Goal: Transaction & Acquisition: Purchase product/service

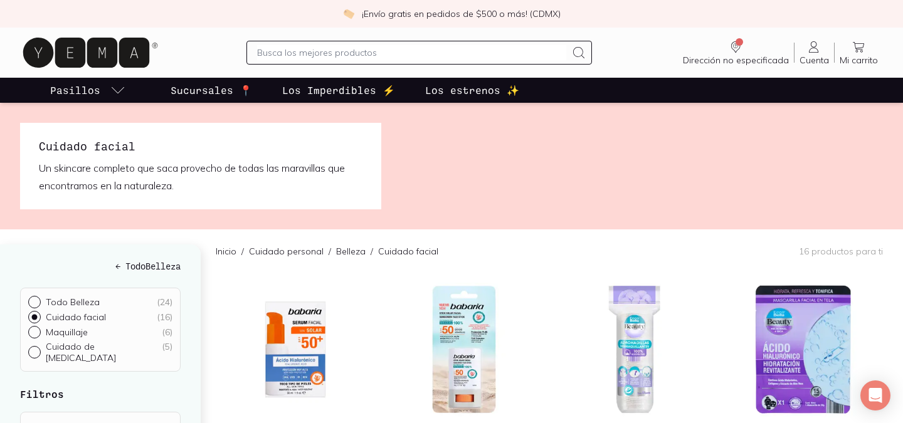
click at [813, 55] on span "Cuenta" at bounding box center [813, 60] width 29 height 11
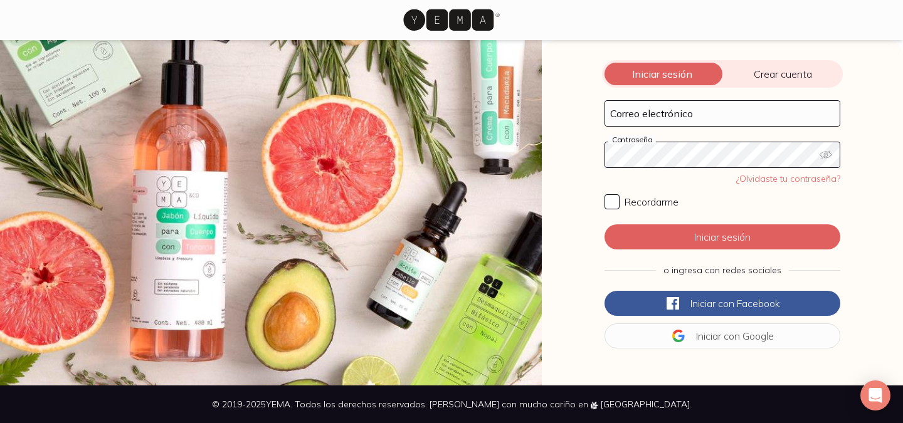
click at [762, 73] on span "Crear cuenta" at bounding box center [782, 74] width 120 height 13
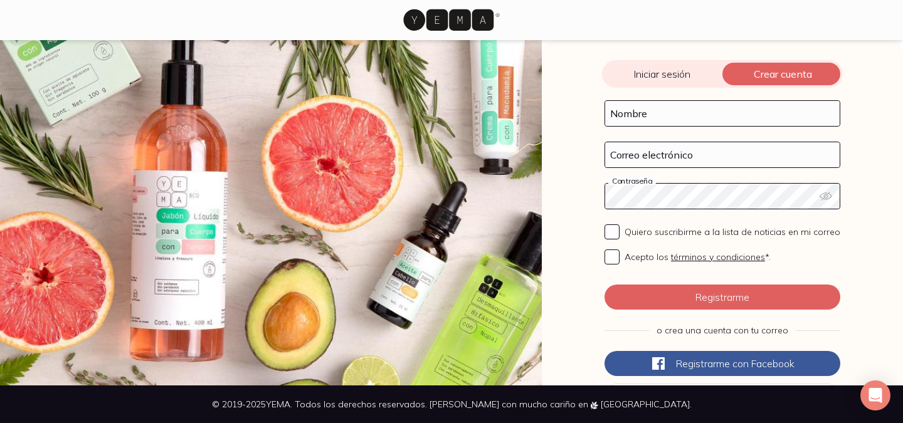
scroll to position [56, 0]
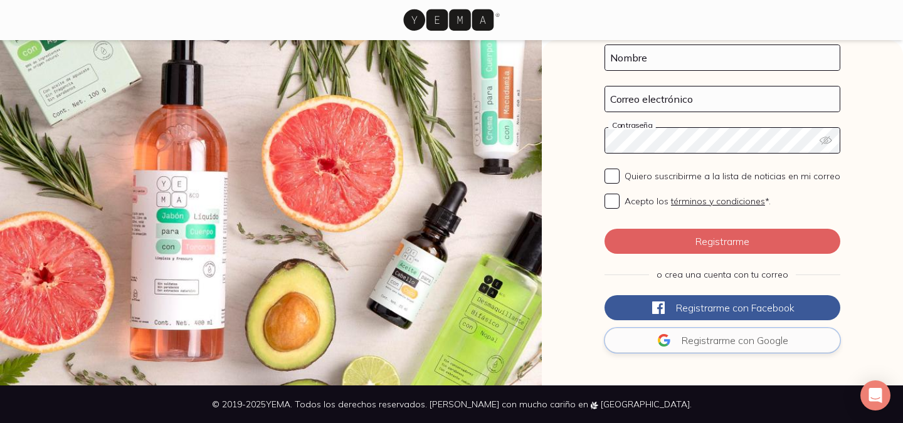
click at [693, 338] on span "Registrarme con" at bounding box center [717, 340] width 73 height 13
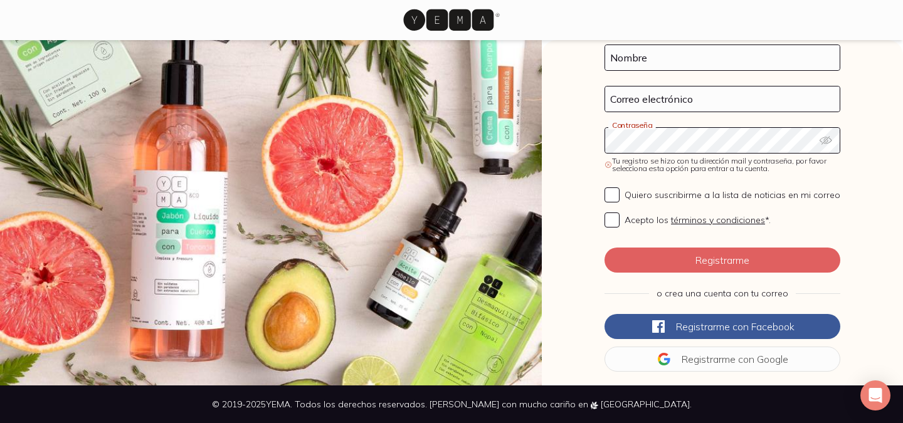
scroll to position [0, 0]
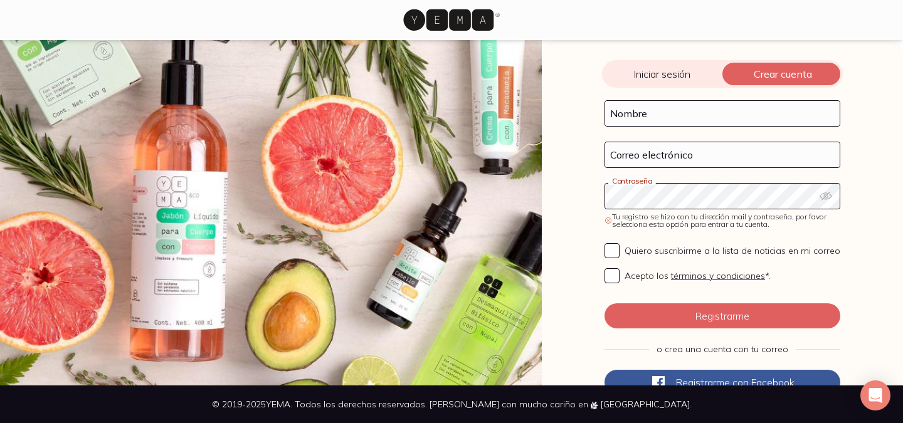
click at [655, 82] on div "Iniciar sesión Crear cuenta" at bounding box center [722, 74] width 241 height 28
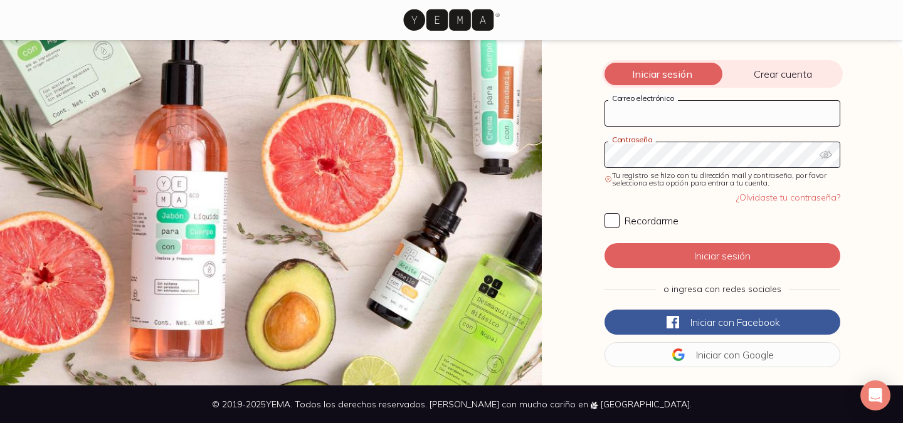
click at [686, 113] on input "Correo electrónico" at bounding box center [722, 113] width 234 height 25
type input "[EMAIL_ADDRESS][DOMAIN_NAME]"
click at [766, 196] on link "¿Olvidaste tu contraseña?" at bounding box center [788, 197] width 104 height 11
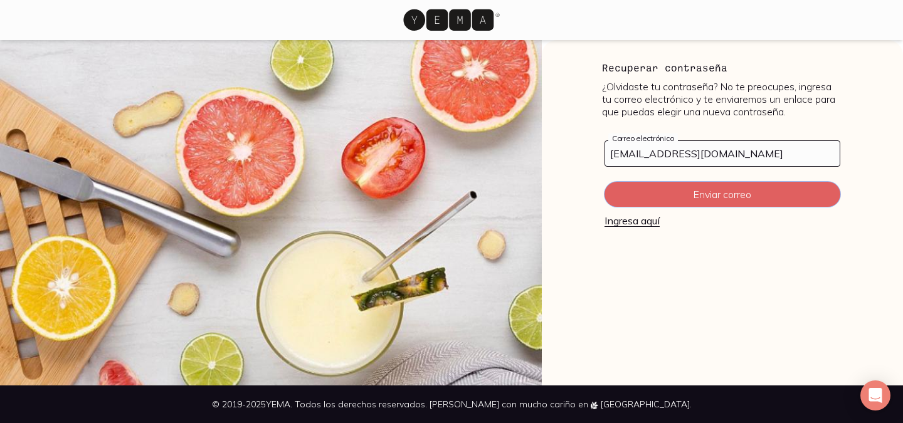
click at [766, 196] on button "Enviar correo" at bounding box center [722, 194] width 236 height 25
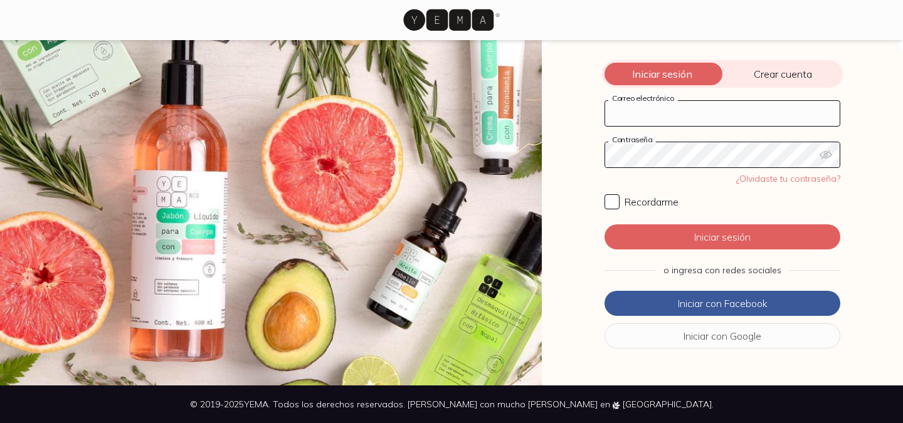
click at [717, 115] on input "Correo electrónico" at bounding box center [722, 113] width 234 height 25
click at [704, 108] on input "Correo electrónico" at bounding box center [722, 113] width 234 height 25
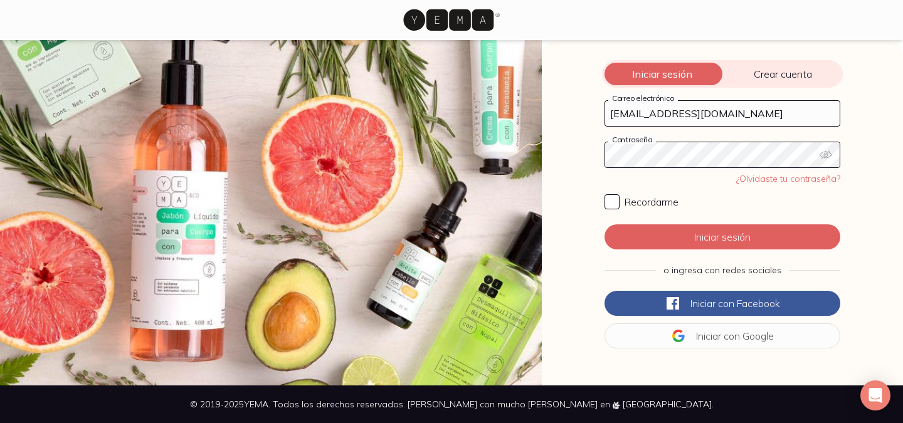
type input "[EMAIL_ADDRESS][DOMAIN_NAME]"
click button "Iniciar sesión" at bounding box center [722, 236] width 236 height 25
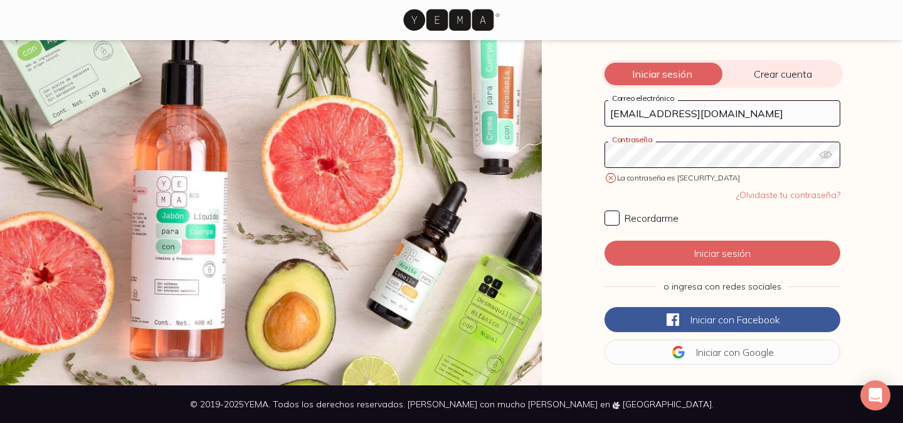
click at [826, 155] on icon "button" at bounding box center [825, 155] width 13 height 13
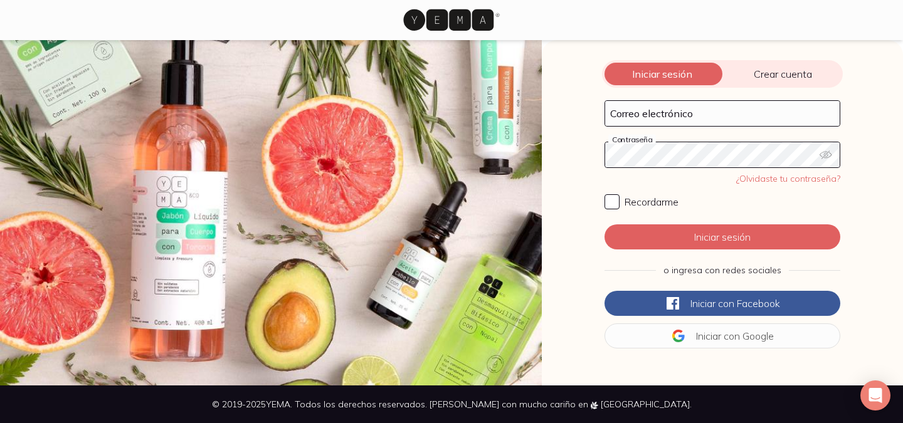
type input "[EMAIL_ADDRESS][DOMAIN_NAME]"
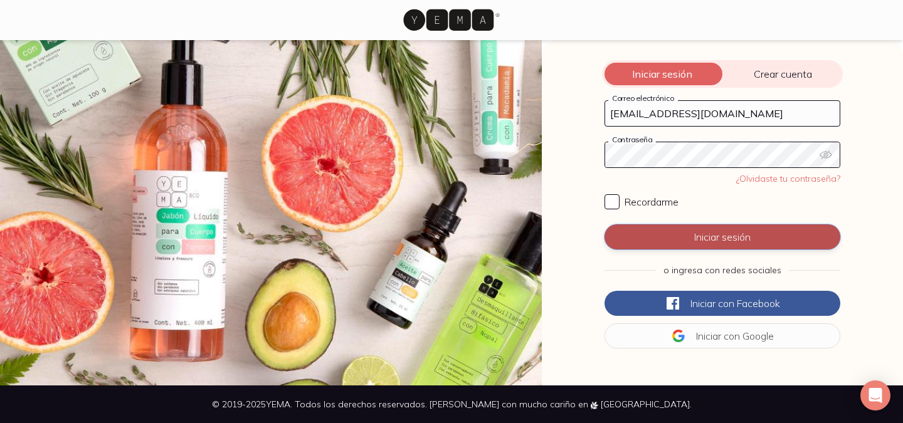
click at [697, 239] on button "Iniciar sesión" at bounding box center [722, 236] width 236 height 25
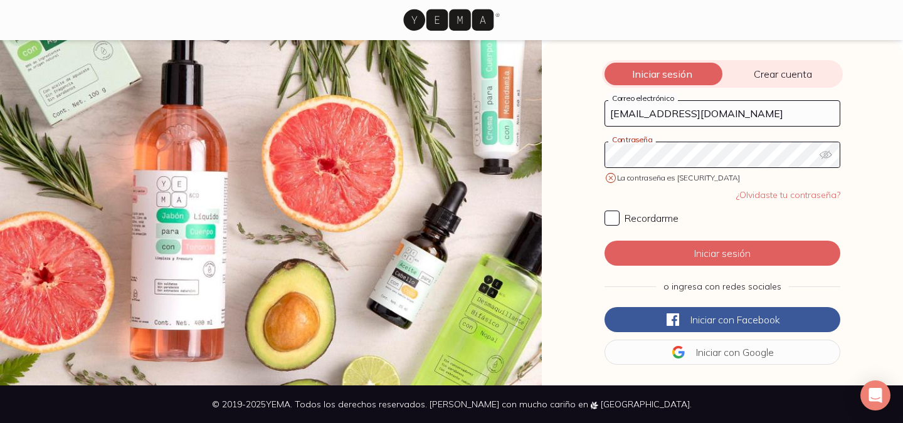
click at [829, 159] on icon "button" at bounding box center [825, 155] width 13 height 13
click button "Iniciar sesión" at bounding box center [722, 253] width 236 height 25
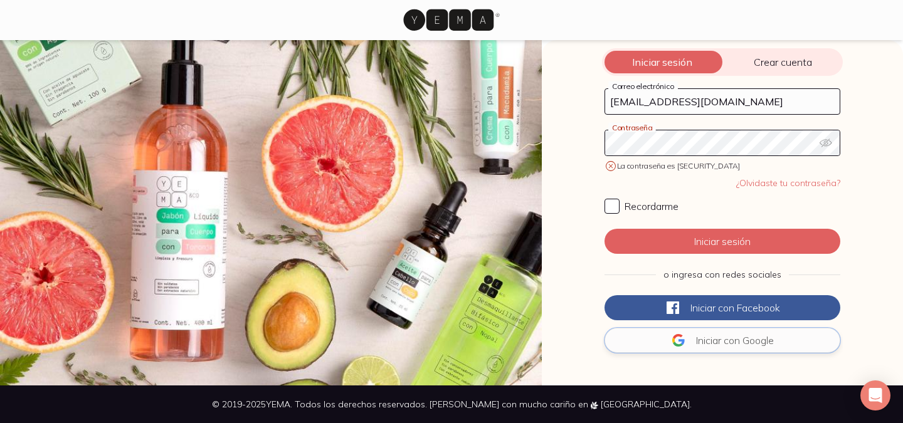
click at [683, 342] on icon at bounding box center [678, 340] width 15 height 15
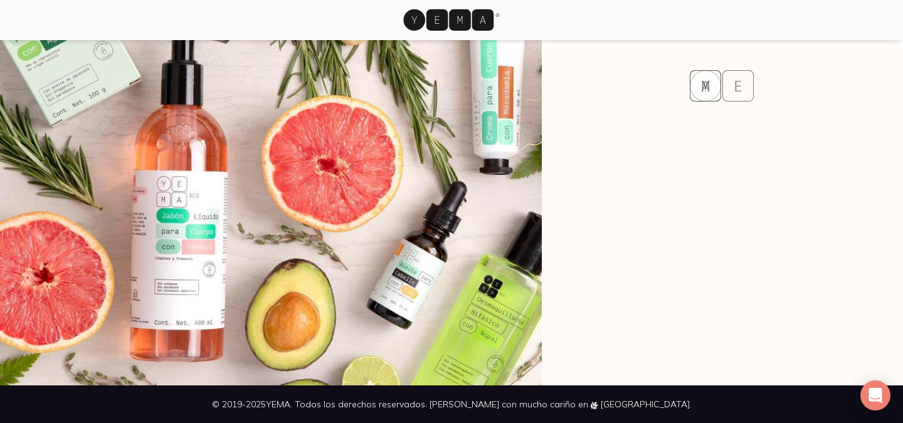
scroll to position [0, 0]
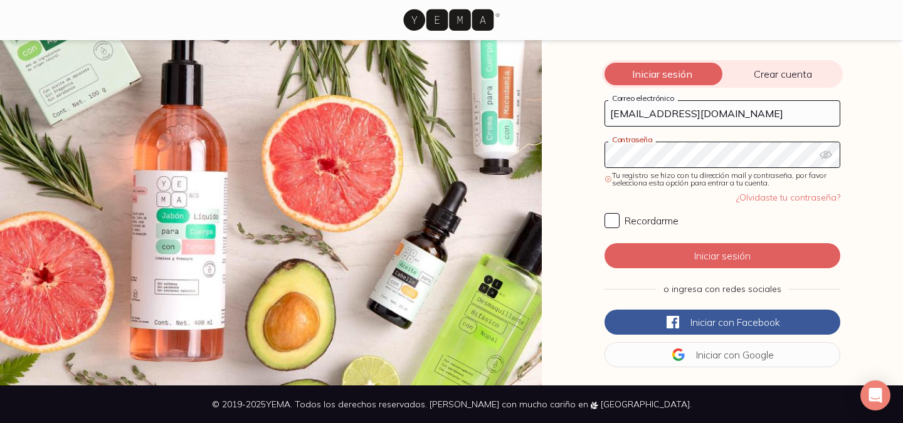
click at [827, 155] on icon "button" at bounding box center [825, 155] width 13 height 13
click at [827, 155] on icon "button" at bounding box center [825, 155] width 13 height 8
click at [770, 197] on link "¿Olvidaste tu contraseña?" at bounding box center [788, 197] width 104 height 11
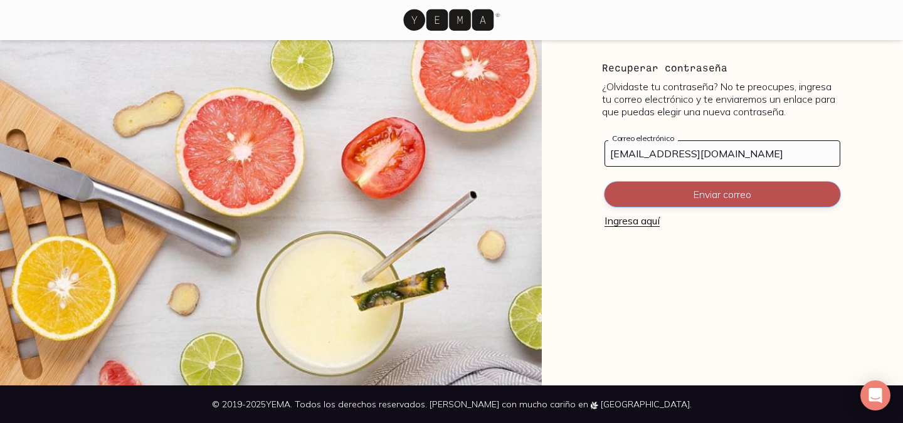
click at [747, 194] on button "Enviar correo" at bounding box center [722, 194] width 236 height 25
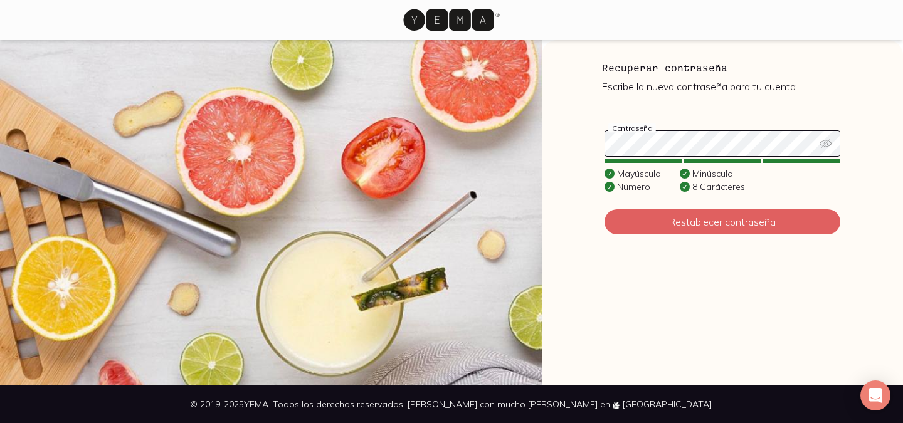
click at [825, 144] on icon "button" at bounding box center [825, 143] width 13 height 13
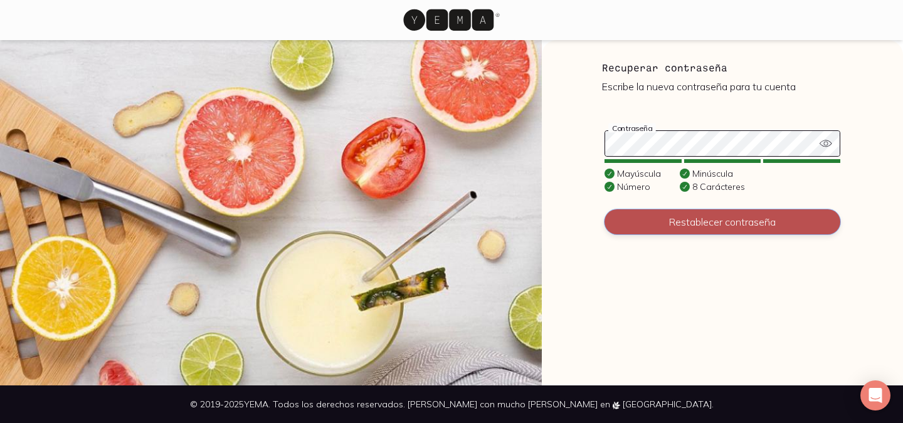
click at [751, 221] on button "Restablecer contraseña" at bounding box center [722, 221] width 236 height 25
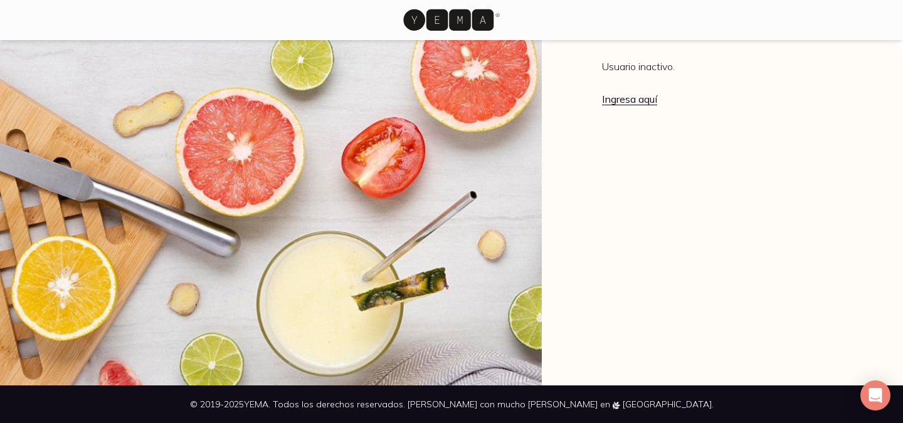
click at [629, 100] on link "Ingresa aquí" at bounding box center [629, 99] width 55 height 13
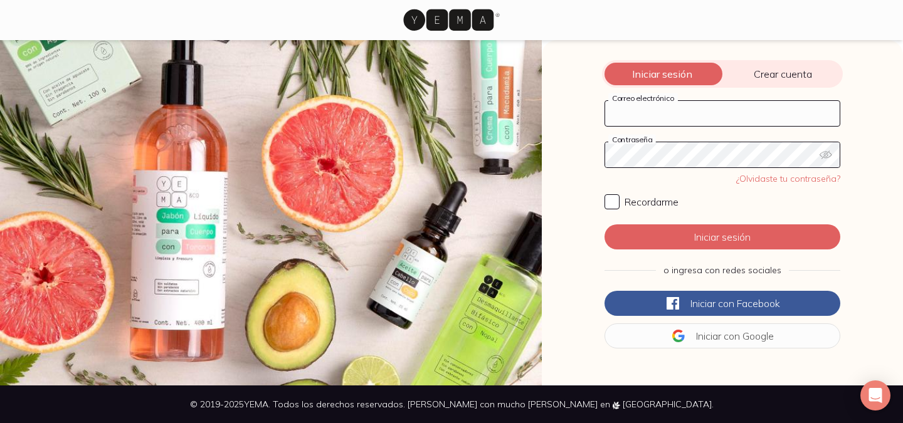
type input "[EMAIL_ADDRESS][DOMAIN_NAME]"
click at [823, 160] on icon "button" at bounding box center [825, 155] width 13 height 13
click at [646, 180] on div "¿Olvidaste tu contraseña? Recordarme" at bounding box center [722, 188] width 236 height 41
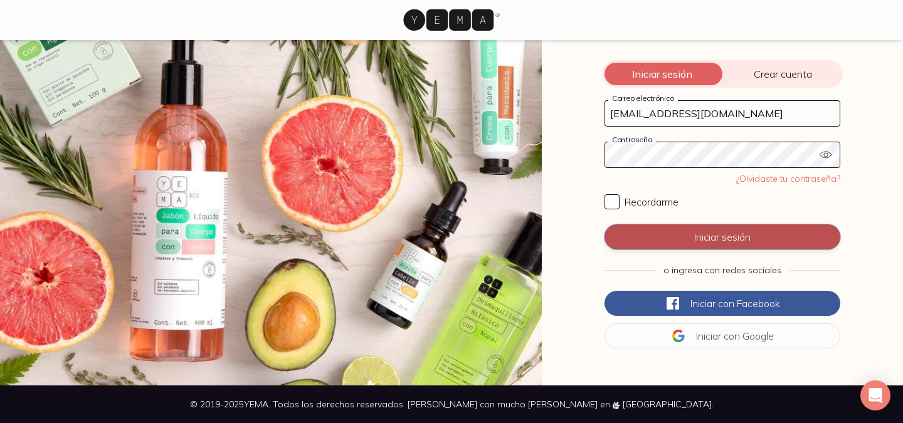
click at [663, 233] on button "Iniciar sesión" at bounding box center [722, 236] width 236 height 25
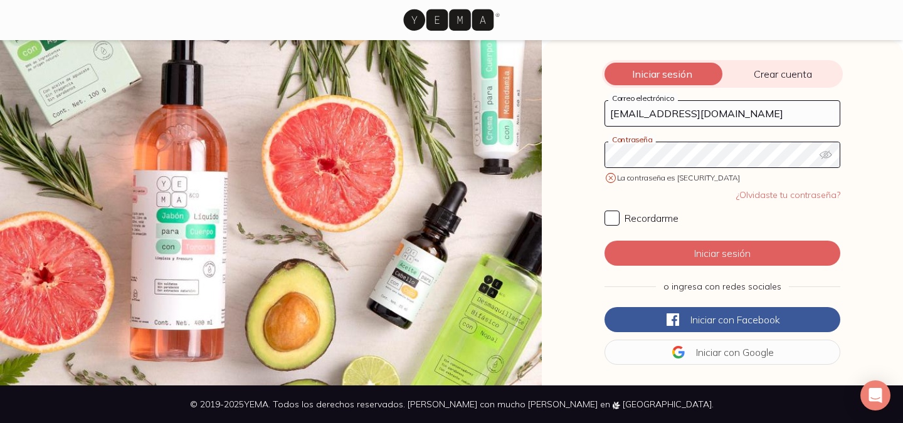
scroll to position [12, 0]
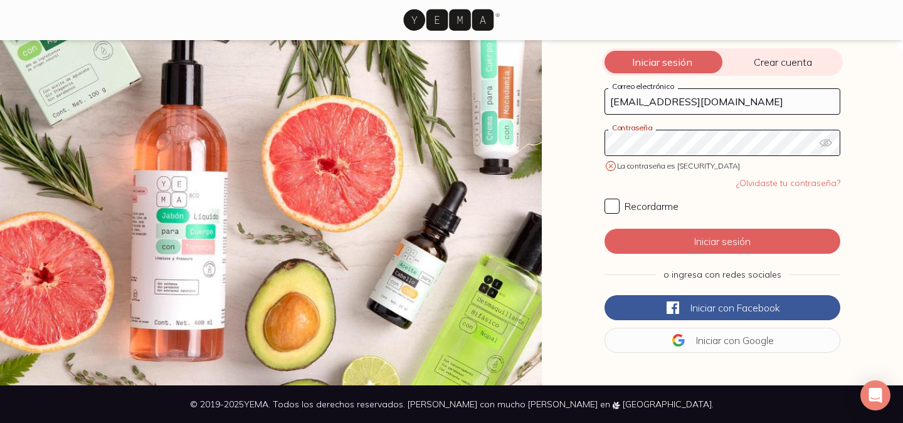
click button "Iniciar sesión" at bounding box center [722, 241] width 236 height 25
click at [831, 142] on icon "button" at bounding box center [825, 143] width 13 height 13
click at [782, 64] on span "Crear cuenta" at bounding box center [782, 62] width 120 height 13
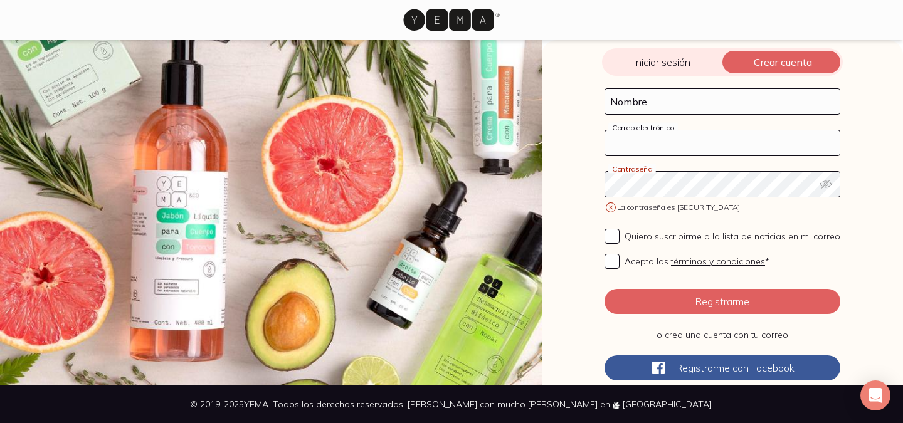
type input "[EMAIL_ADDRESS][DOMAIN_NAME]"
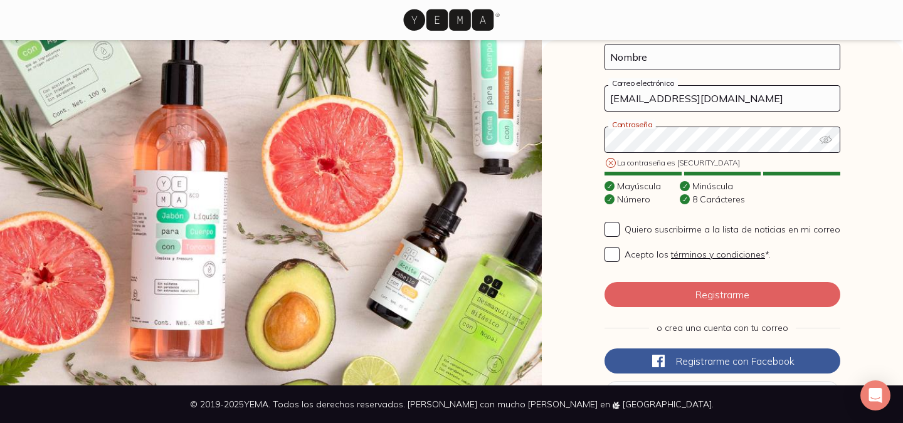
scroll to position [110, 0]
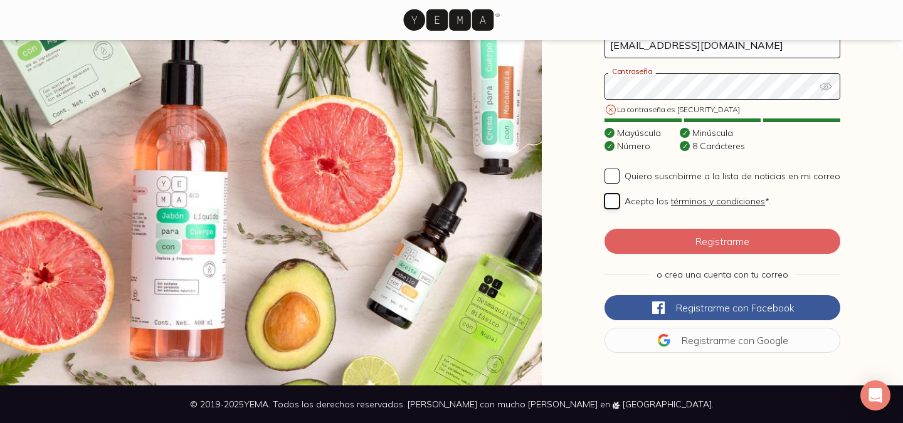
click at [612, 204] on input "Acepto los términos y condiciones *." at bounding box center [611, 201] width 15 height 15
checkbox input "true"
click at [823, 88] on icon "button" at bounding box center [825, 86] width 13 height 13
click at [587, 133] on div "Iniciar sesión Crear cuenta [EMAIL_ADDRESS][DOMAIN_NAME] Correo electrónico Con…" at bounding box center [722, 212] width 361 height 345
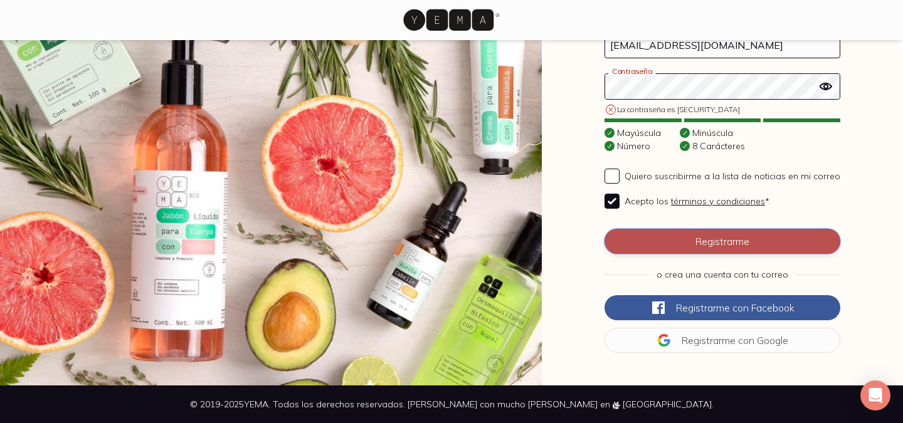
click at [666, 241] on button "Registrarme" at bounding box center [722, 241] width 236 height 25
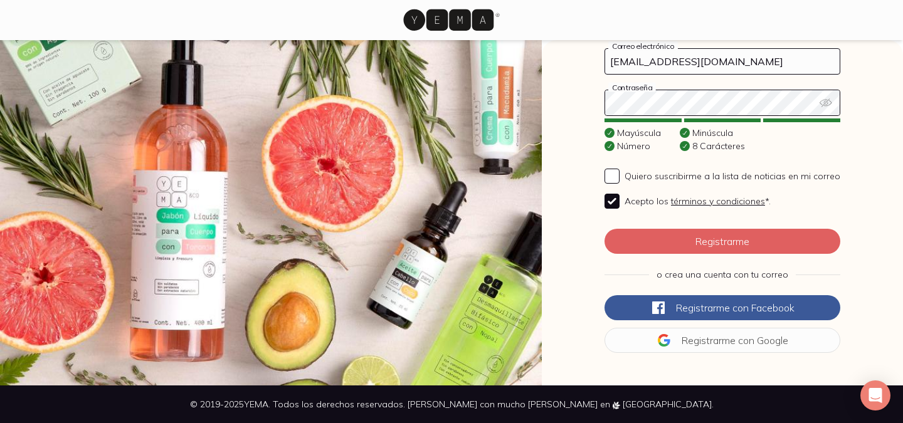
scroll to position [0, 0]
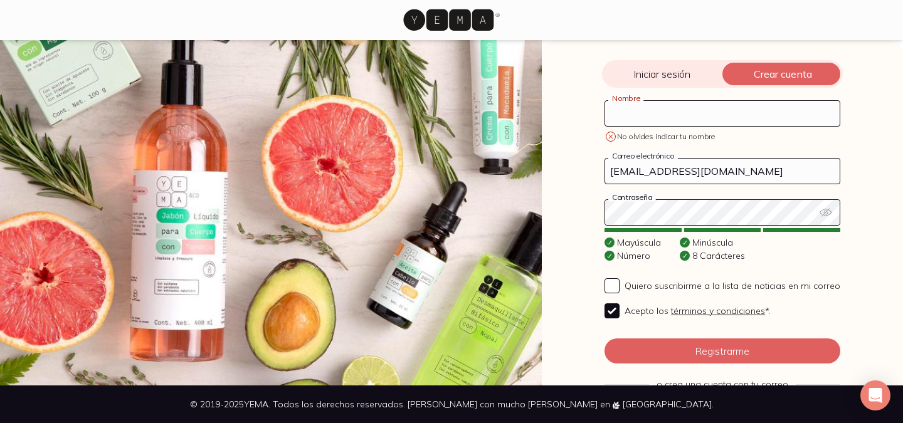
click at [631, 116] on input "Nombre" at bounding box center [722, 113] width 234 height 25
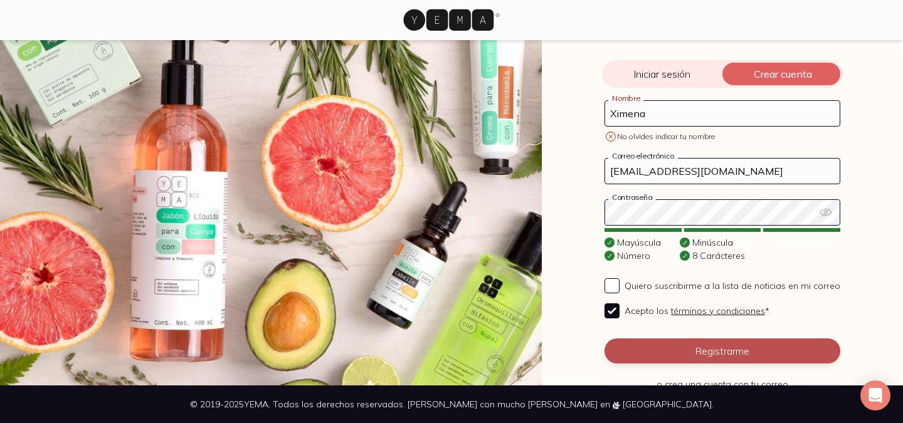
type input "Ximena"
click at [652, 351] on button "Registrarme" at bounding box center [722, 350] width 236 height 25
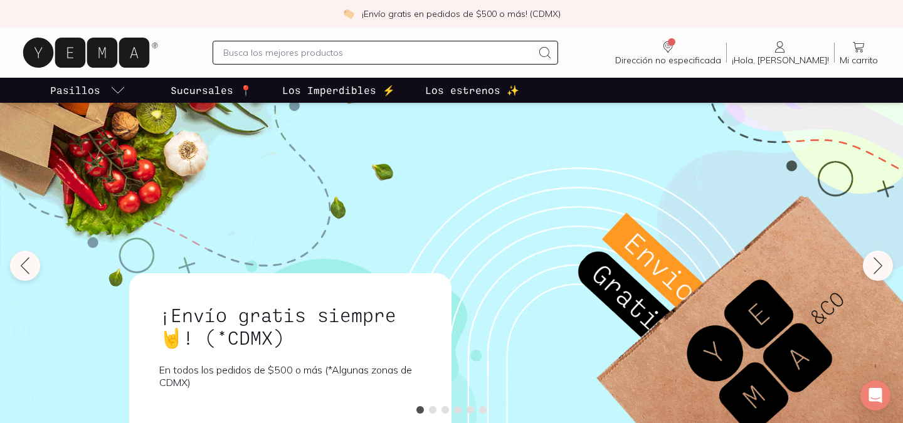
click at [392, 52] on input "text" at bounding box center [377, 52] width 308 height 15
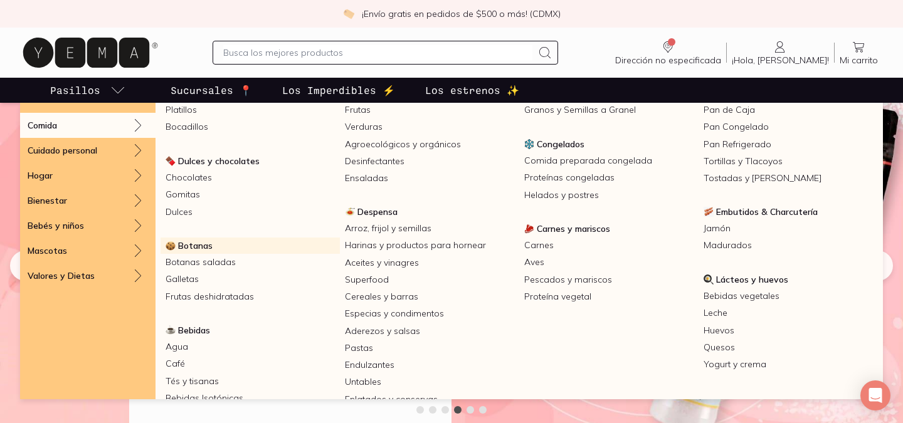
scroll to position [56, 0]
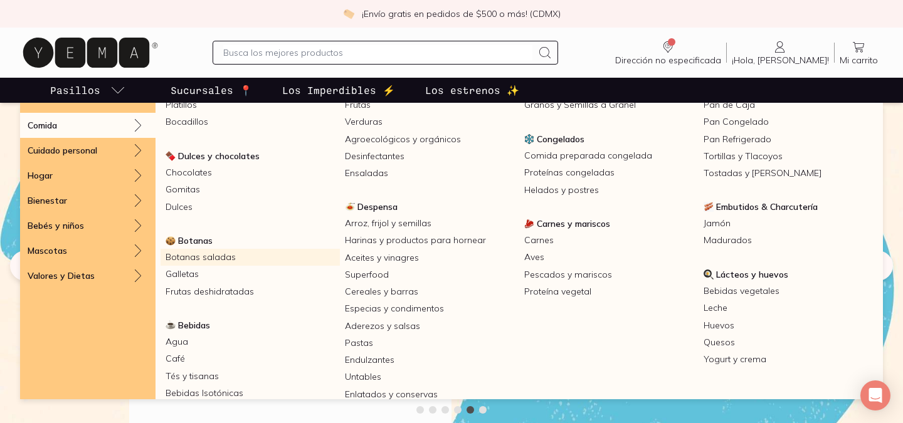
click at [229, 259] on link "Botanas saladas" at bounding box center [249, 257] width 179 height 17
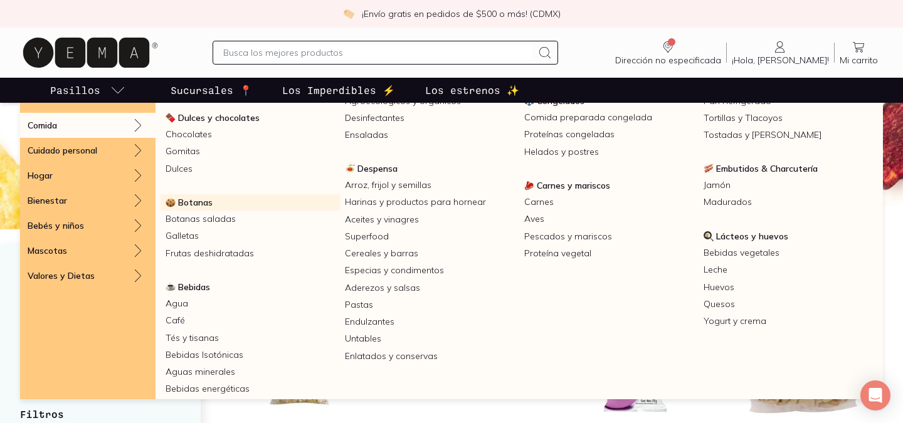
scroll to position [104, 0]
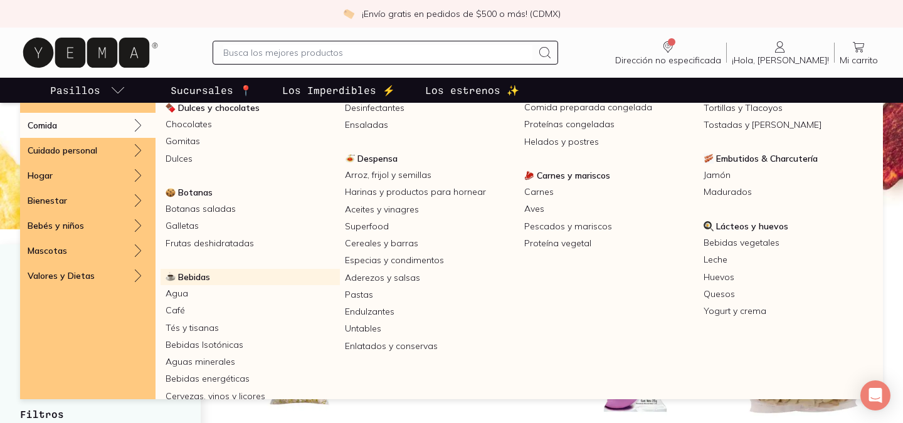
click at [185, 276] on span "Bebidas" at bounding box center [194, 276] width 32 height 11
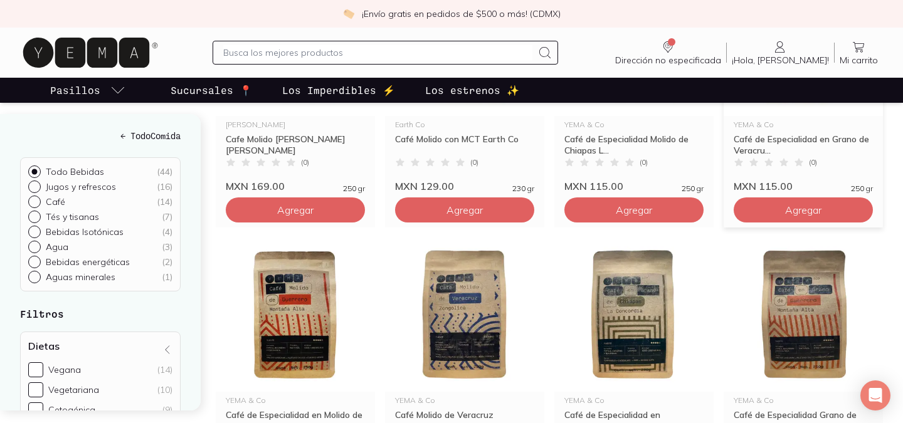
scroll to position [1138, 0]
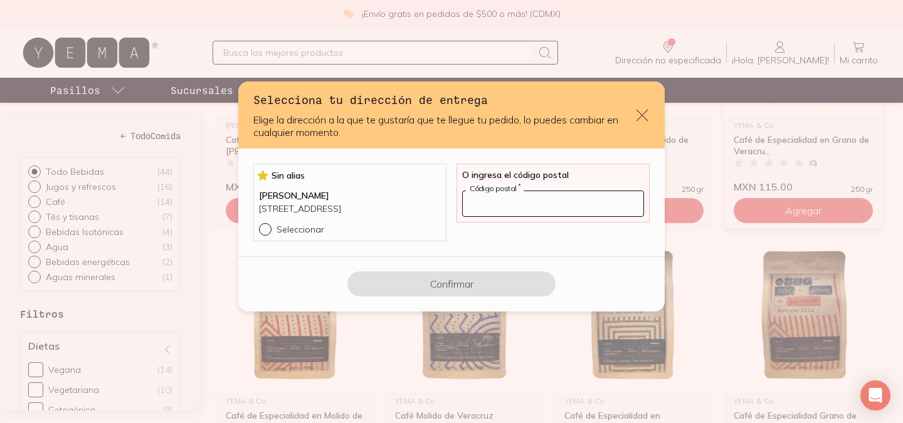
click at [493, 196] on input "default" at bounding box center [553, 203] width 181 height 25
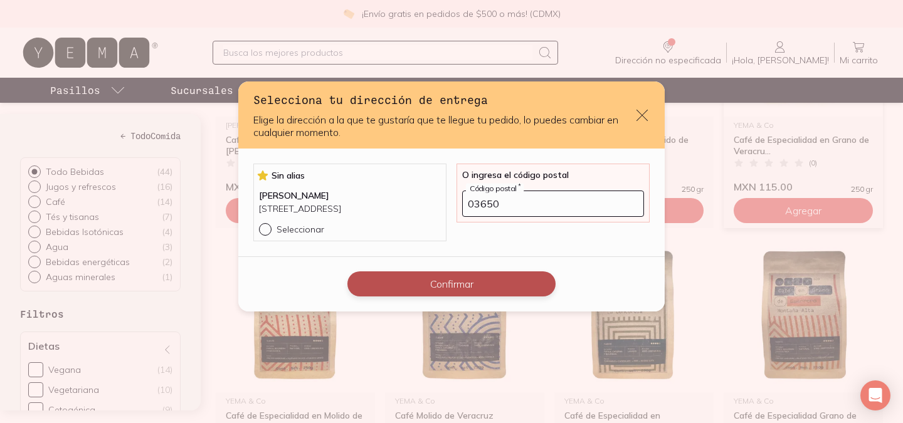
type input "03650"
click at [483, 296] on button "Confirmar" at bounding box center [451, 283] width 208 height 25
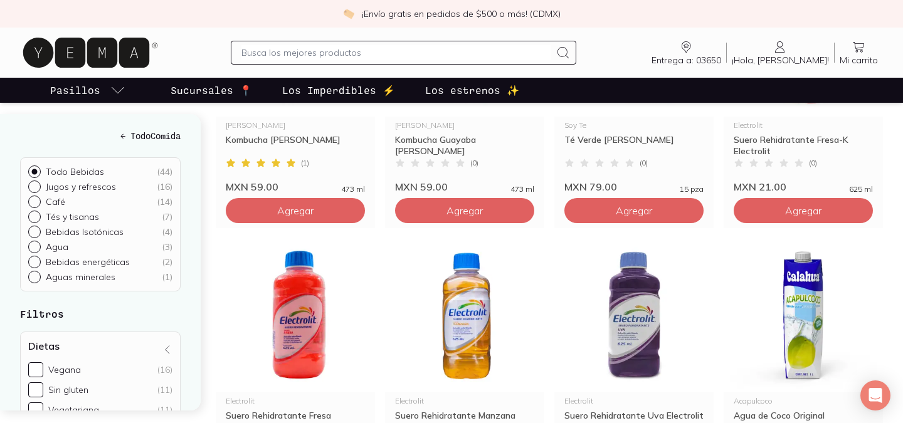
click at [853, 46] on icon at bounding box center [858, 46] width 15 height 15
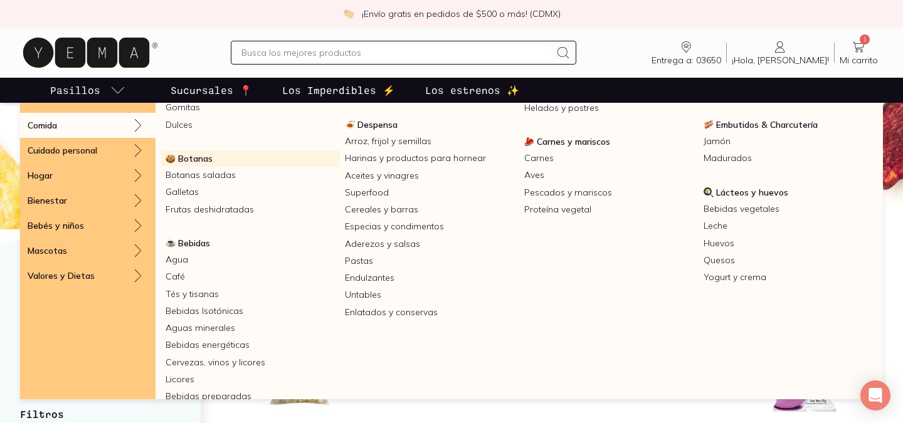
scroll to position [177, 0]
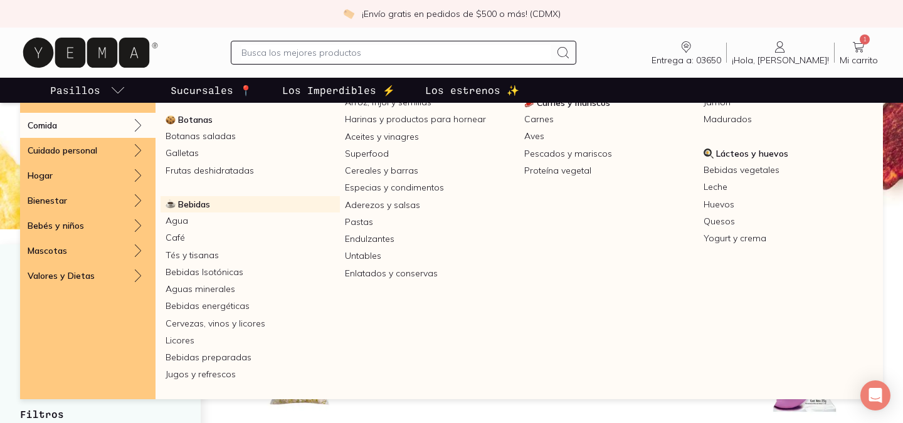
click at [197, 207] on span "Bebidas" at bounding box center [194, 204] width 32 height 11
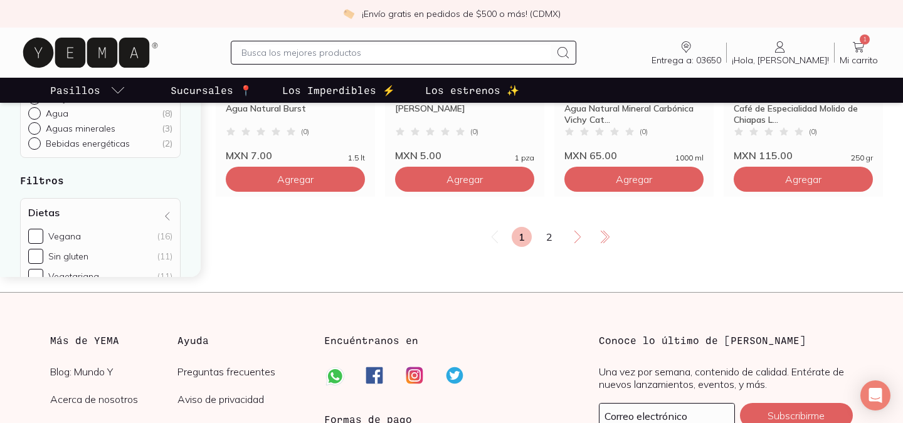
scroll to position [2281, 0]
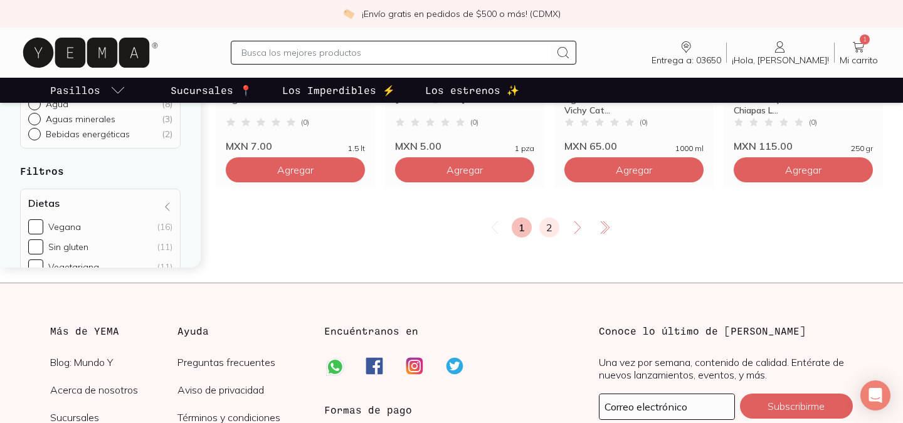
click at [539, 234] on link "2" at bounding box center [549, 227] width 20 height 20
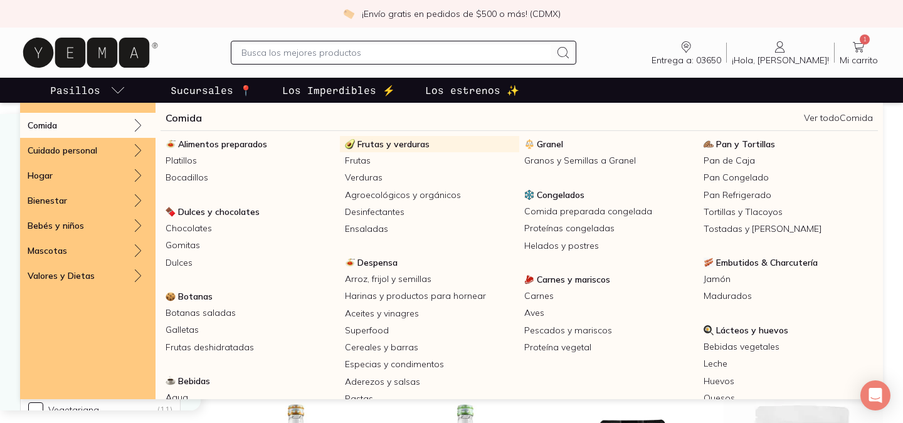
click at [383, 145] on span "Frutas y verduras" at bounding box center [393, 144] width 72 height 11
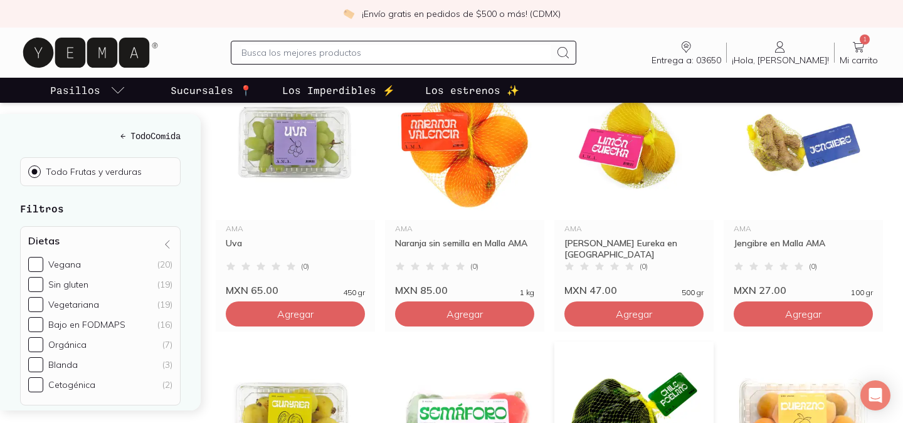
scroll to position [223, 0]
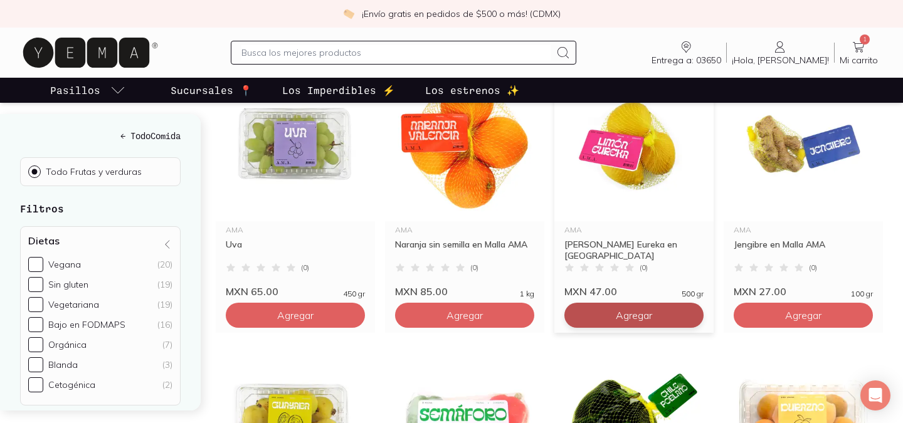
click at [365, 304] on button "Agregar" at bounding box center [295, 315] width 139 height 25
click at [575, 308] on div at bounding box center [577, 315] width 15 height 15
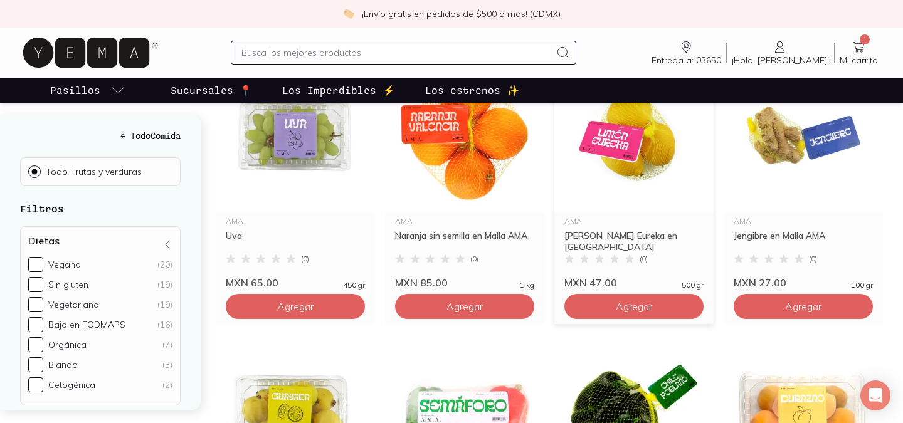
scroll to position [254, 0]
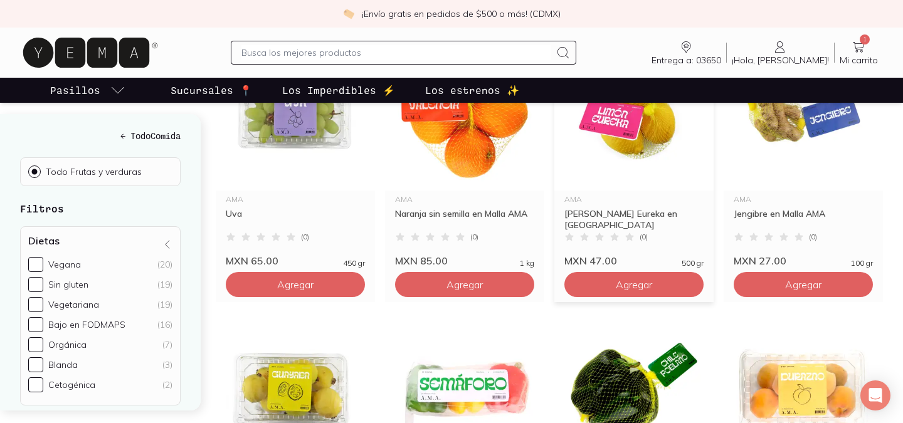
click at [365, 272] on button "Agregar" at bounding box center [295, 284] width 139 height 25
click at [686, 280] on icon at bounding box center [690, 285] width 10 height 10
click at [572, 280] on icon at bounding box center [577, 285] width 10 height 10
type input "1"
click at [692, 259] on span "500 gr" at bounding box center [692, 263] width 22 height 8
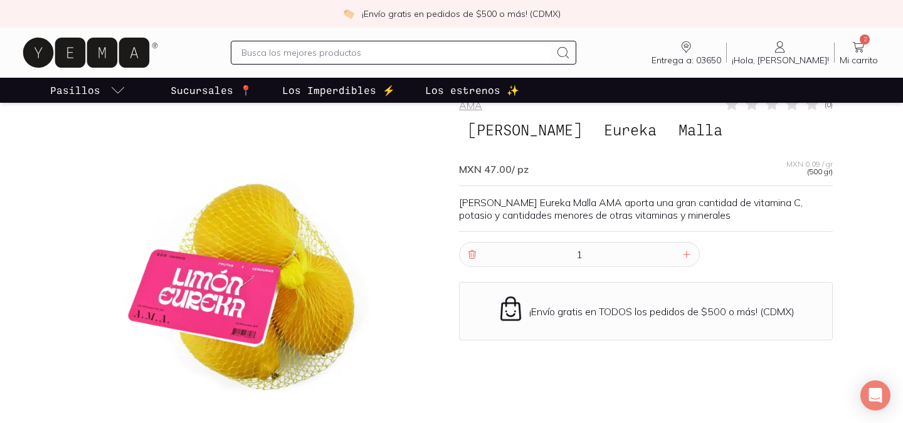
scroll to position [37, 0]
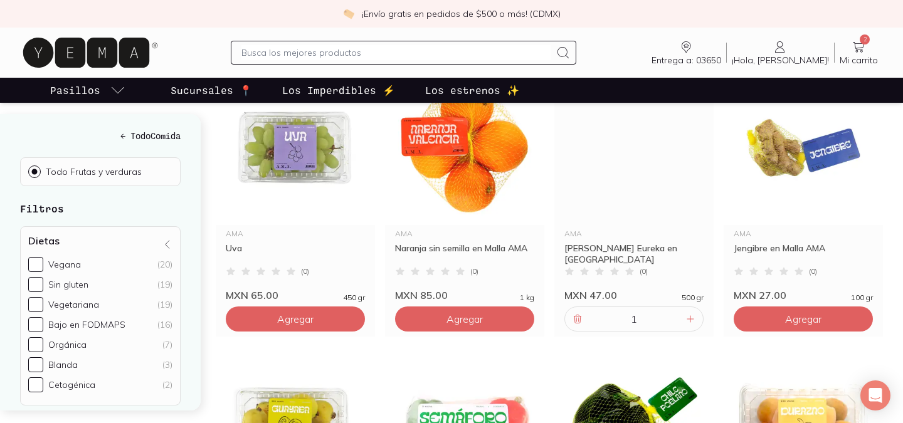
scroll to position [220, 0]
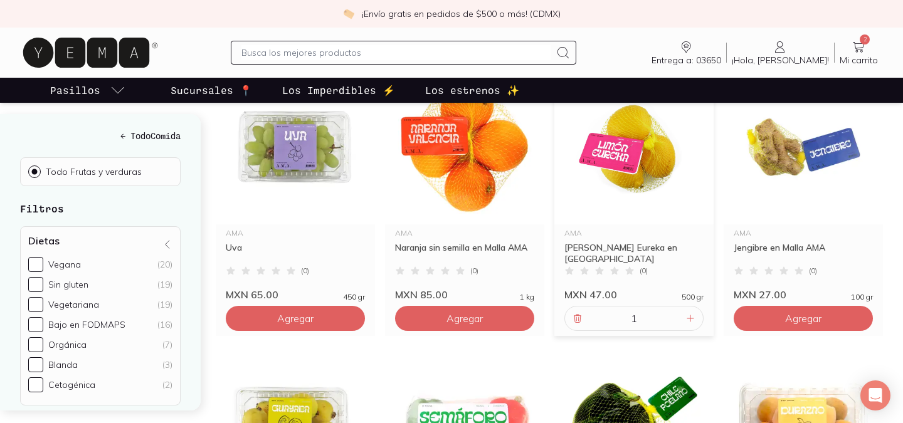
click at [634, 306] on input "1" at bounding box center [634, 318] width 98 height 24
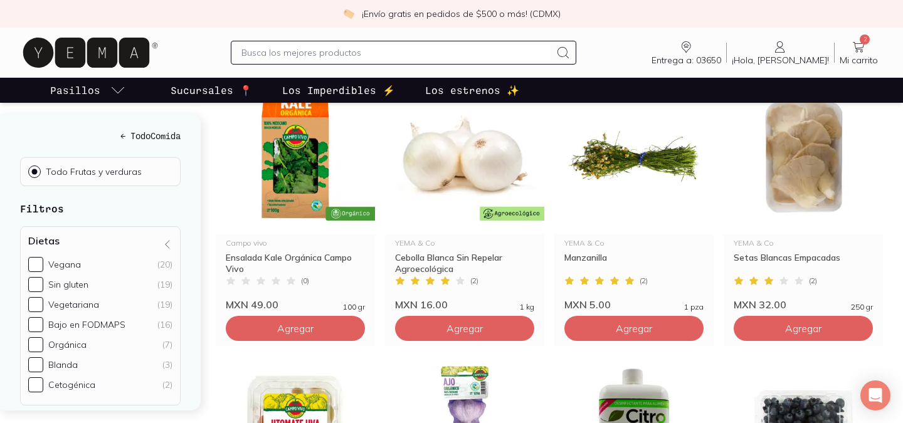
scroll to position [1314, 0]
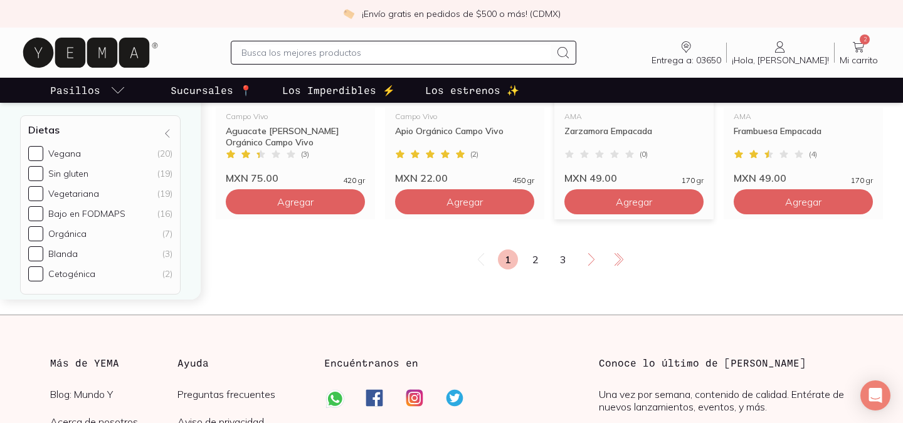
scroll to position [2277, 0]
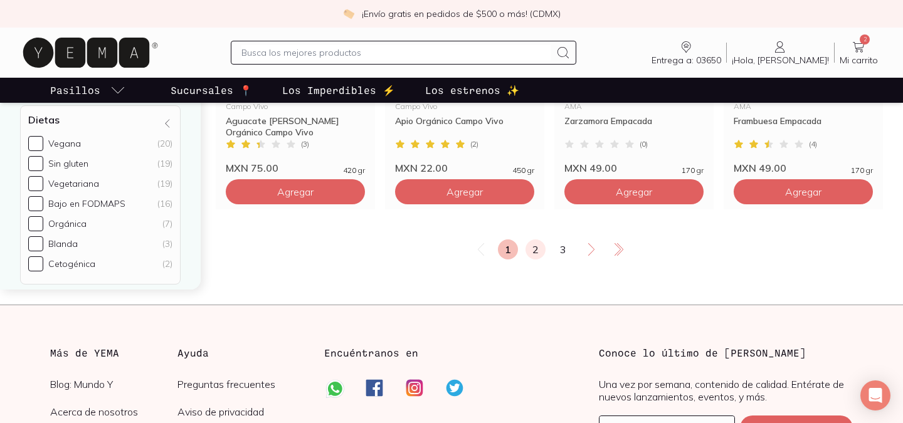
click at [530, 239] on link "2" at bounding box center [535, 249] width 20 height 20
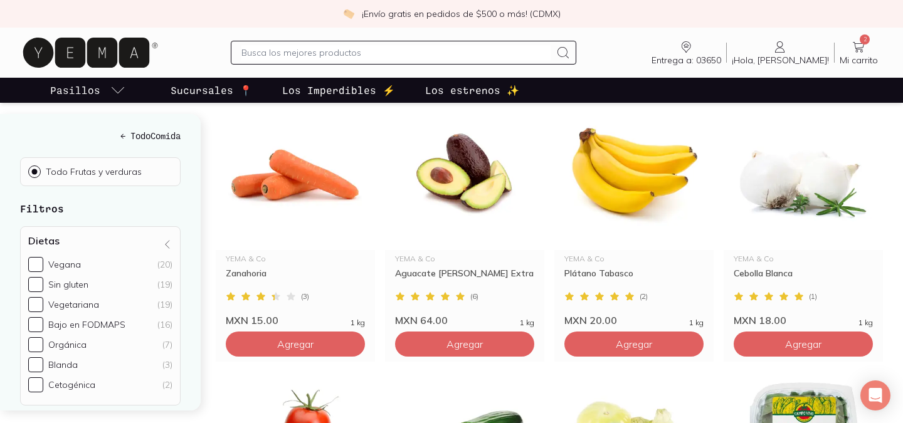
scroll to position [1568, 0]
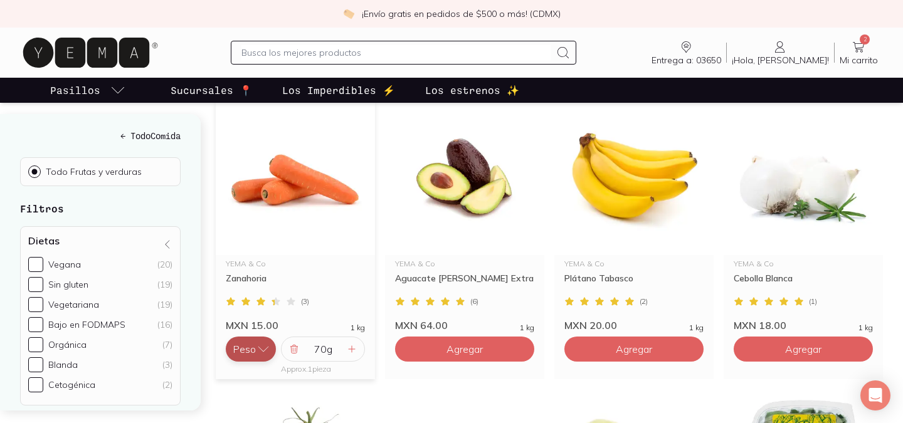
click at [269, 343] on icon "button" at bounding box center [263, 349] width 13 height 13
click at [327, 295] on div "( 3 )" at bounding box center [295, 300] width 139 height 11
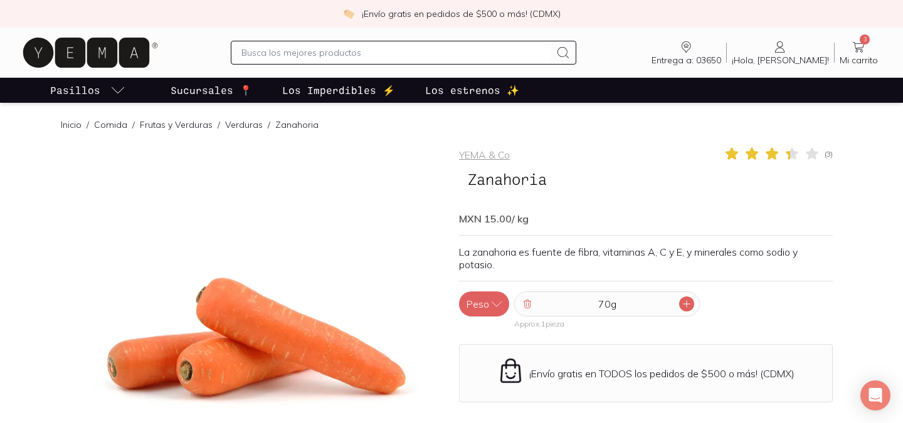
click at [682, 298] on div at bounding box center [686, 303] width 15 height 15
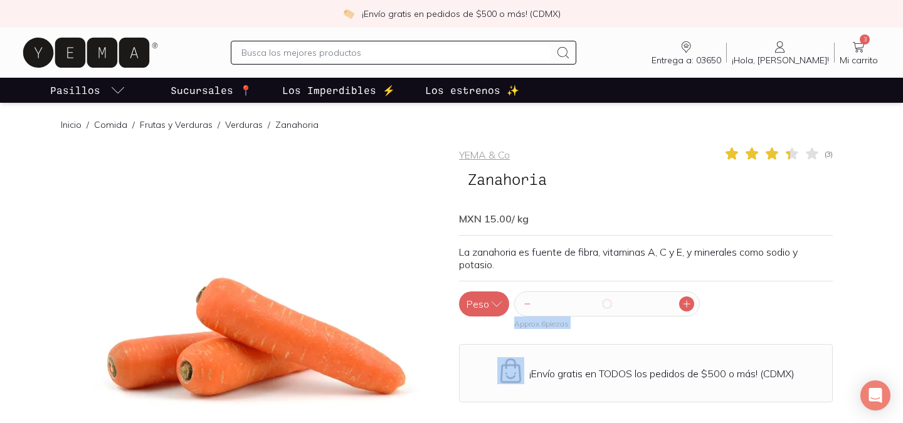
click at [682, 298] on div at bounding box center [686, 303] width 15 height 15
click at [689, 302] on icon at bounding box center [686, 304] width 10 height 10
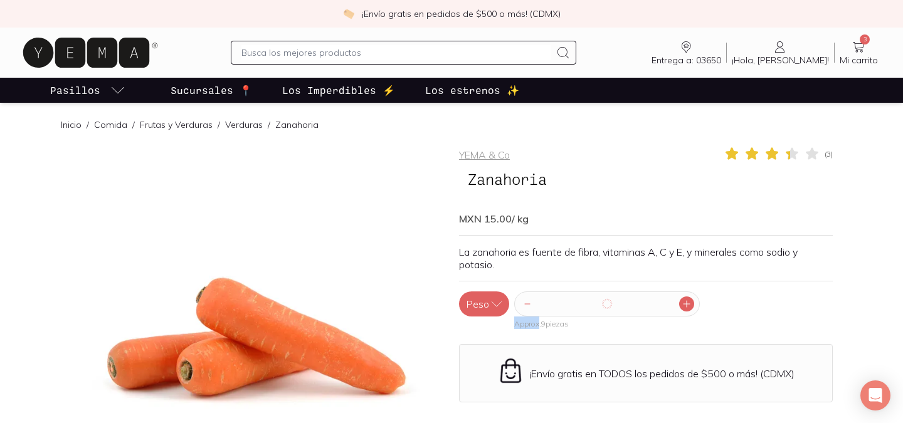
click at [689, 302] on icon at bounding box center [686, 304] width 10 height 10
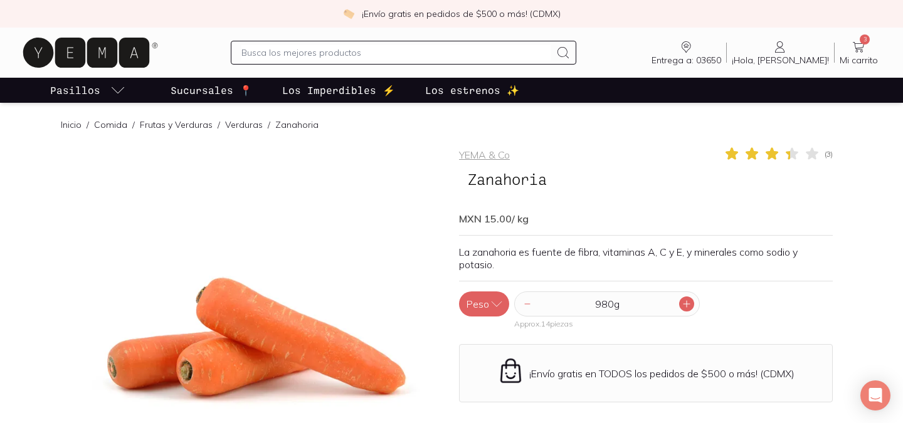
click at [689, 302] on icon at bounding box center [686, 304] width 10 height 10
click at [529, 303] on icon at bounding box center [527, 304] width 10 height 10
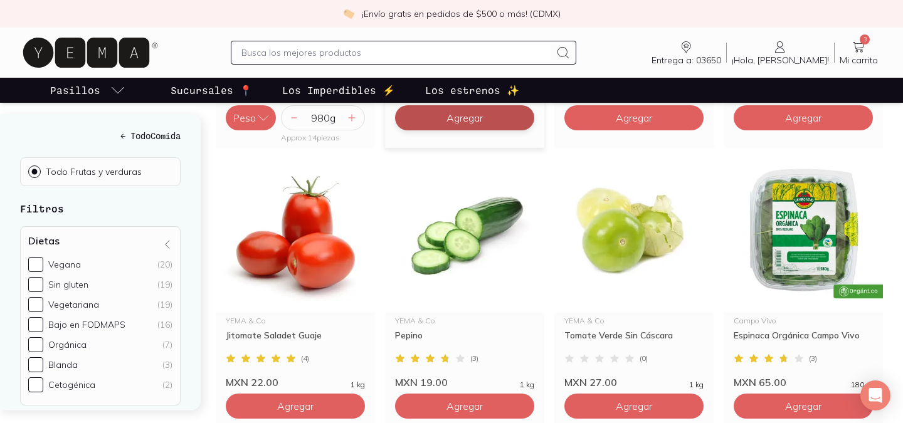
scroll to position [1828, 0]
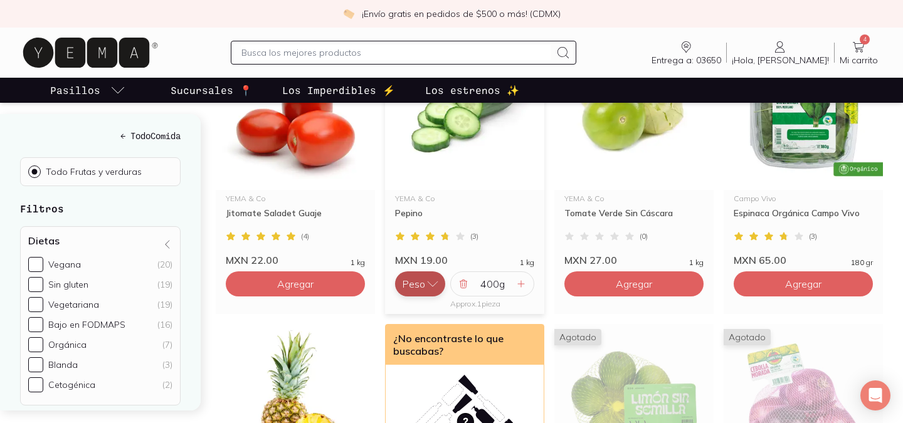
scroll to position [1924, 0]
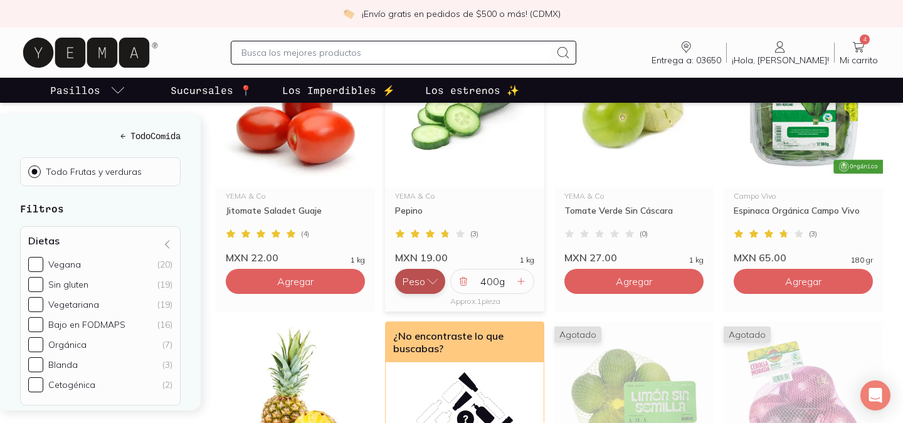
click at [432, 275] on icon "button" at bounding box center [432, 281] width 13 height 13
click at [424, 244] on button "Pieza" at bounding box center [420, 256] width 50 height 25
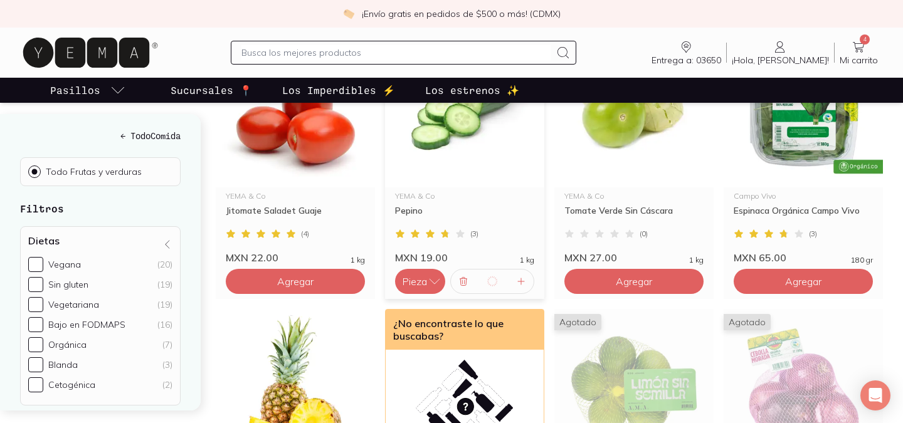
type input "1"
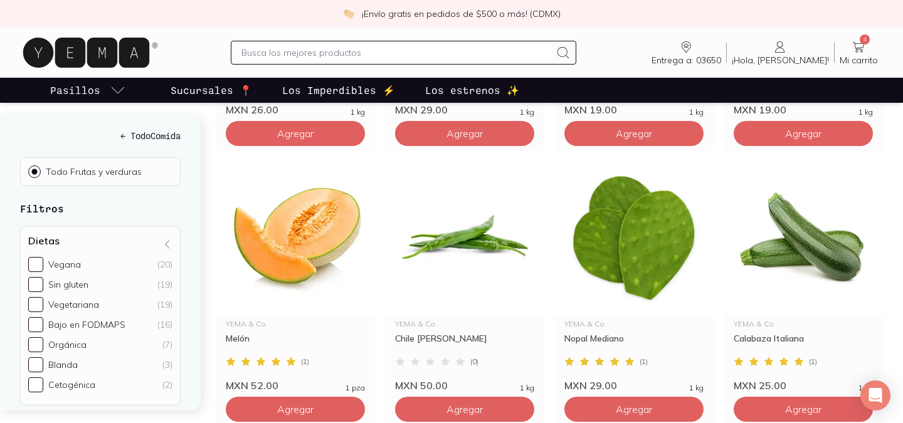
scroll to position [1291, 0]
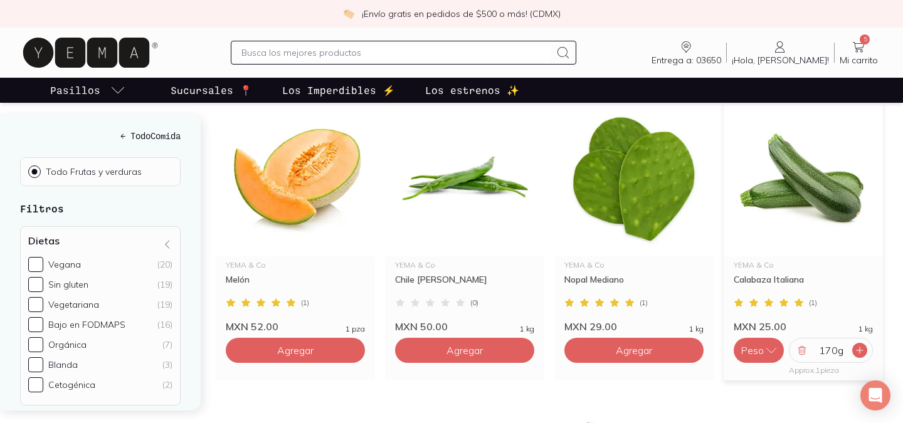
click at [862, 345] on icon at bounding box center [859, 350] width 10 height 10
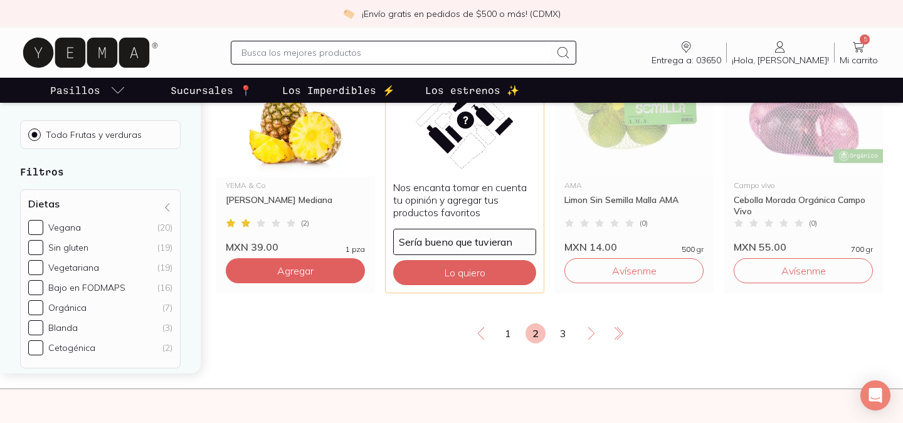
scroll to position [2233, 0]
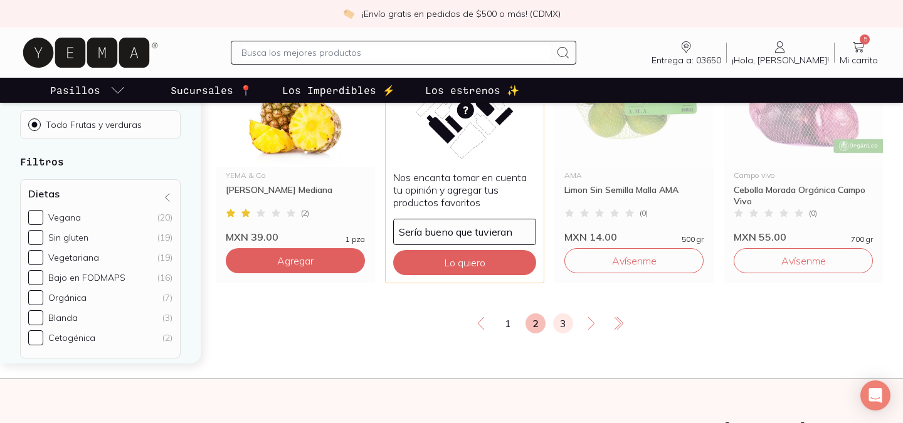
click at [569, 313] on link "3" at bounding box center [563, 323] width 20 height 20
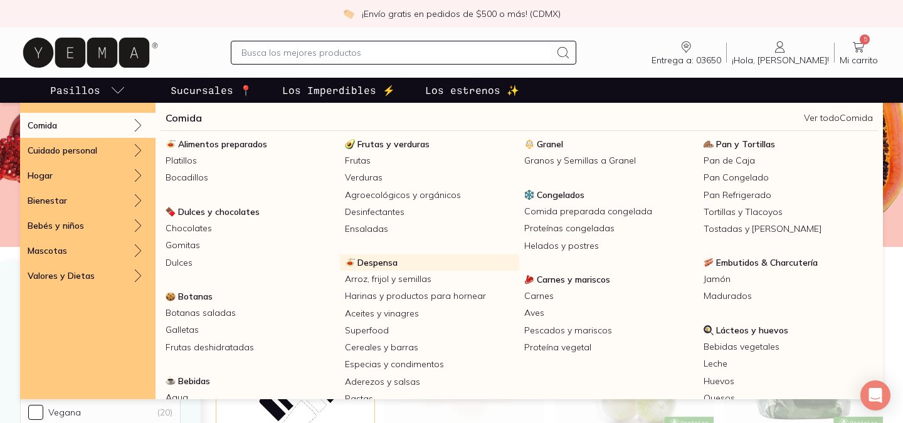
click at [379, 261] on span "Despensa" at bounding box center [377, 262] width 40 height 11
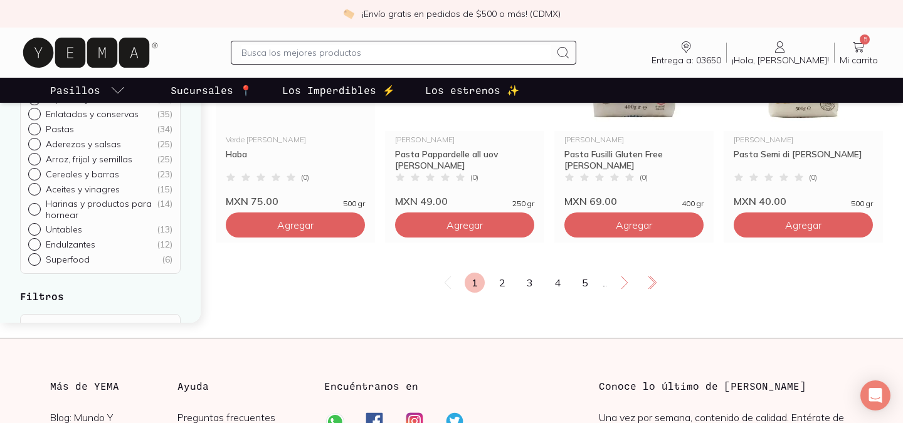
scroll to position [2231, 0]
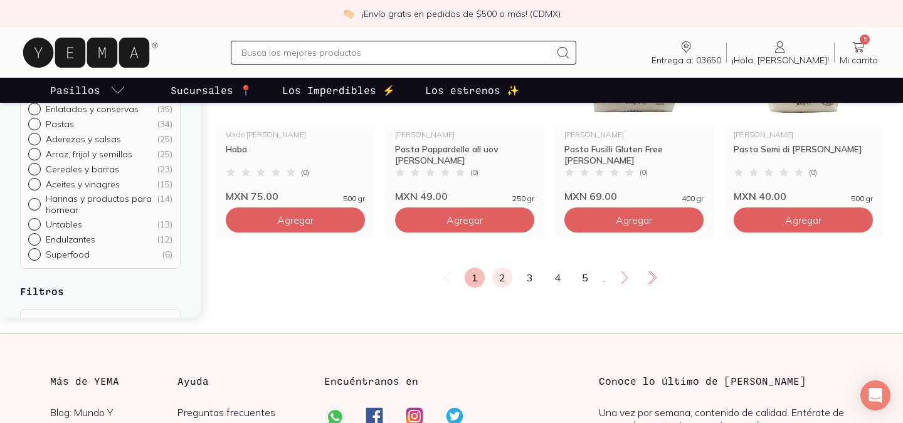
click at [500, 288] on link "2" at bounding box center [502, 278] width 20 height 20
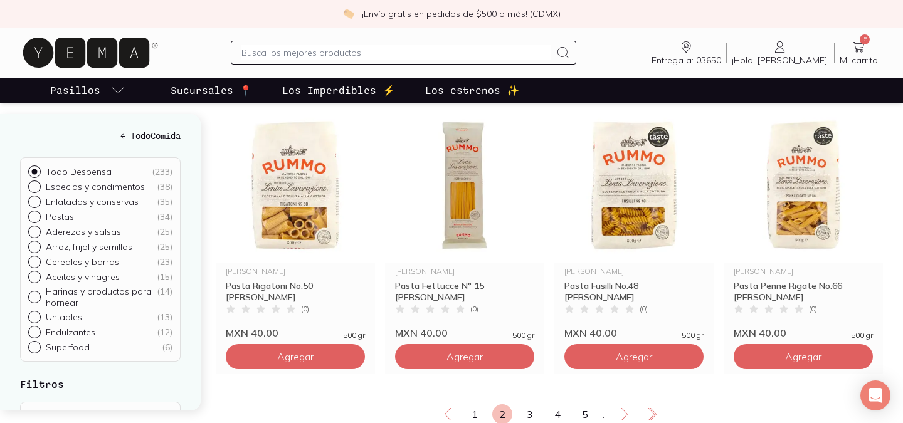
scroll to position [2097, 0]
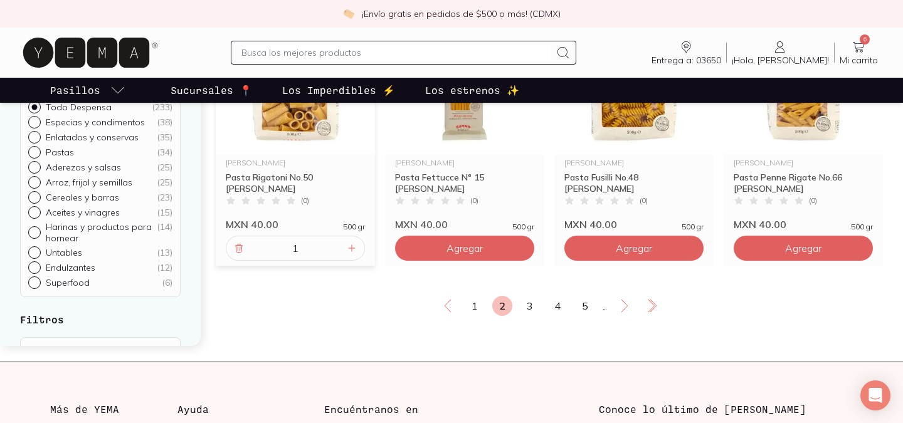
scroll to position [2288, 0]
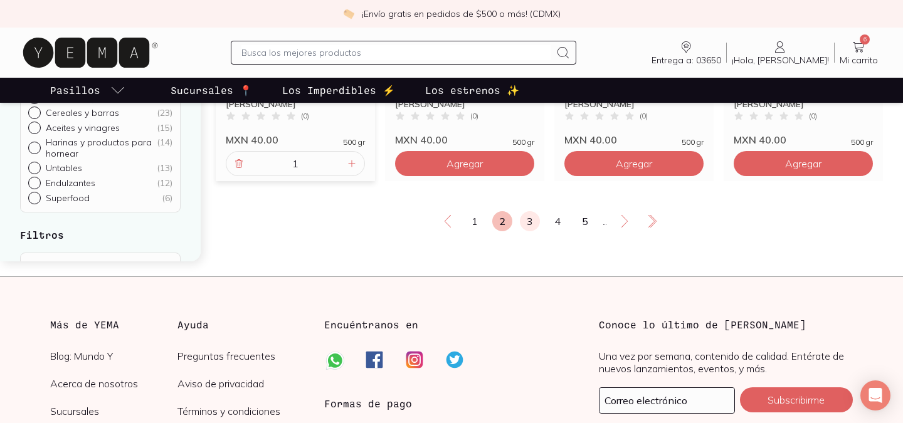
click at [525, 231] on link "3" at bounding box center [530, 221] width 20 height 20
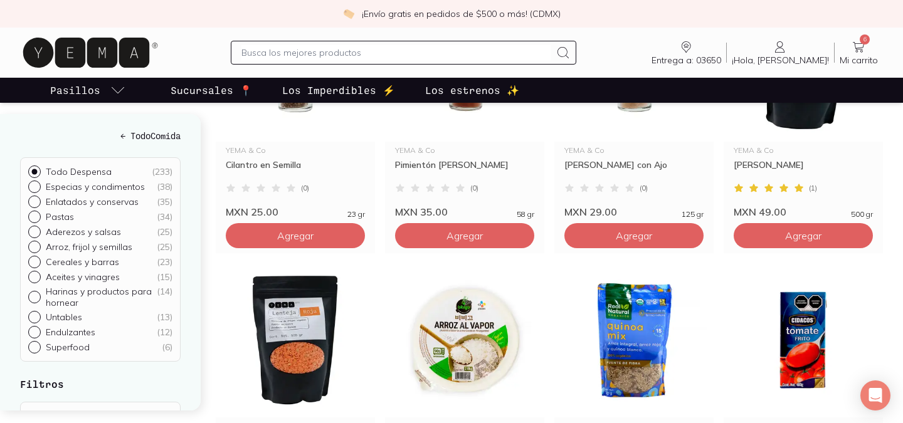
scroll to position [538, 0]
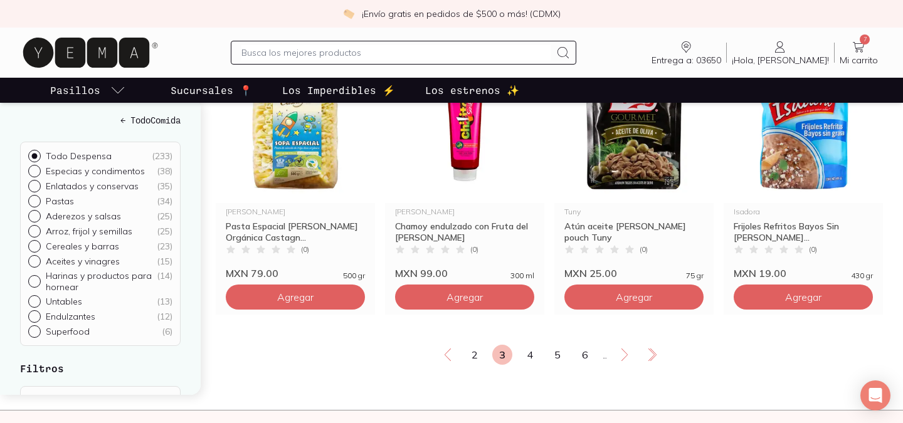
scroll to position [2171, 0]
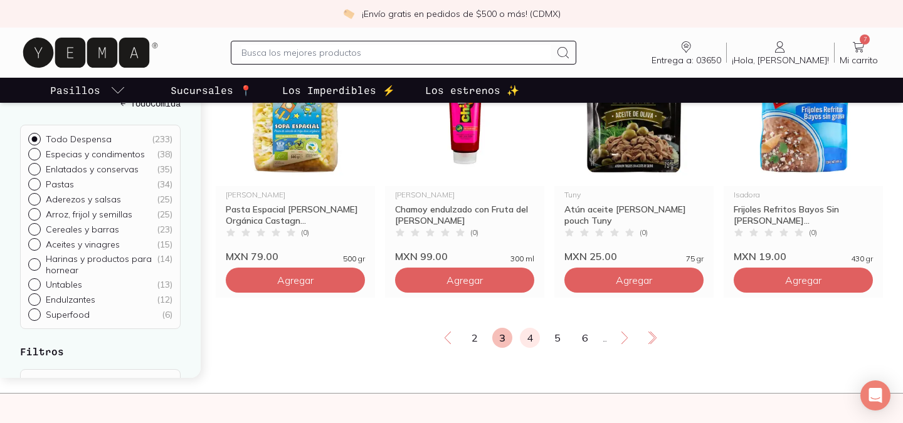
click at [526, 348] on link "4" at bounding box center [530, 338] width 20 height 20
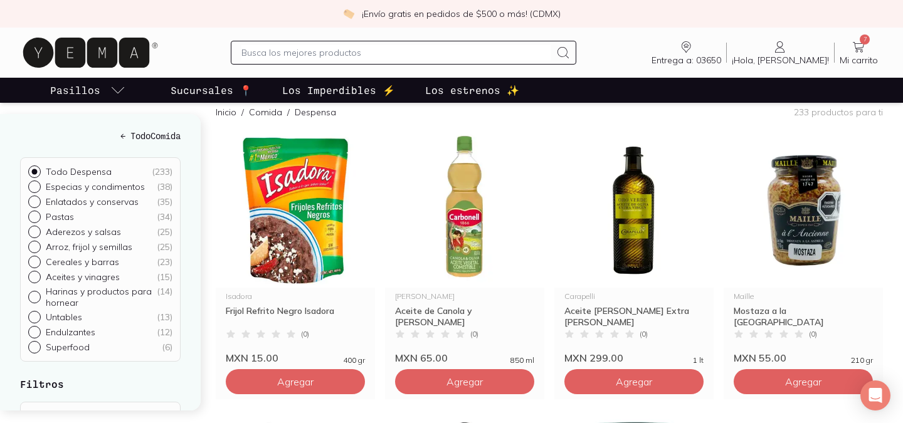
scroll to position [142, 0]
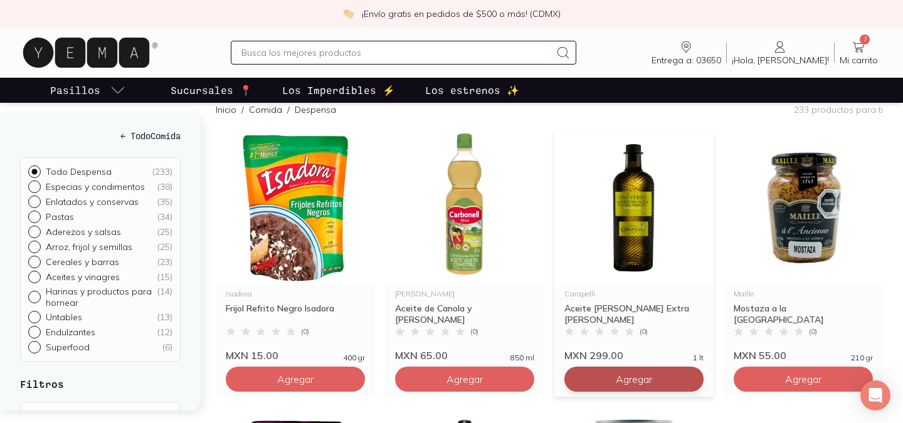
click at [313, 385] on span "Agregar" at bounding box center [295, 379] width 36 height 13
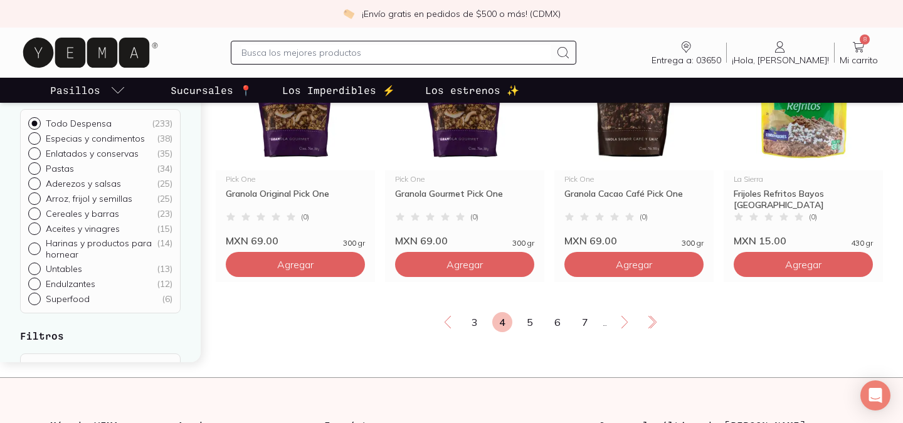
scroll to position [2194, 0]
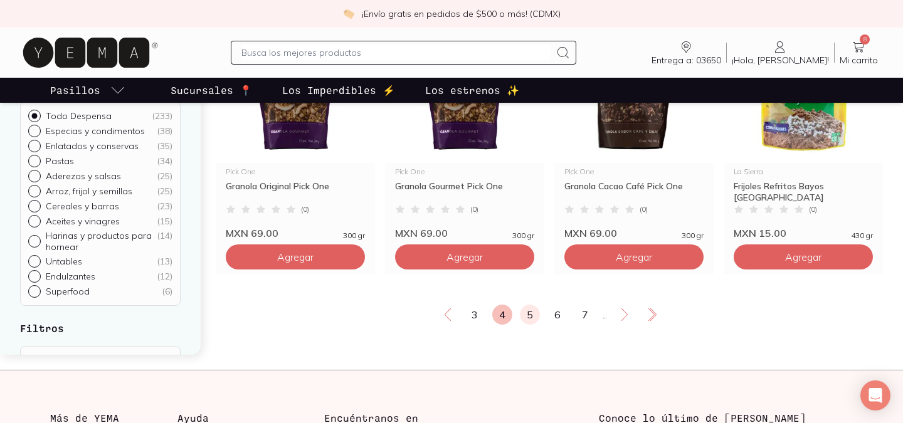
click at [532, 325] on link "5" at bounding box center [530, 315] width 20 height 20
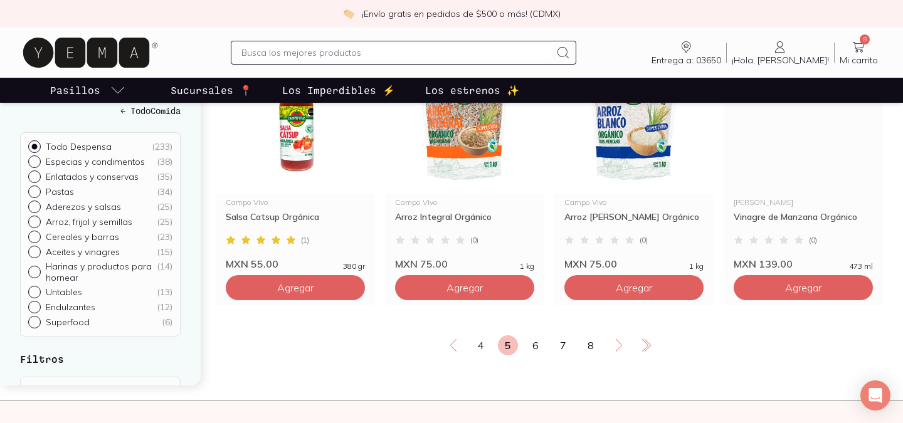
scroll to position [2165, 0]
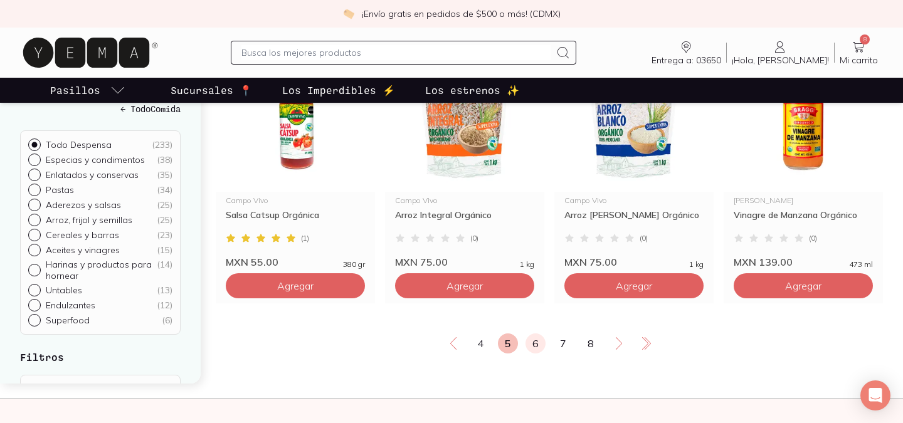
click at [534, 353] on link "6" at bounding box center [535, 343] width 20 height 20
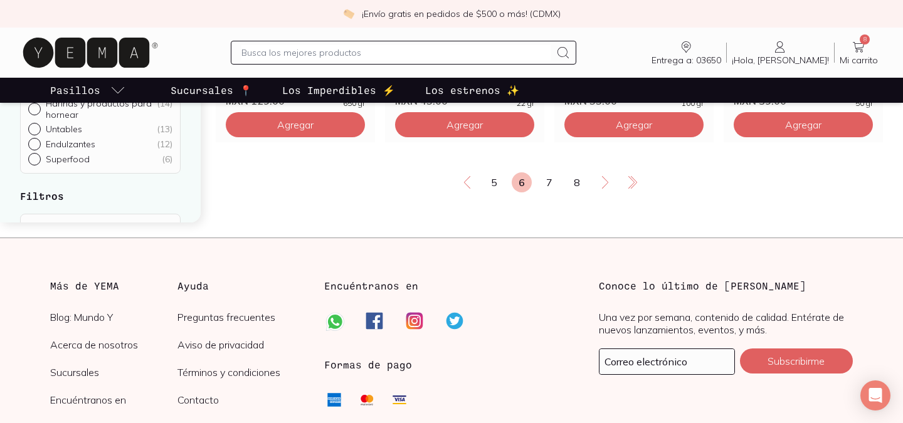
scroll to position [2327, 0]
click at [542, 192] on link "7" at bounding box center [549, 182] width 20 height 20
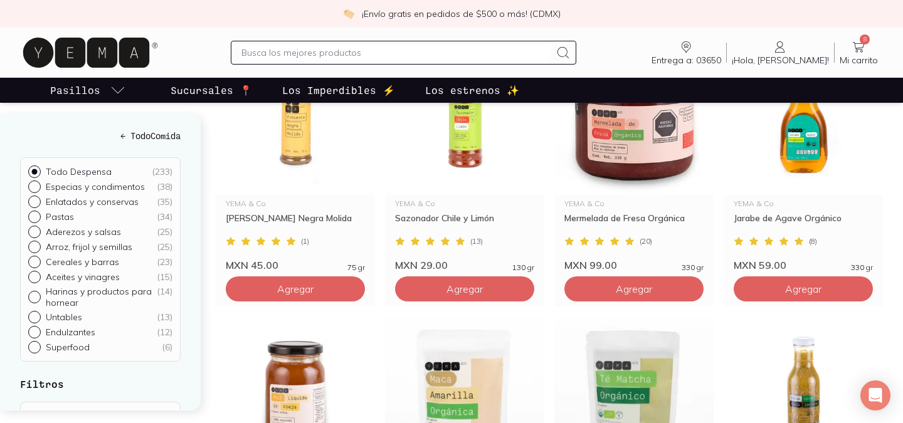
scroll to position [1605, 0]
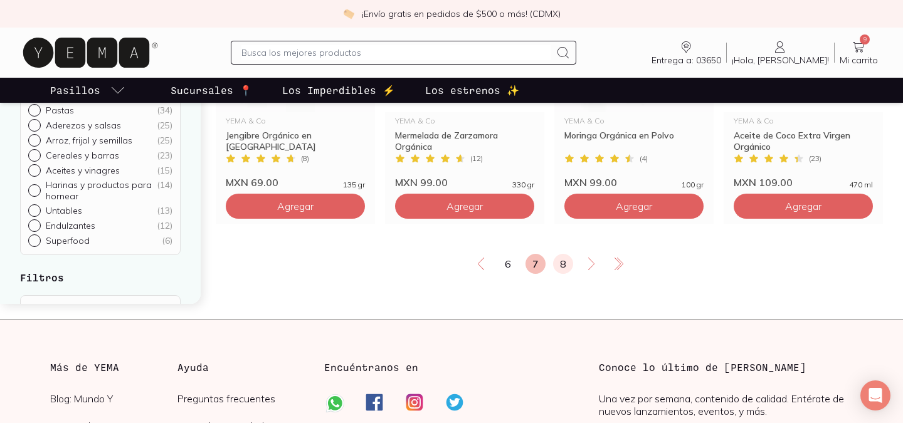
click at [571, 274] on link "8" at bounding box center [563, 264] width 20 height 20
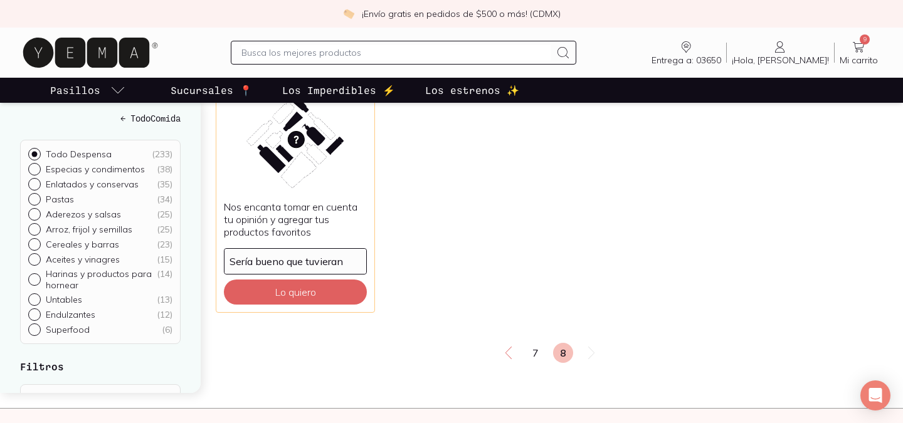
scroll to position [783, 0]
click at [407, 56] on input "text" at bounding box center [395, 52] width 308 height 15
type input "mascabado"
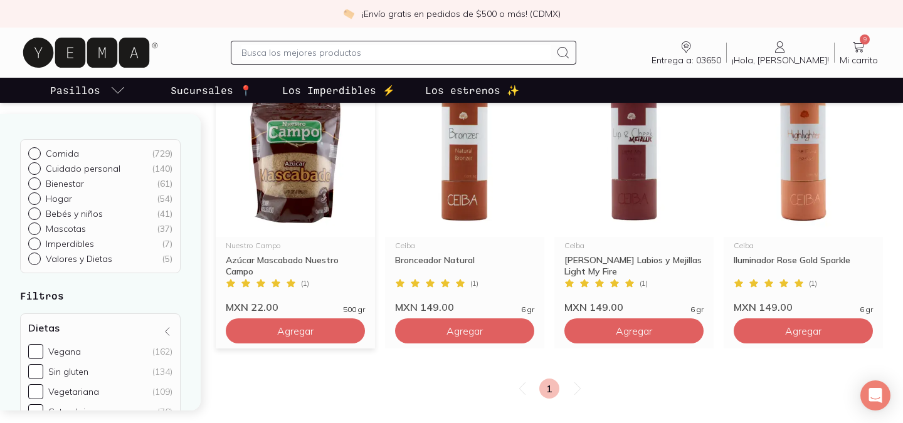
scroll to position [146, 0]
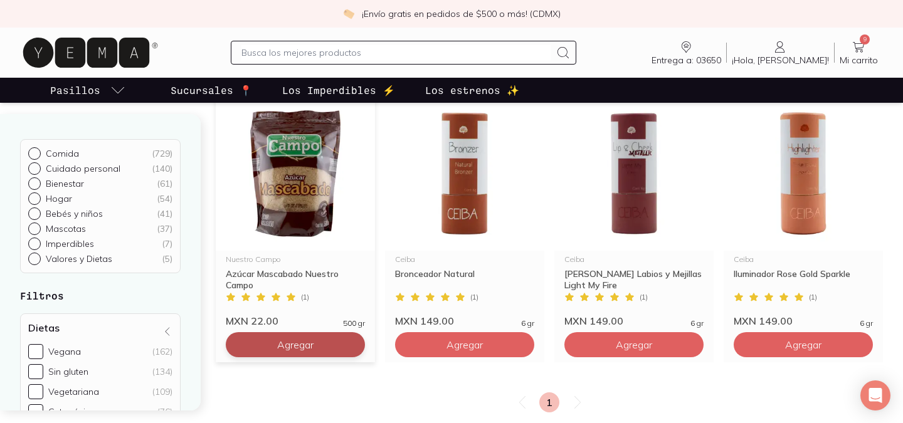
click at [299, 348] on span "Agregar" at bounding box center [295, 344] width 36 height 13
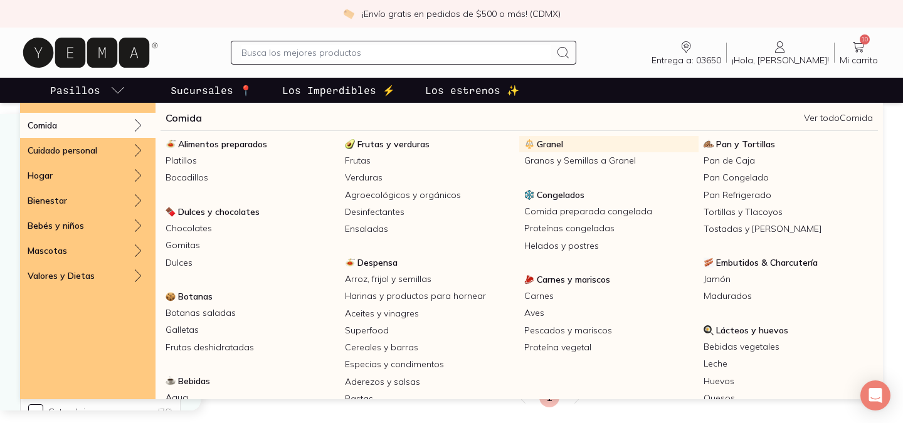
click at [558, 143] on span "Granel" at bounding box center [550, 144] width 26 height 11
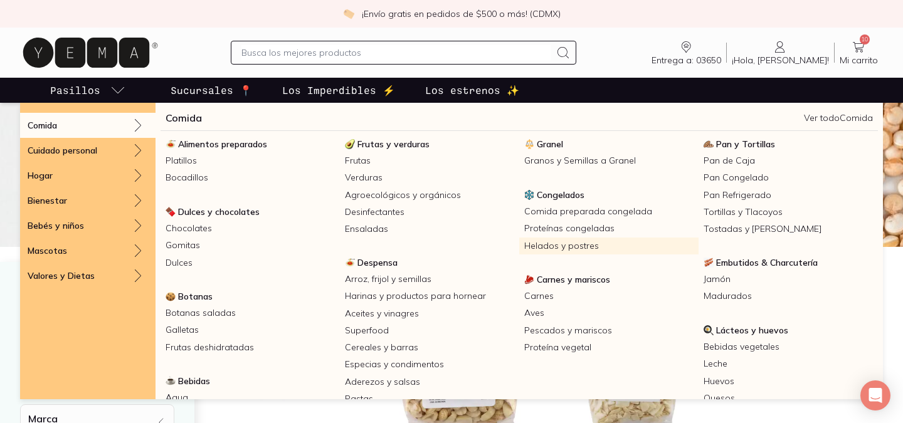
click at [569, 240] on link "Helados y postres" at bounding box center [608, 246] width 179 height 17
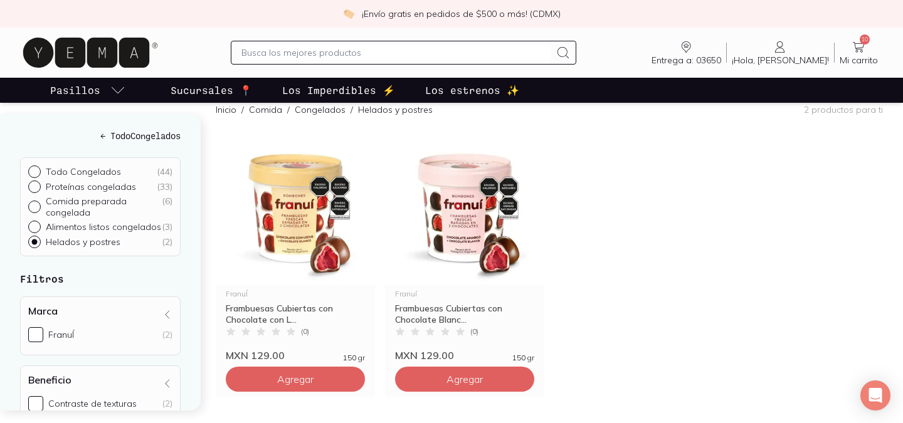
scroll to position [123, 0]
click at [313, 380] on span "Agregar" at bounding box center [295, 380] width 36 height 13
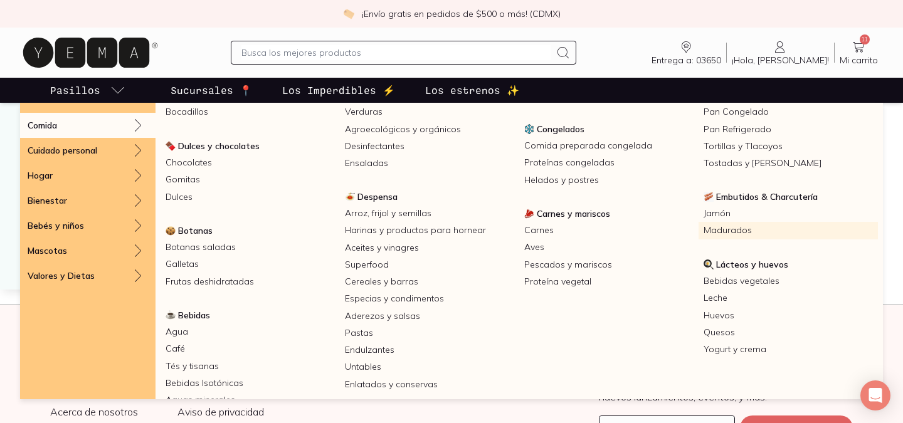
scroll to position [76, 0]
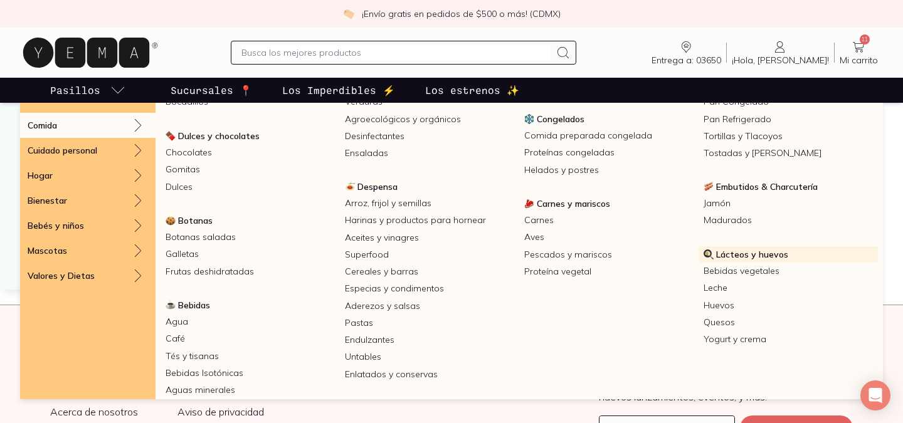
click at [763, 257] on span "Lácteos y huevos" at bounding box center [752, 254] width 72 height 11
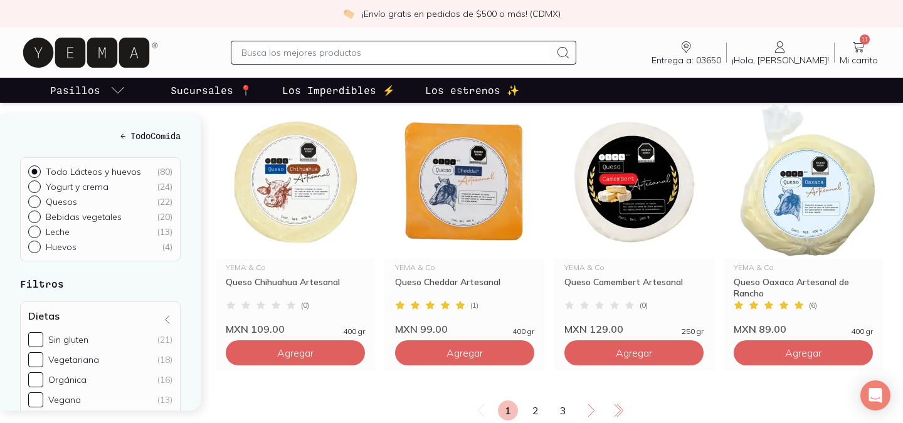
scroll to position [2211, 0]
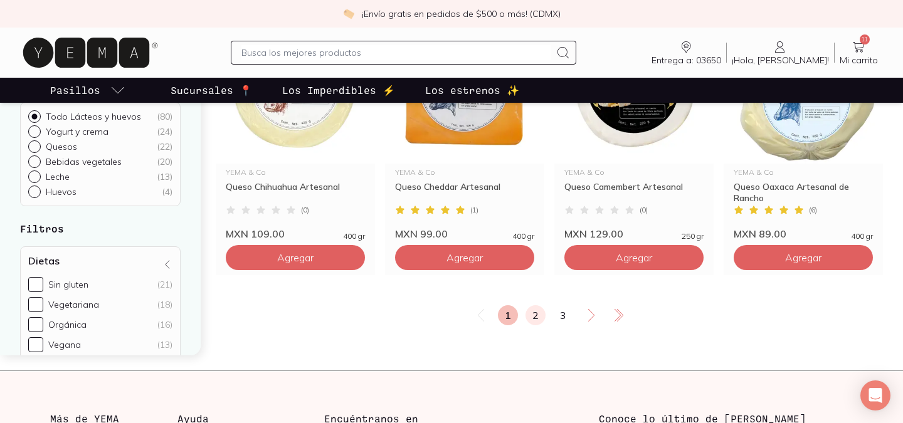
click at [538, 305] on link "2" at bounding box center [535, 315] width 20 height 20
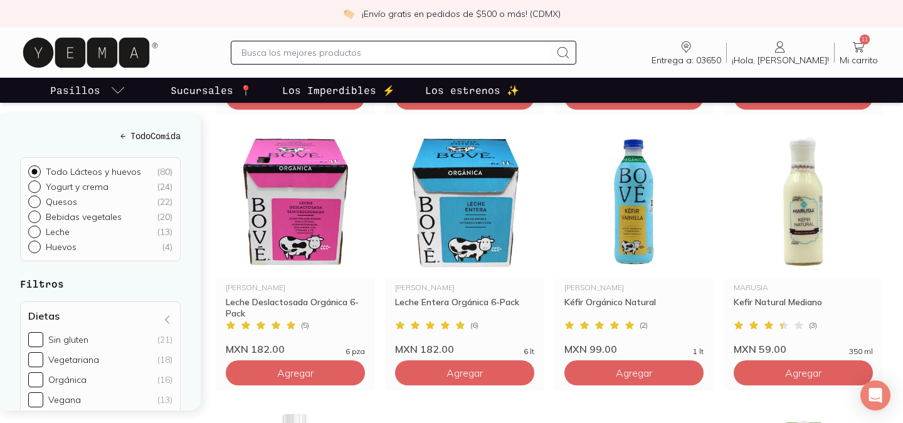
scroll to position [1270, 0]
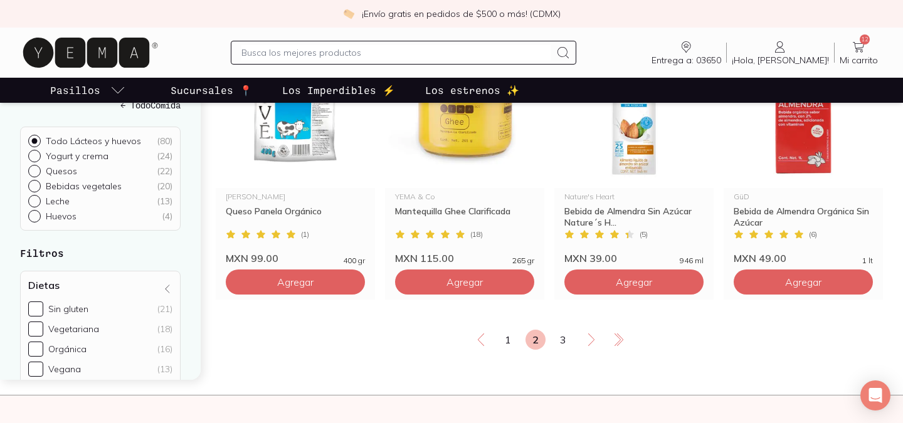
scroll to position [2191, 0]
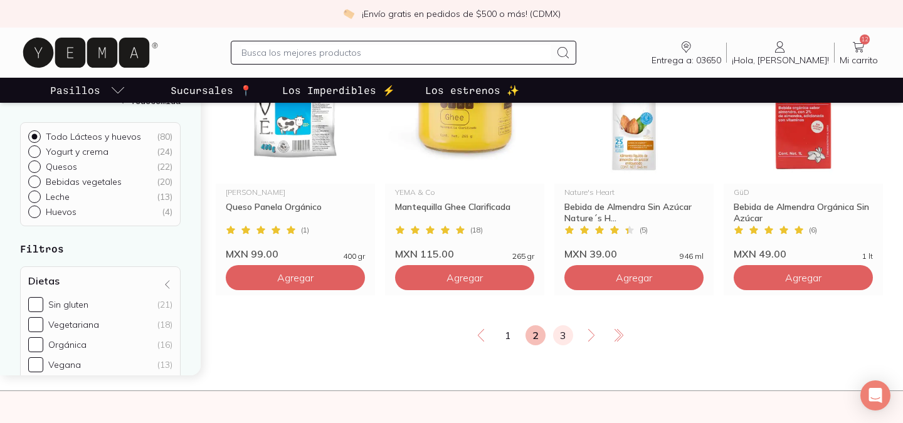
click at [558, 325] on link "3" at bounding box center [563, 335] width 20 height 20
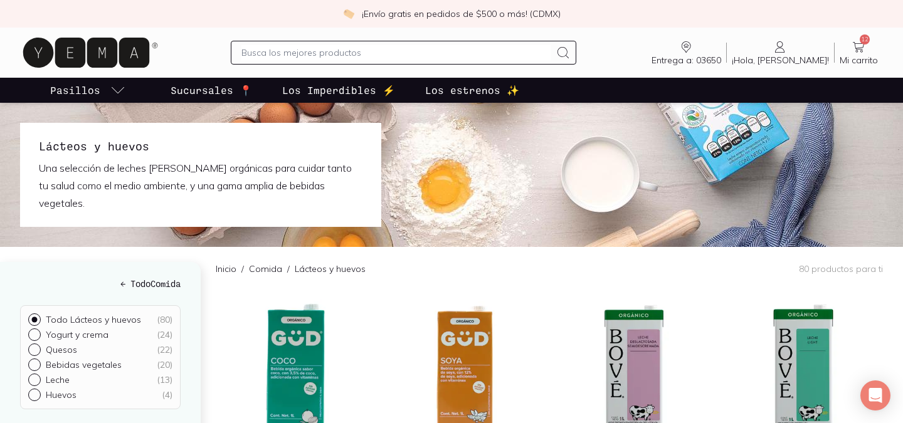
click at [417, 50] on input "text" at bounding box center [395, 52] width 308 height 15
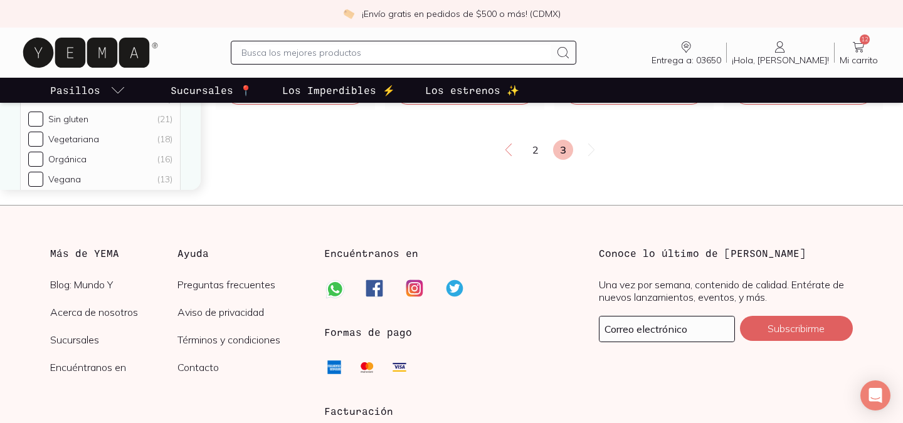
scroll to position [1202, 0]
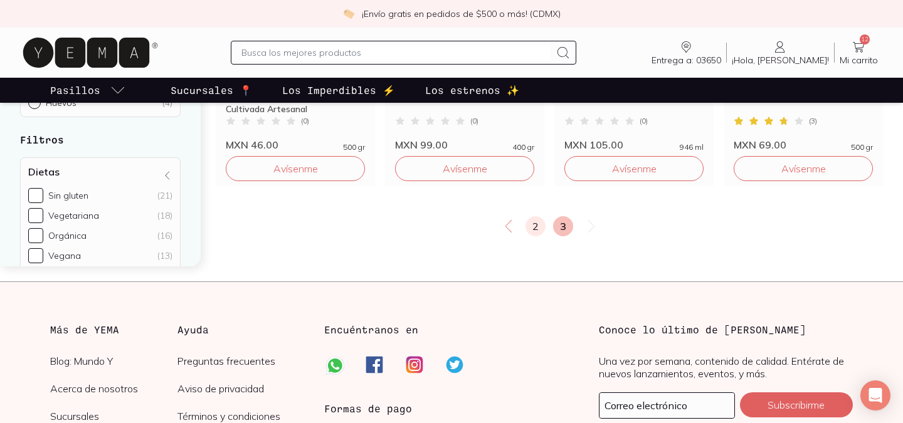
click at [528, 216] on link "2" at bounding box center [535, 226] width 20 height 20
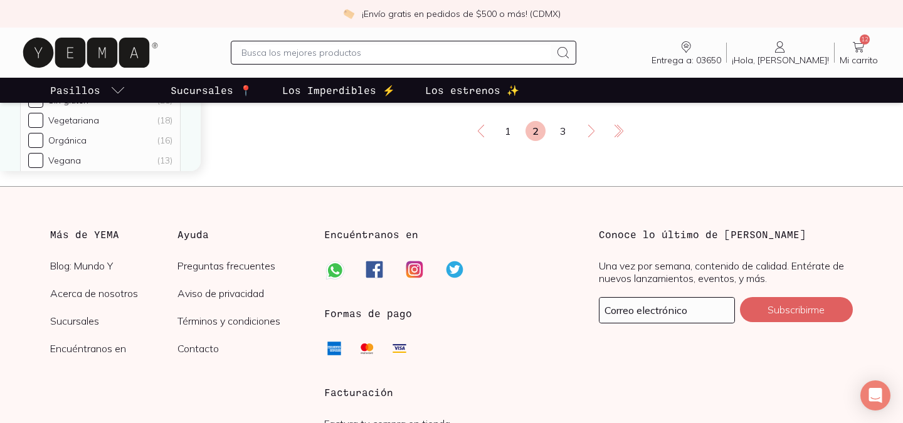
scroll to position [2343, 0]
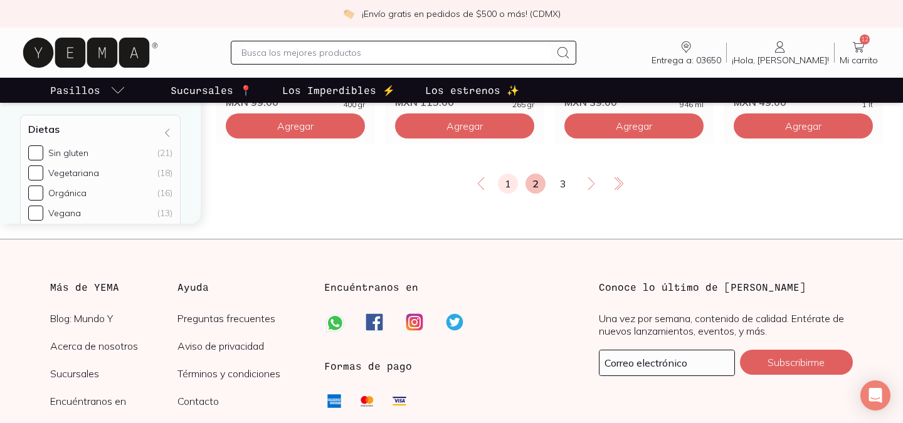
click at [506, 174] on link "1" at bounding box center [508, 184] width 20 height 20
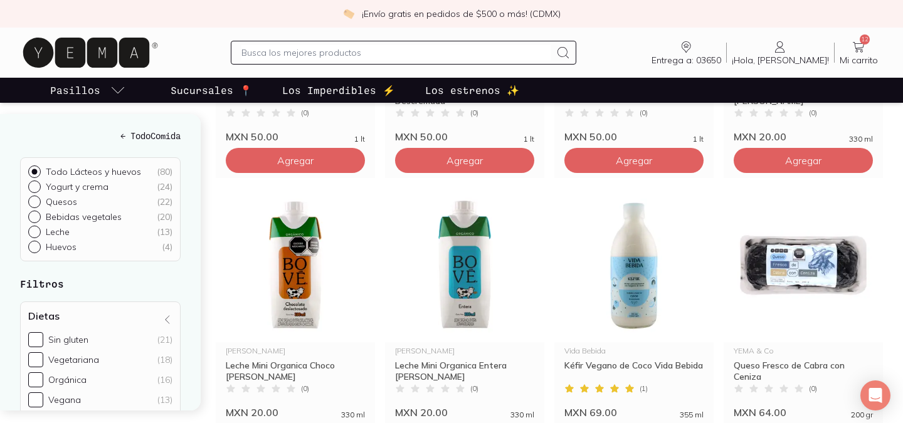
scroll to position [940, 0]
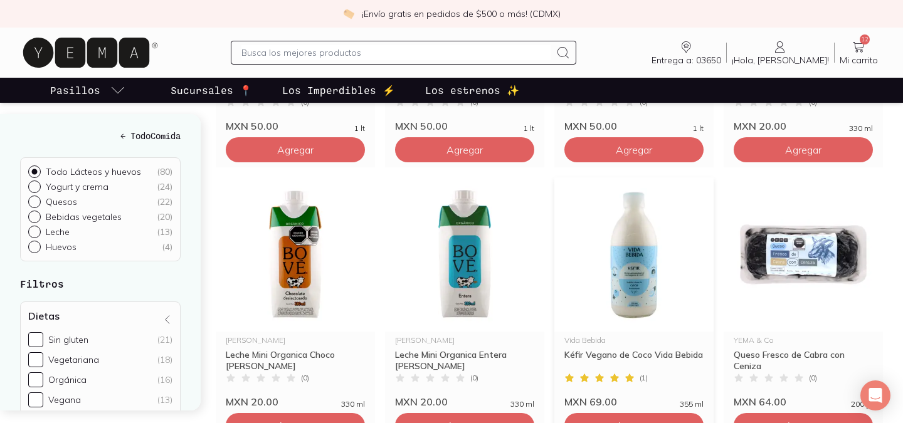
click at [554, 336] on div "Vida Bebida Kéfir Vegano de Coco Vida Bebida ( 1 ) MXN 69.00 355 ml" at bounding box center [633, 370] width 159 height 76
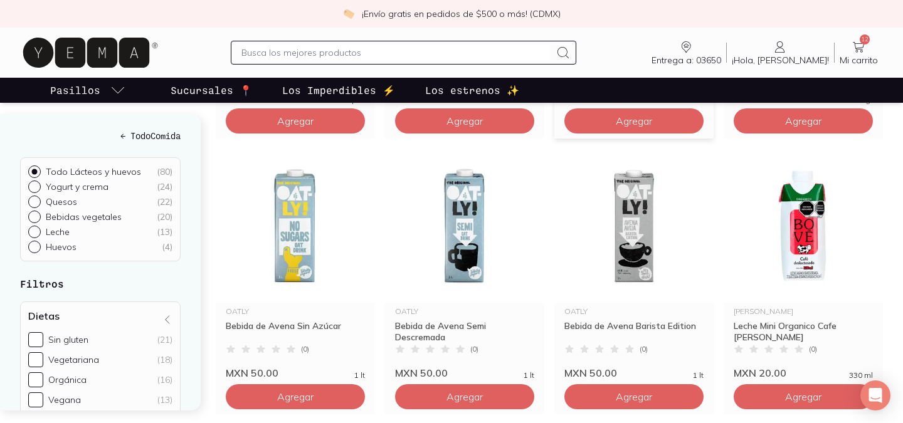
scroll to position [703, 0]
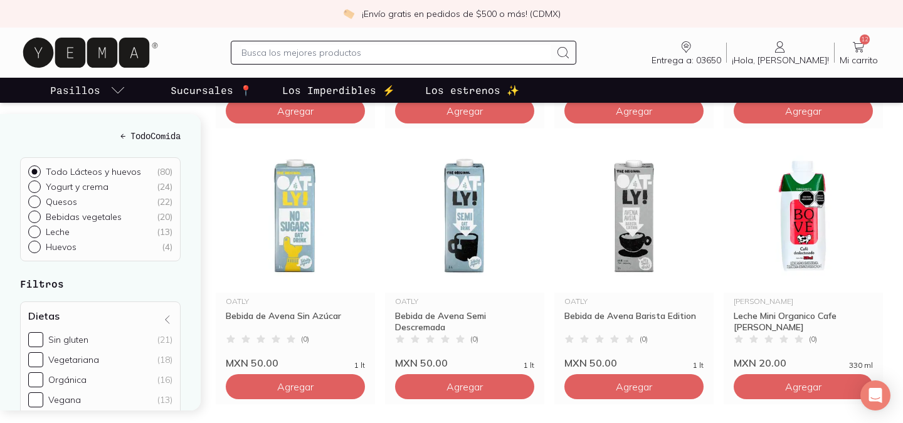
click at [33, 186] on input "Yogurt y crema ( 24 )" at bounding box center [33, 186] width 10 height 10
radio input "true"
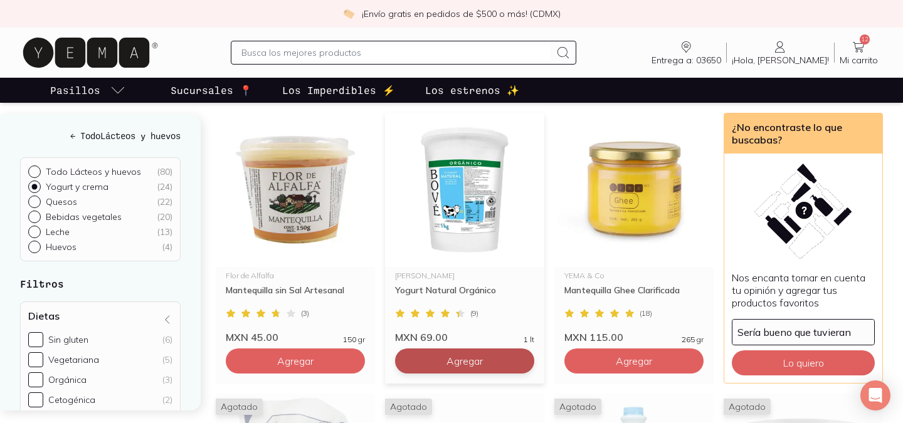
scroll to position [1265, 0]
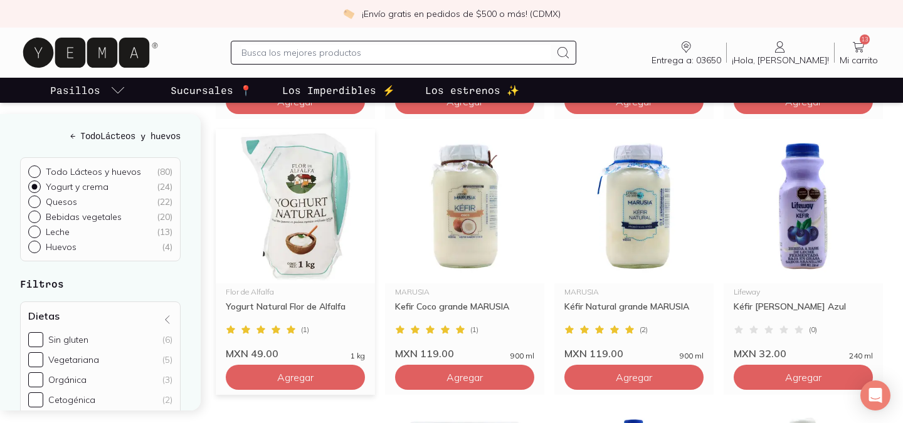
scroll to position [692, 0]
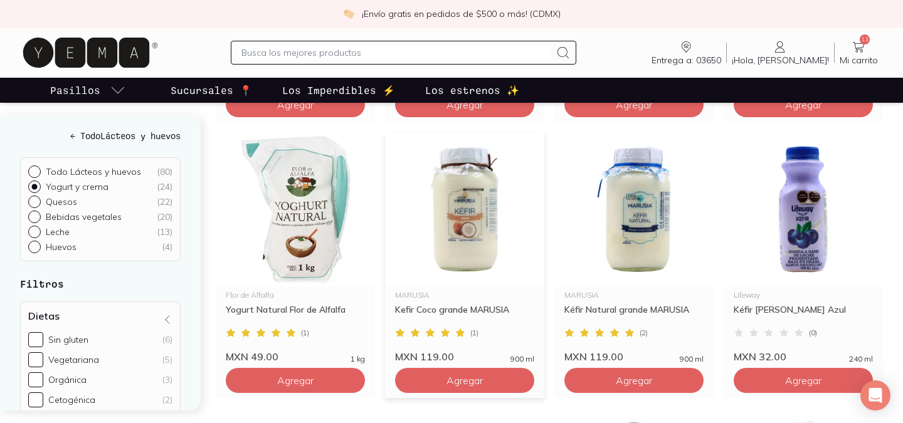
click at [470, 329] on span "( 1 )" at bounding box center [474, 333] width 8 height 8
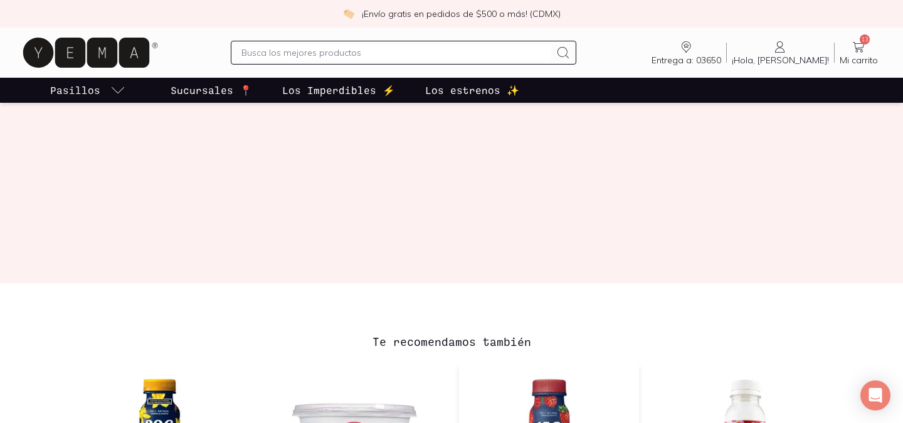
scroll to position [719, 0]
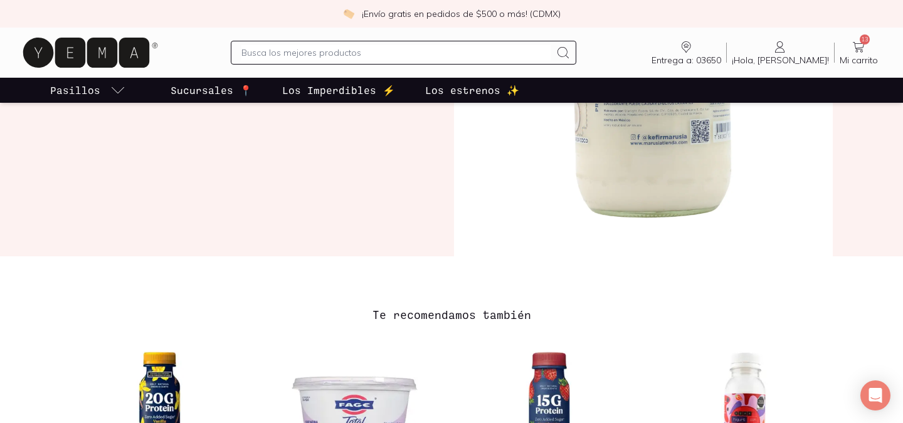
click at [851, 45] on icon at bounding box center [858, 46] width 15 height 15
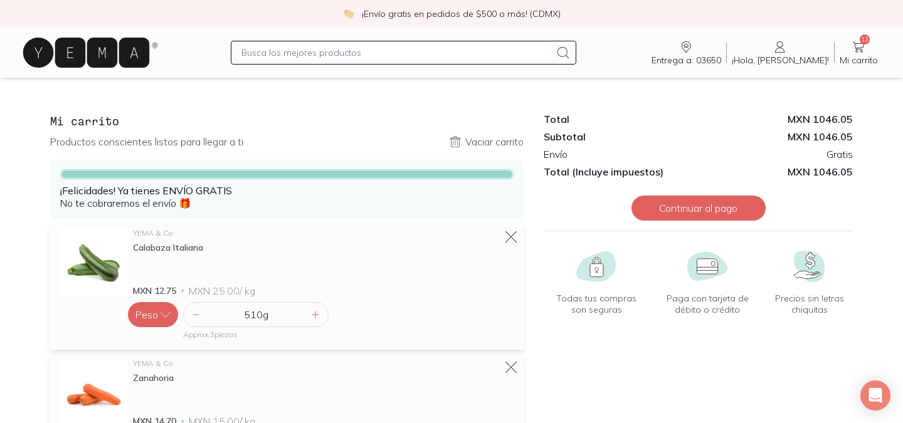
click at [313, 51] on input "text" at bounding box center [395, 52] width 308 height 15
type input "ensaladas"
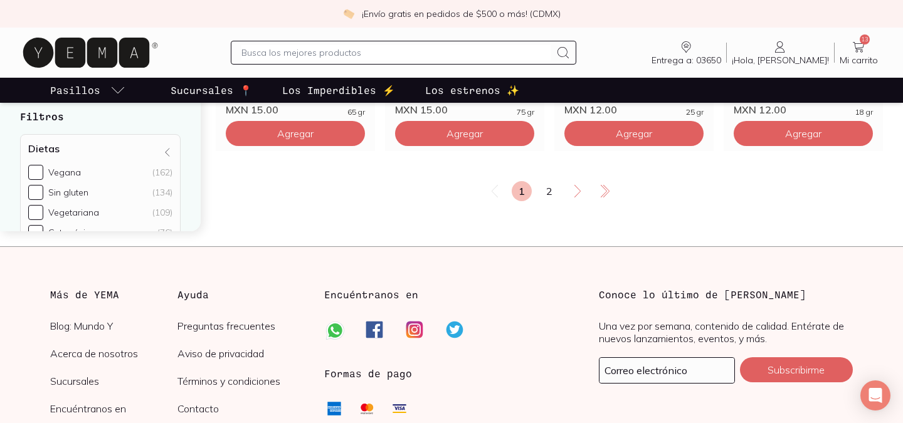
scroll to position [2296, 0]
click at [552, 192] on link "2" at bounding box center [549, 191] width 20 height 20
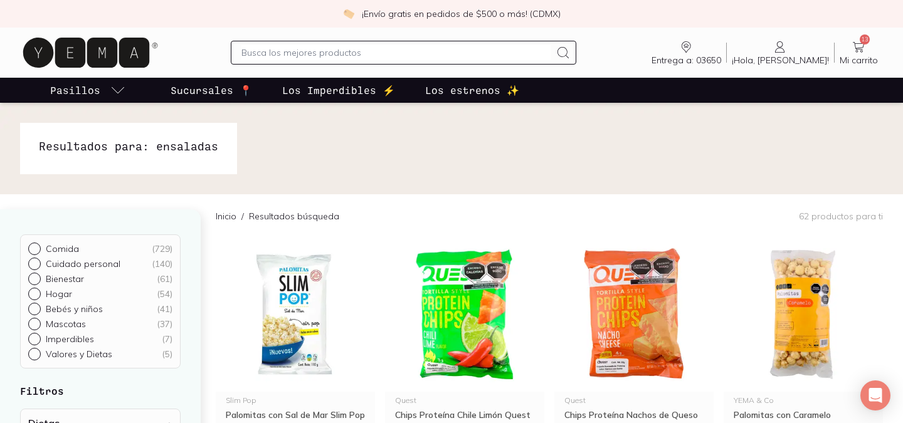
click at [289, 55] on input "text" at bounding box center [395, 52] width 308 height 15
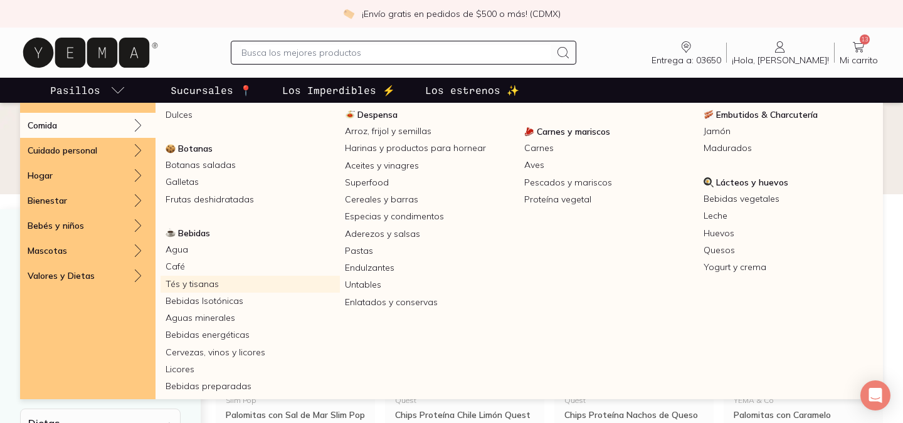
scroll to position [147, 0]
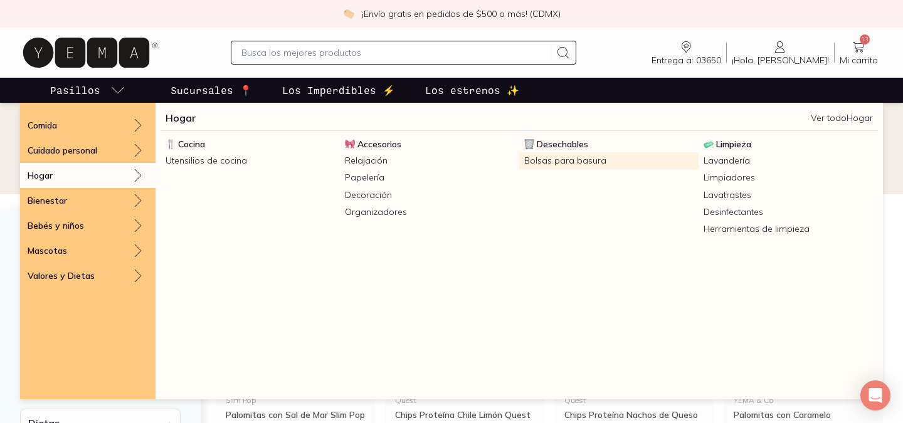
click at [563, 158] on link "Bolsas para basura" at bounding box center [608, 160] width 179 height 17
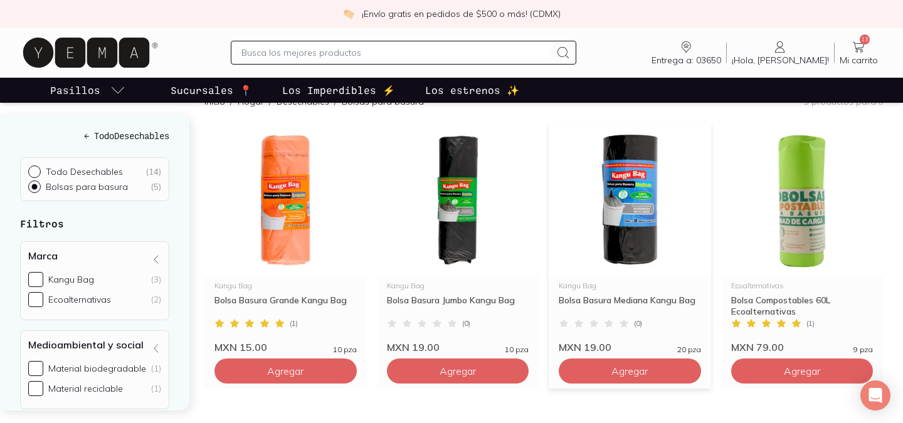
scroll to position [153, 0]
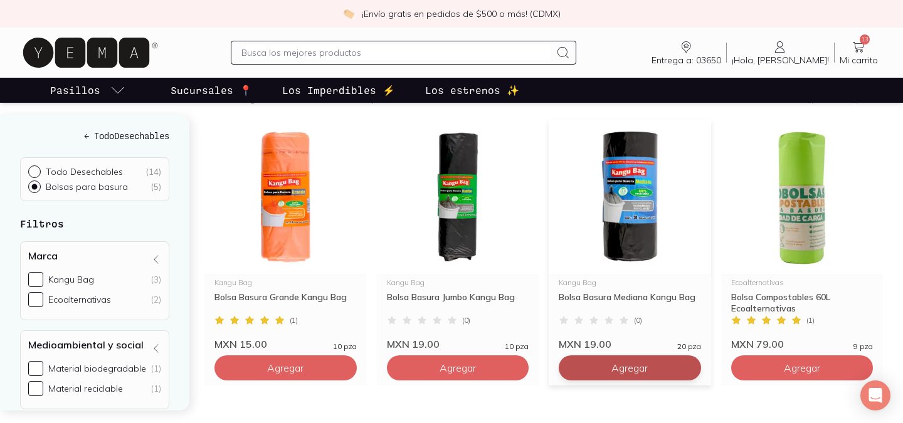
click at [357, 359] on button "Agregar" at bounding box center [285, 367] width 142 height 25
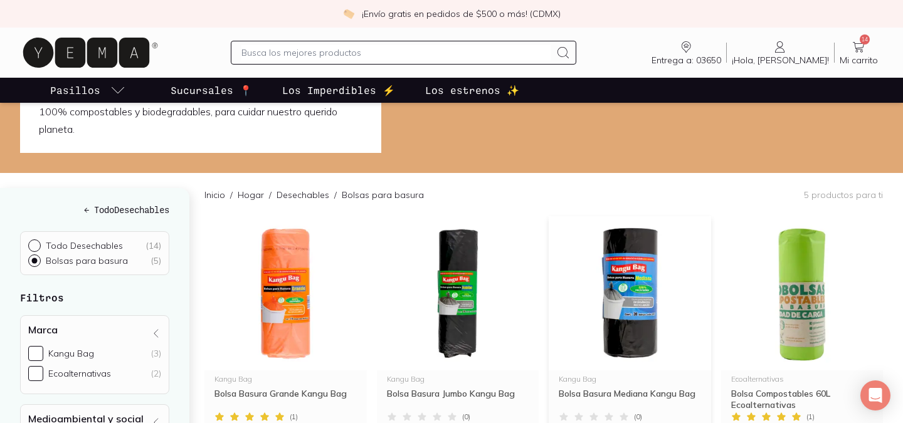
scroll to position [58, 0]
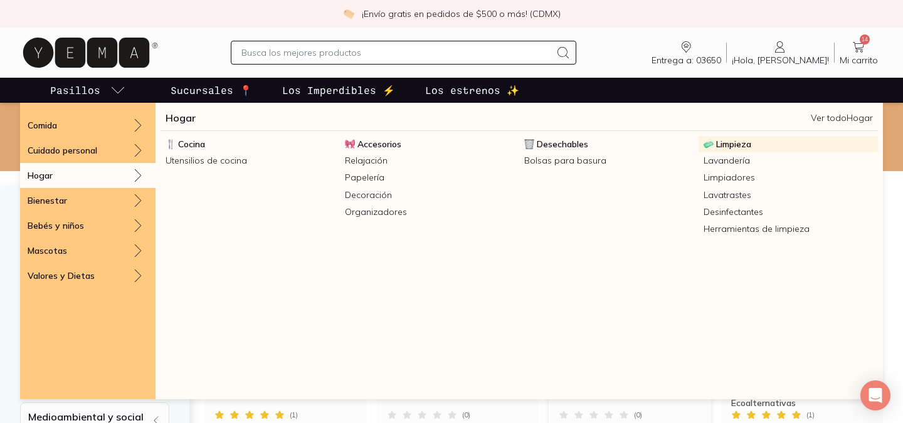
click at [723, 142] on span "Limpieza" at bounding box center [733, 144] width 35 height 11
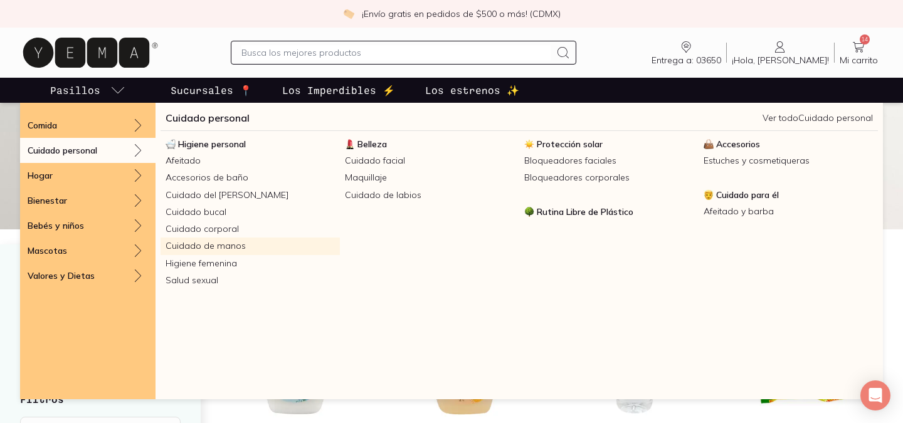
click at [271, 243] on link "Cuidado de manos" at bounding box center [249, 246] width 179 height 17
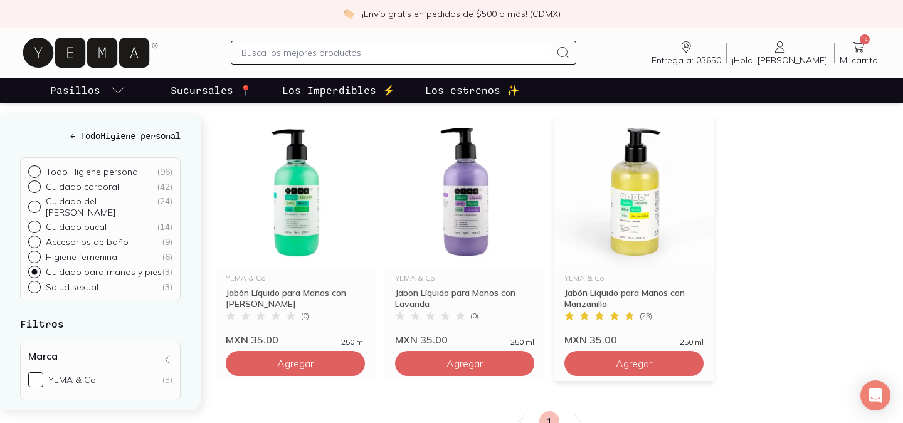
scroll to position [152, 0]
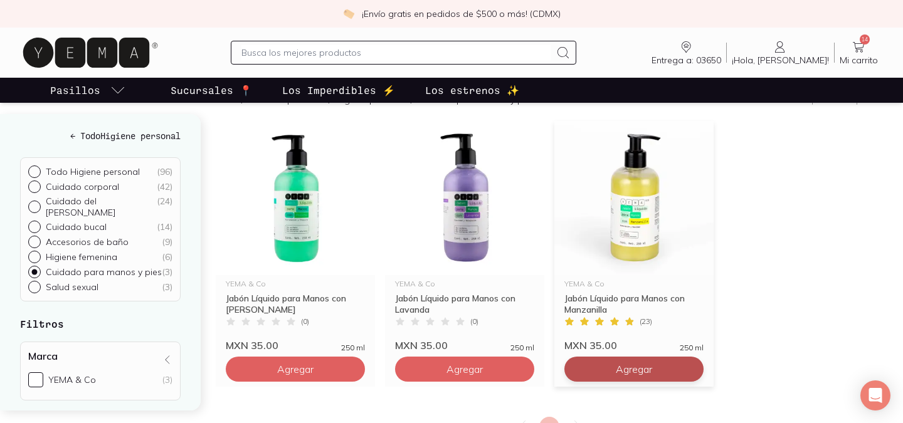
click at [313, 369] on span "Agregar" at bounding box center [295, 369] width 36 height 13
click at [299, 389] on div "Inicio / Cuidado personal / Higiene personal / Cuidado para manos y pies 3 prod…" at bounding box center [559, 272] width 687 height 389
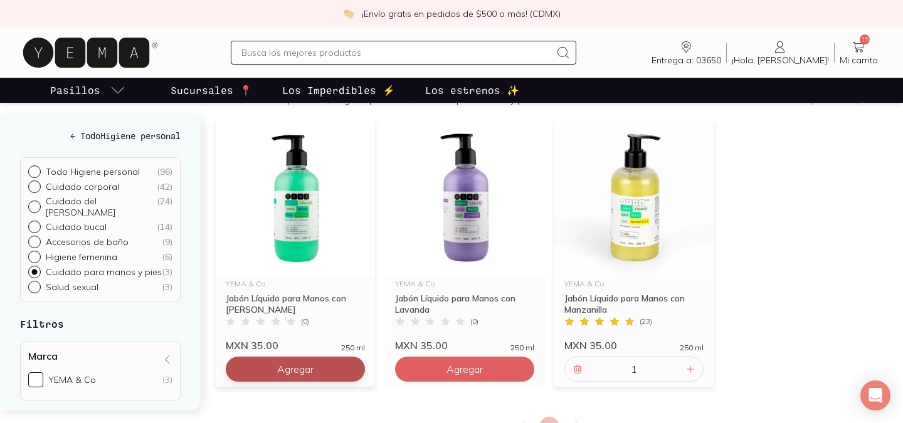
click at [290, 367] on span "Agregar" at bounding box center [295, 369] width 36 height 13
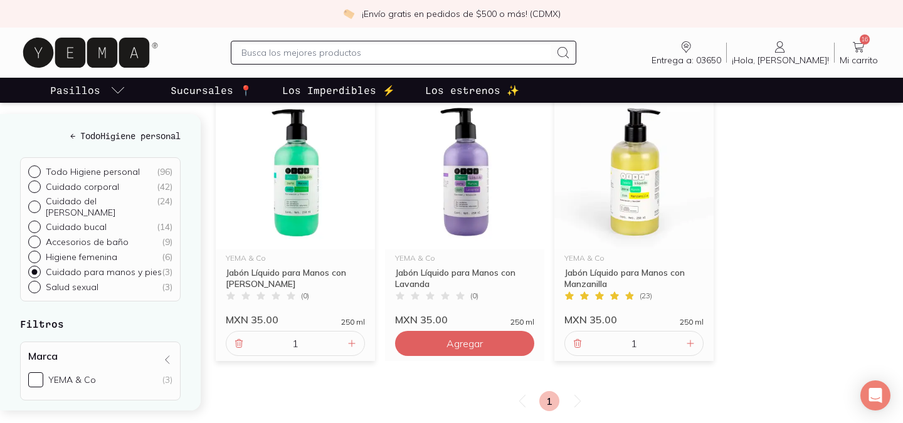
scroll to position [187, 0]
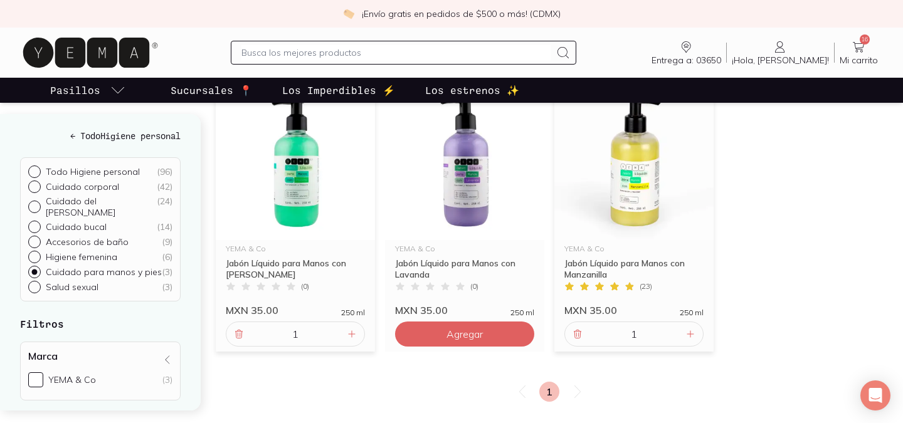
click at [861, 51] on icon at bounding box center [857, 47] width 11 height 11
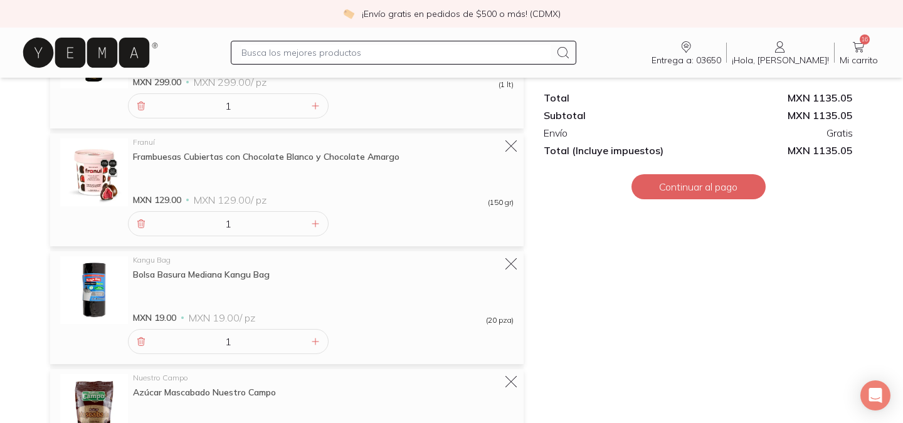
scroll to position [1789, 0]
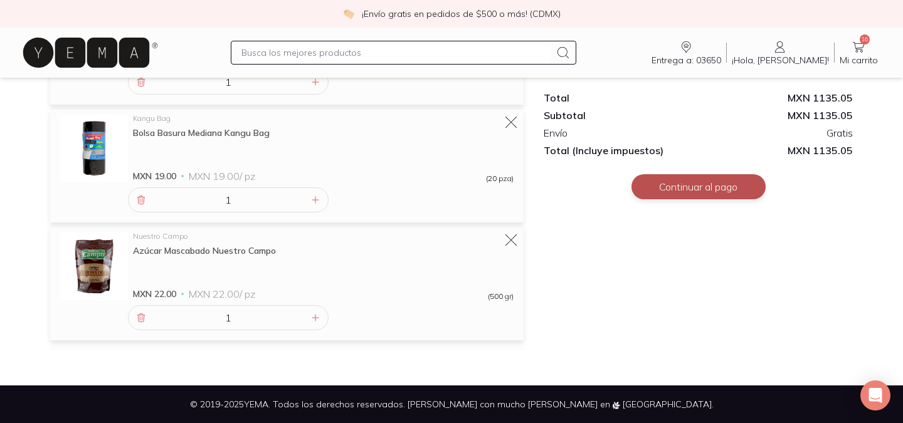
click at [670, 188] on button "Continuar al pago" at bounding box center [698, 186] width 134 height 25
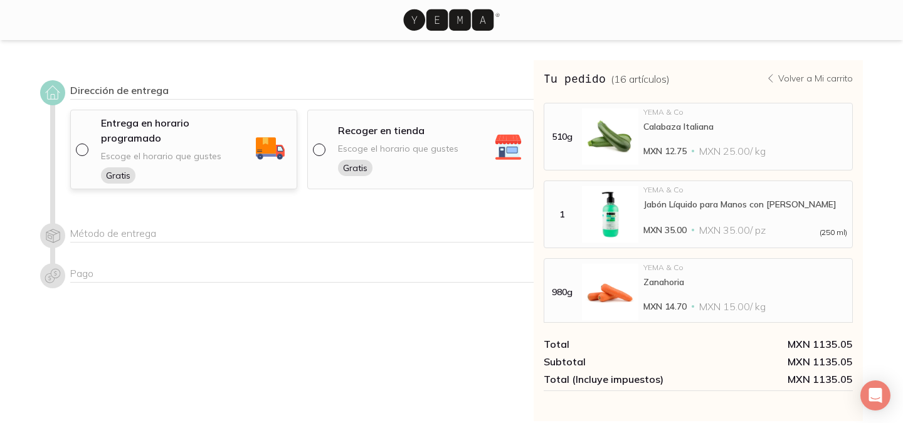
click at [84, 144] on input "radio" at bounding box center [81, 149] width 10 height 10
radio input "true"
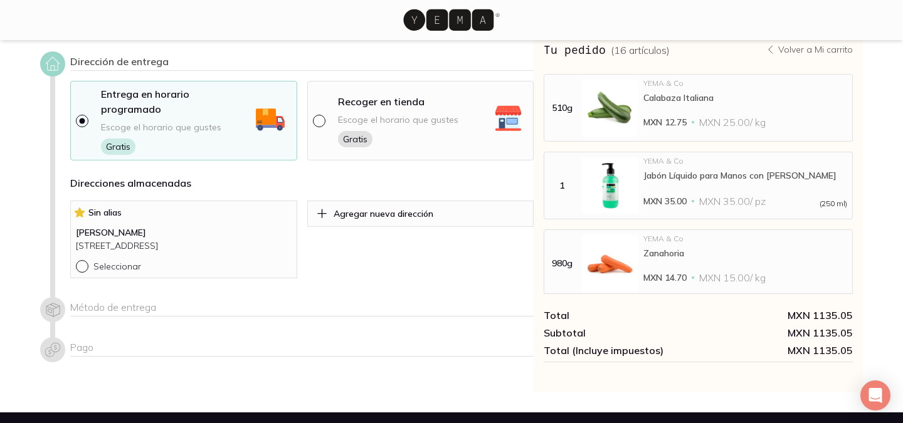
scroll to position [36, 0]
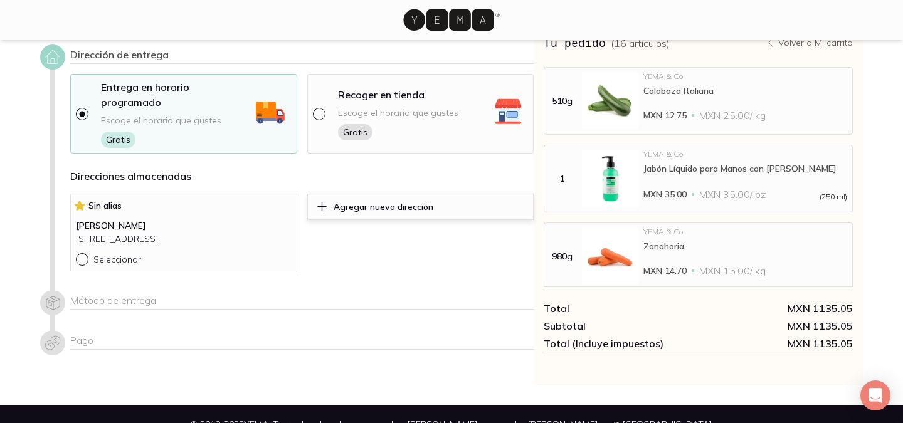
click at [372, 201] on p "Agregar nueva dirección" at bounding box center [383, 206] width 100 height 11
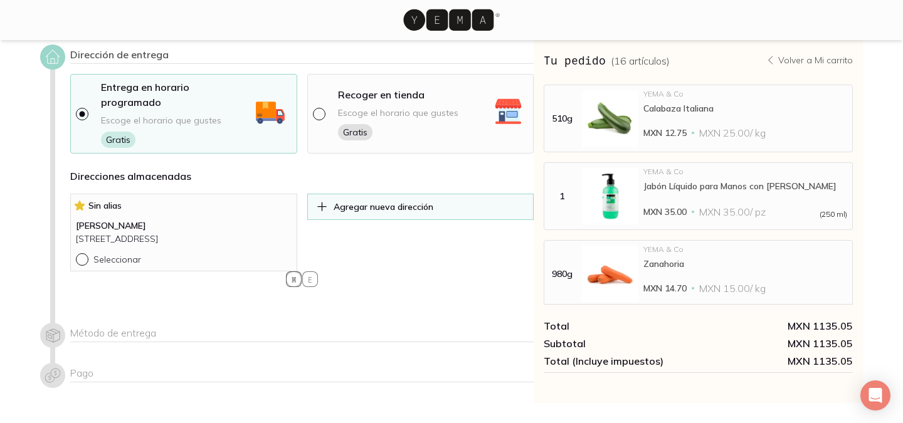
select select "204"
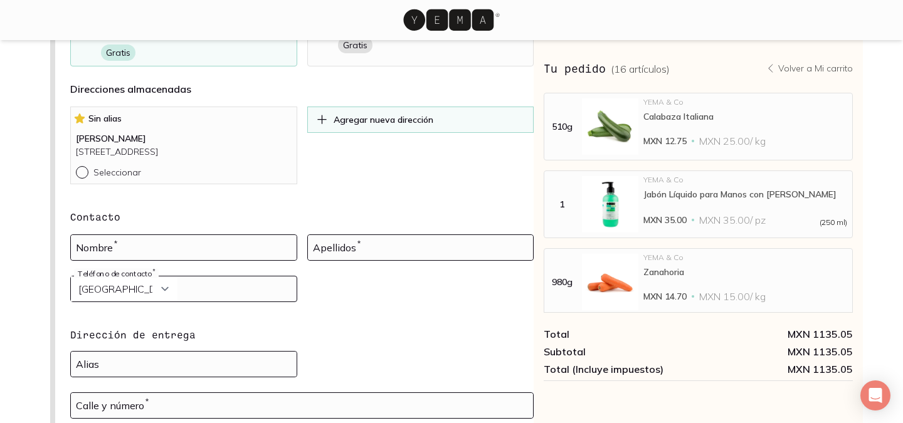
scroll to position [127, 0]
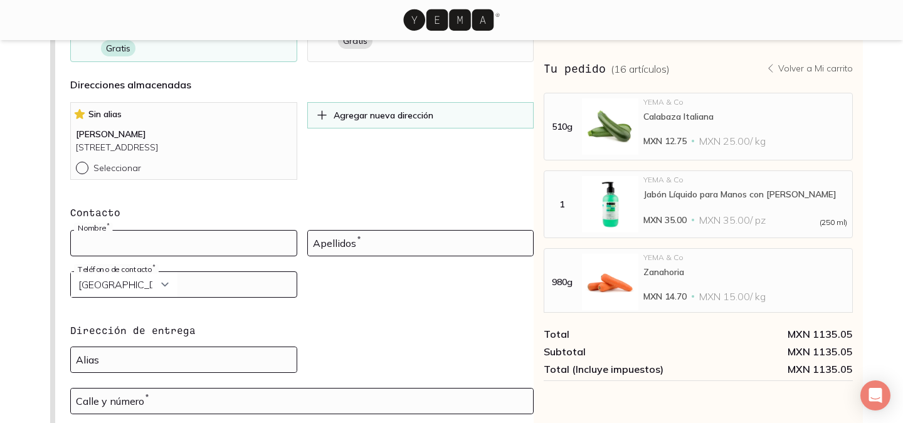
click at [157, 244] on input at bounding box center [184, 243] width 226 height 25
type input "Ximena"
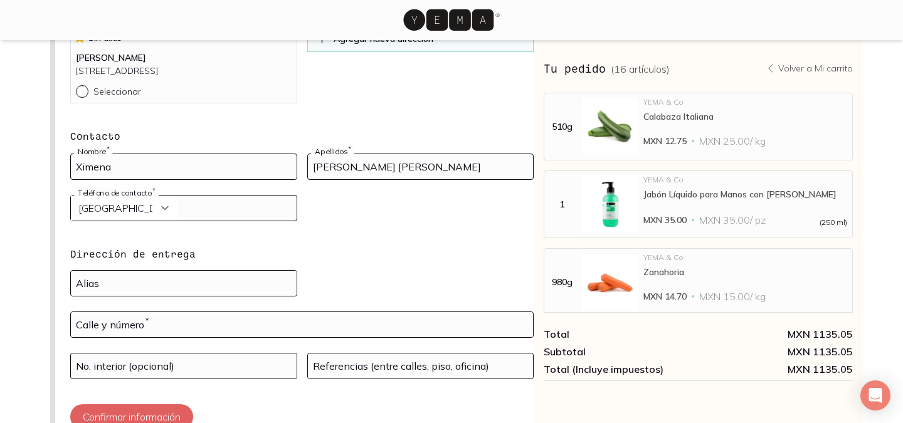
scroll to position [211, 0]
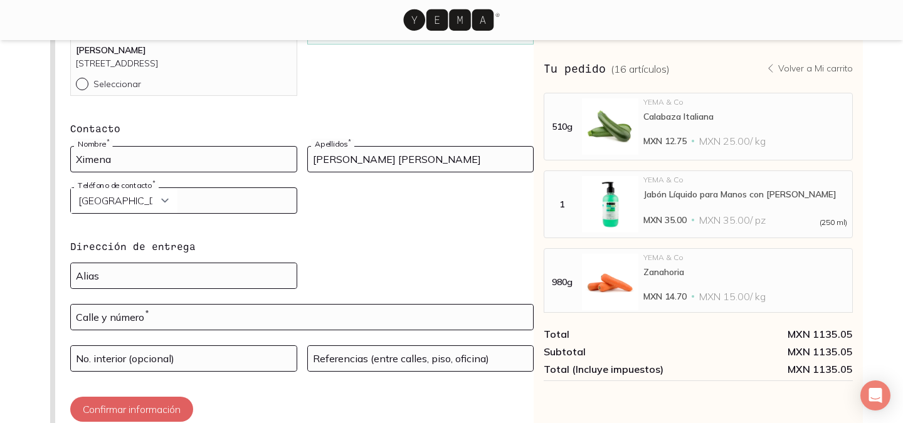
type input "[PERSON_NAME] [PERSON_NAME]"
click at [168, 201] on select "Curazao (+5999) [GEOGRAPHIC_DATA] (+1876) [GEOGRAPHIC_DATA][PERSON_NAME] (+1869…" at bounding box center [124, 200] width 107 height 25
click at [219, 198] on input "tel" at bounding box center [184, 200] width 226 height 25
type input "5512958782"
click at [317, 266] on form "Contacto Ximena Nombre * [PERSON_NAME] [PERSON_NAME] Apellidos * [GEOGRAPHIC_DA…" at bounding box center [301, 271] width 463 height 301
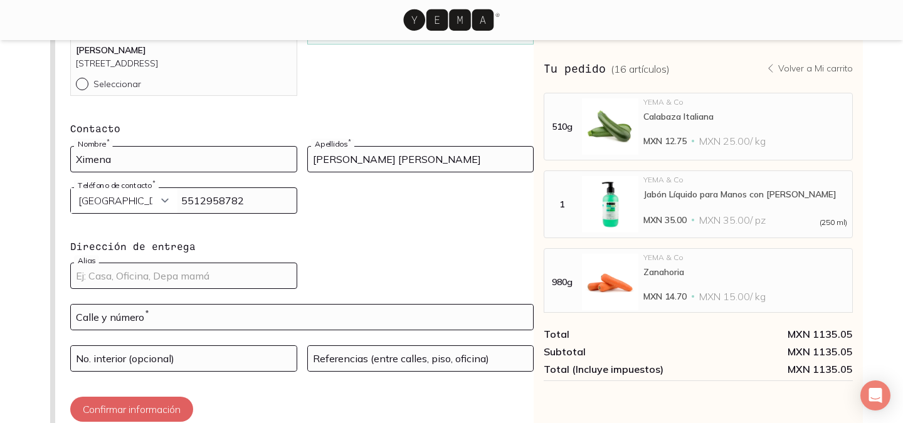
click at [246, 276] on input at bounding box center [184, 275] width 226 height 25
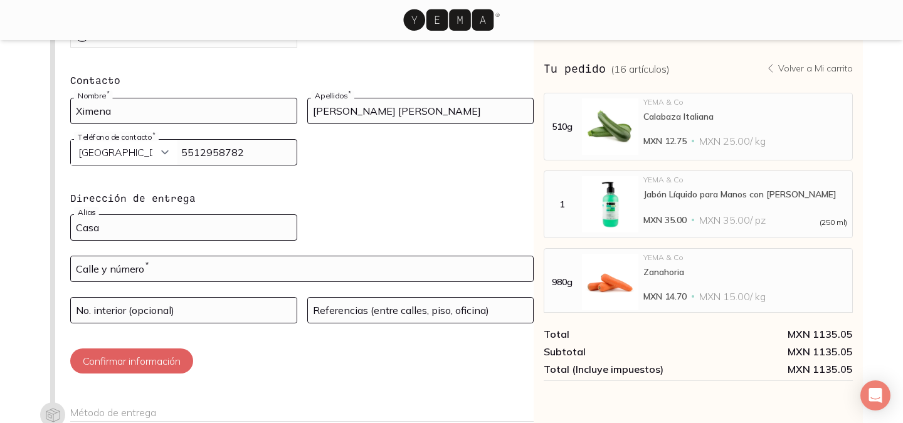
scroll to position [269, 0]
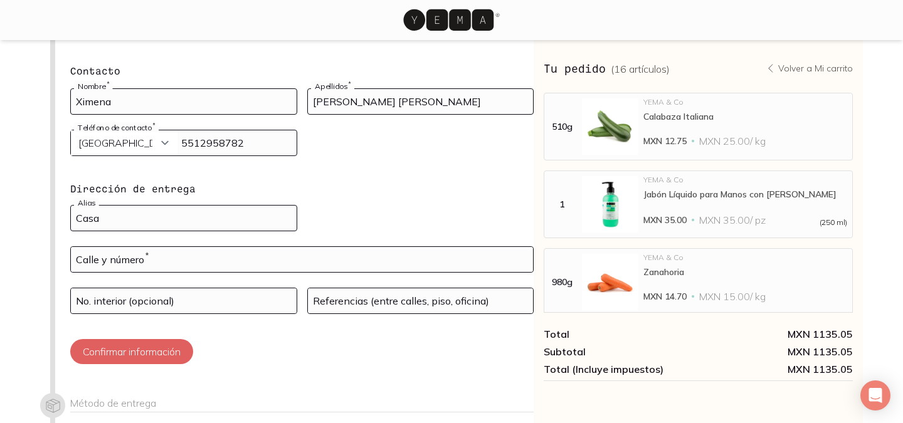
type input "Casa"
click at [196, 255] on input "text" at bounding box center [302, 259] width 462 height 25
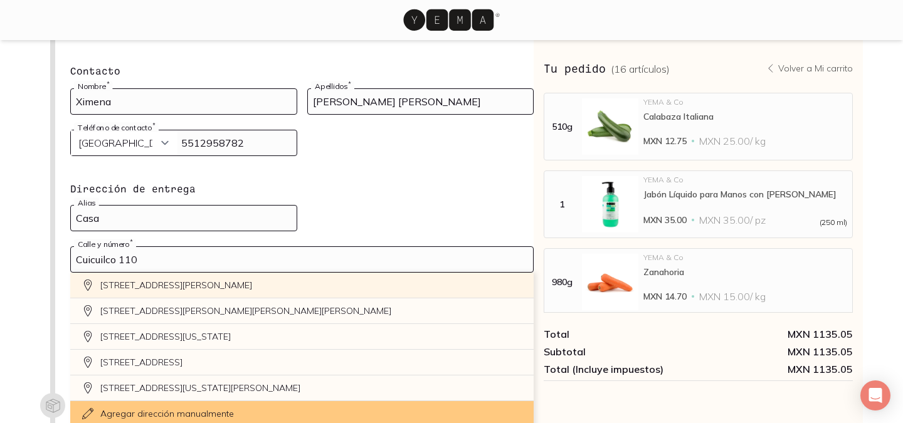
click at [184, 288] on div "[STREET_ADDRESS][PERSON_NAME]" at bounding box center [301, 286] width 463 height 26
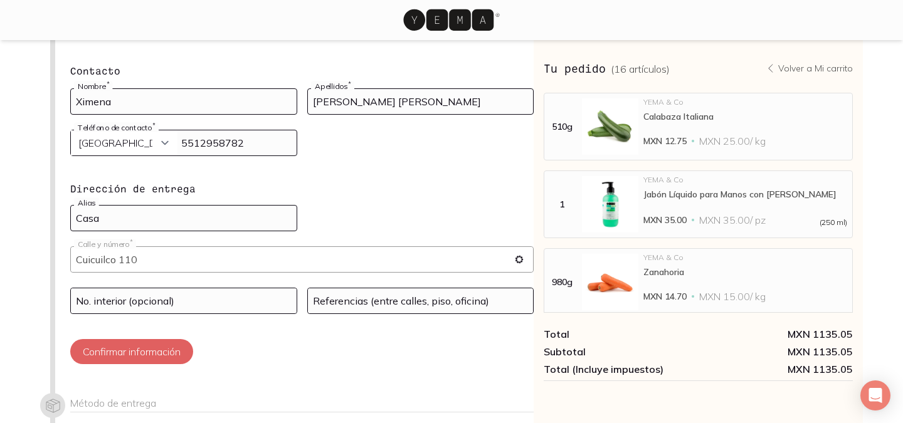
type input "[STREET_ADDRESS][PERSON_NAME][PERSON_NAME]"
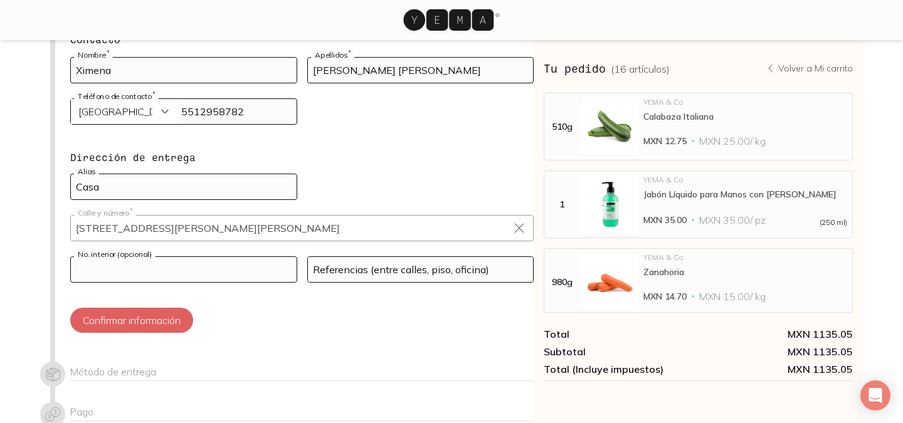
click at [182, 273] on input at bounding box center [184, 269] width 226 height 25
type input "3"
click at [364, 273] on input at bounding box center [421, 269] width 226 height 25
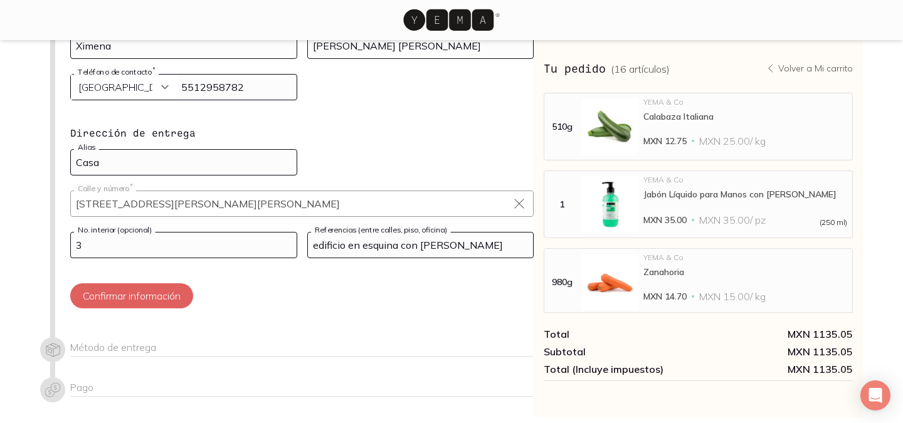
scroll to position [336, 0]
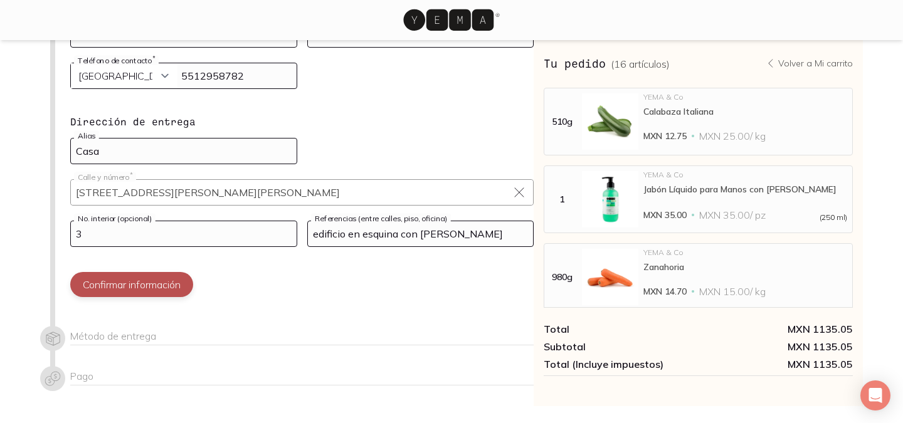
type input "edificio en esquina con [PERSON_NAME]"
click at [154, 286] on button "Confirmar información" at bounding box center [131, 284] width 123 height 25
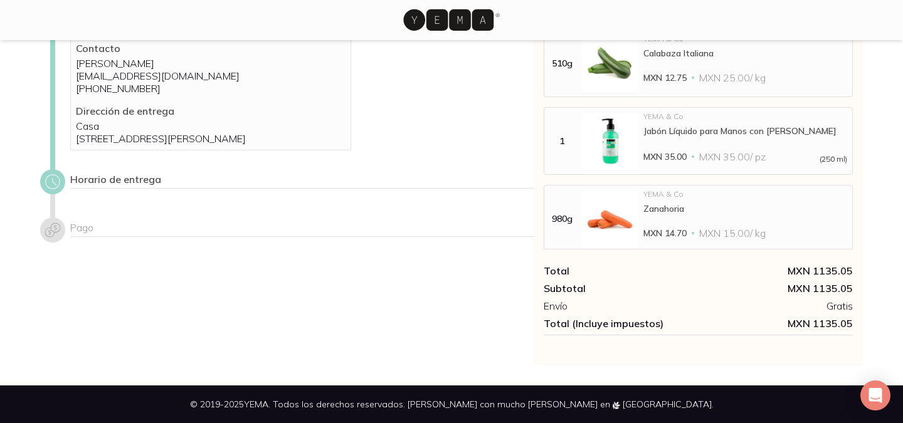
scroll to position [108, 0]
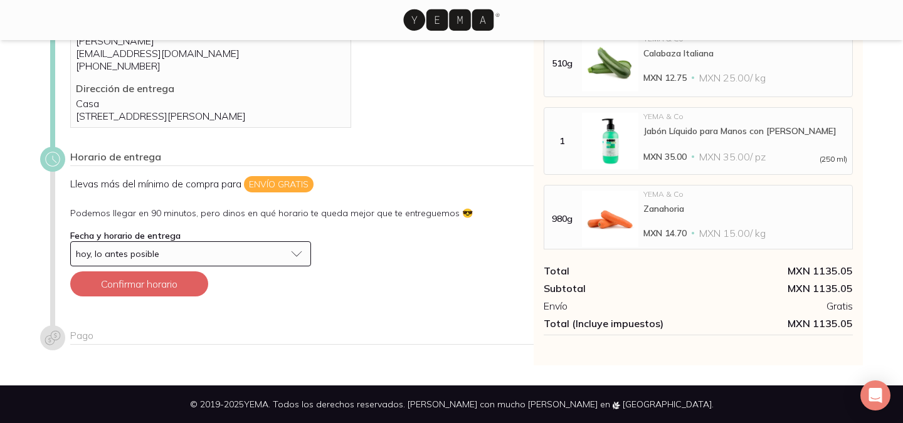
click at [154, 286] on button "Confirmar horario" at bounding box center [139, 283] width 138 height 25
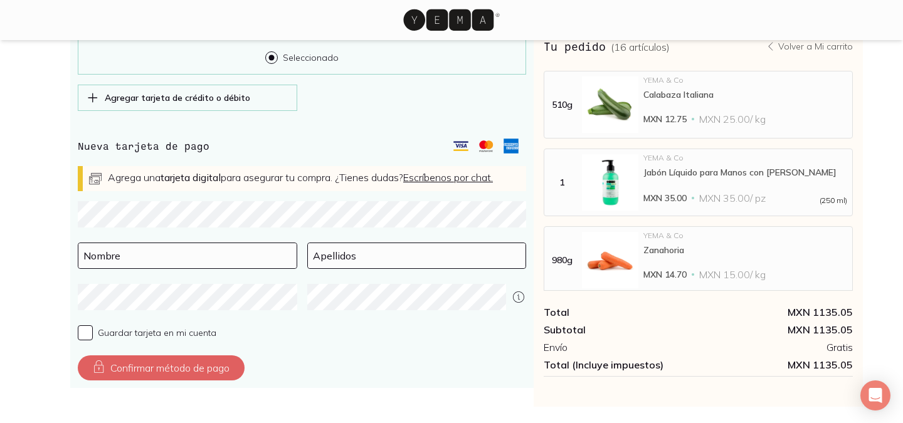
scroll to position [552, 0]
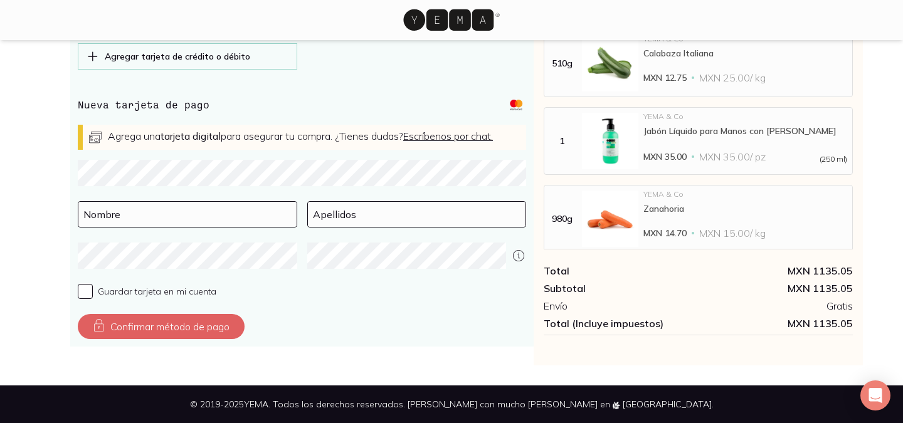
click at [152, 292] on span "Guardar tarjeta en mi cuenta" at bounding box center [157, 291] width 118 height 11
click at [93, 292] on input "Guardar tarjeta en mi cuenta" at bounding box center [85, 291] width 15 height 15
checkbox input "true"
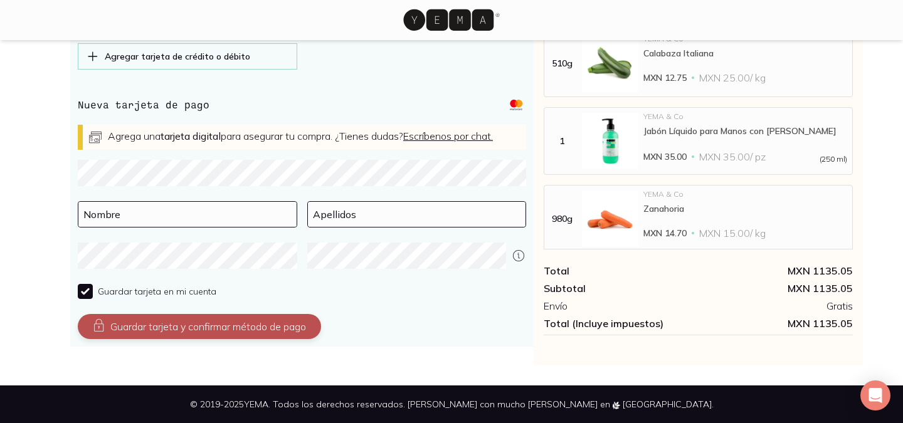
click at [187, 331] on button "Guardar tarjeta y confirmar método de pago" at bounding box center [199, 326] width 243 height 25
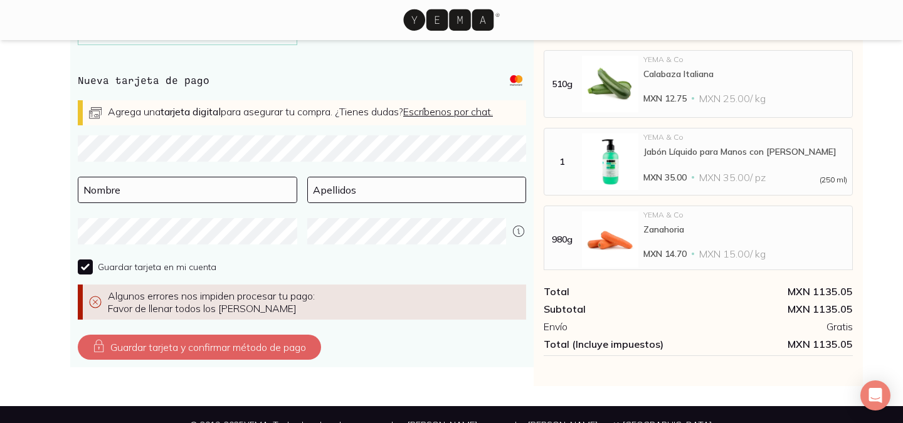
scroll to position [597, 0]
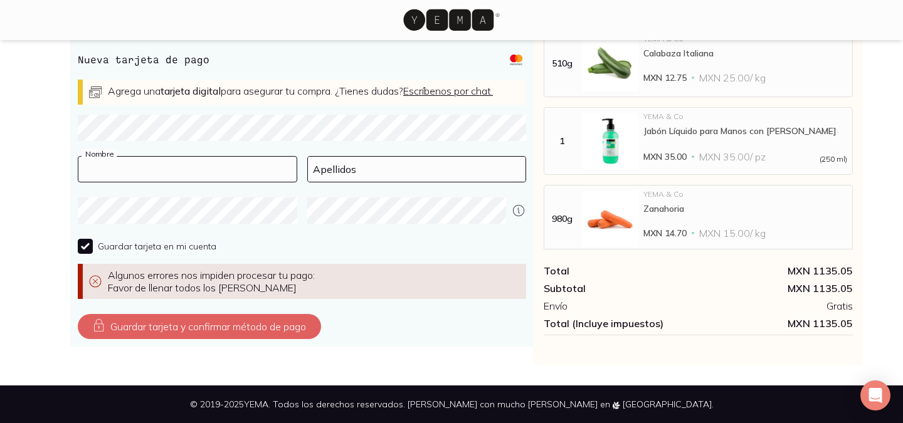
click at [219, 167] on input at bounding box center [187, 169] width 218 height 25
type input "Ximena"
type input "[PERSON_NAME]"
click at [41, 251] on div "Pago Compra seguro Todos tus datos de pago están cifrados y seguros. Tu pedido …" at bounding box center [286, 59] width 493 height 582
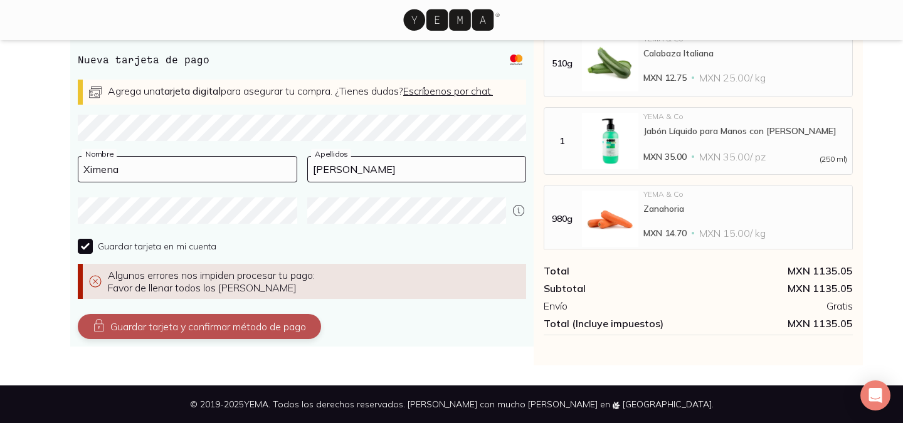
click at [106, 329] on button "Guardar tarjeta y confirmar método de pago" at bounding box center [199, 326] width 243 height 25
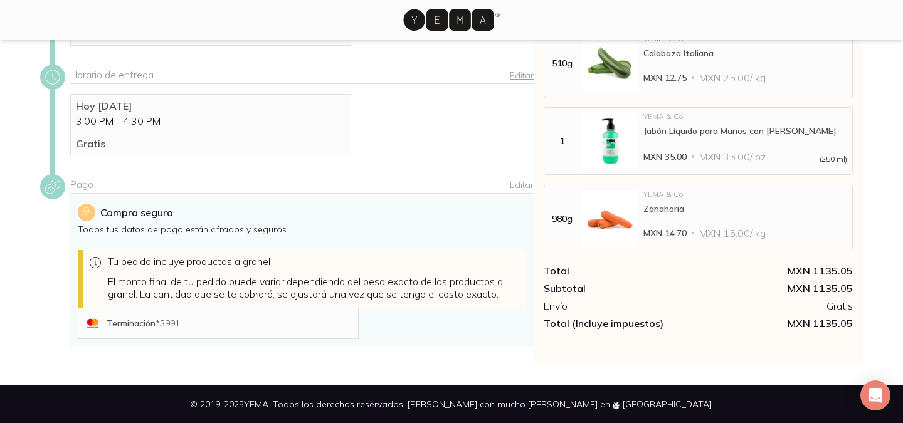
scroll to position [328, 0]
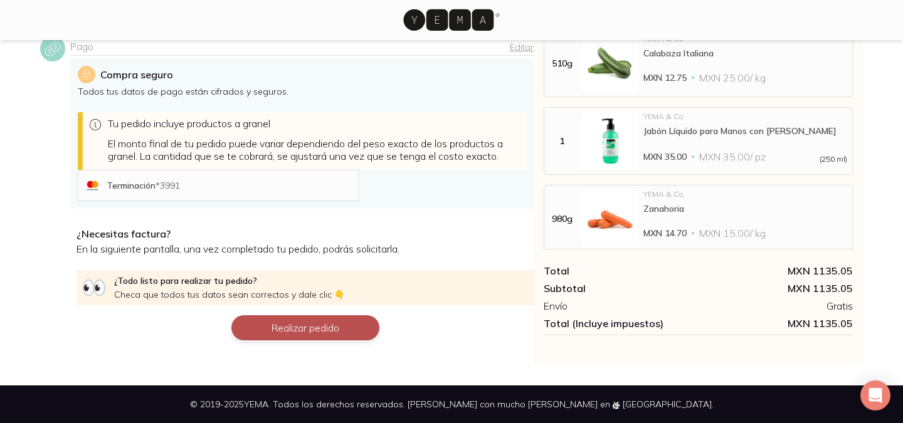
click at [297, 319] on button "Realizar pedido" at bounding box center [305, 327] width 148 height 25
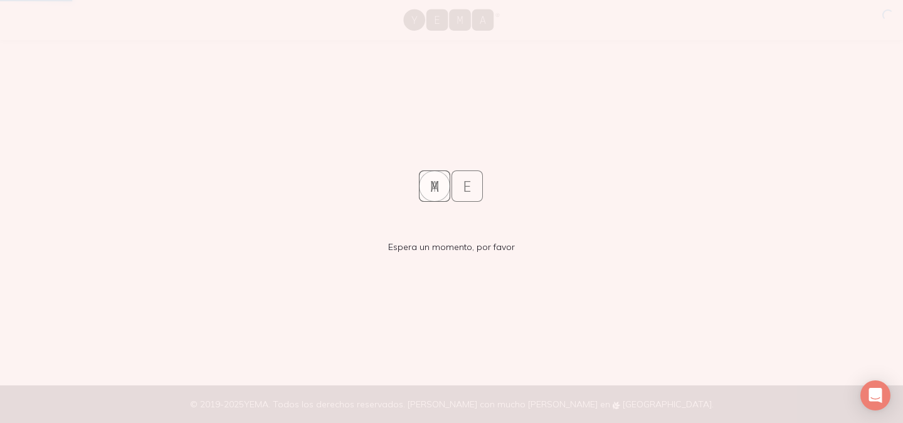
scroll to position [0, 0]
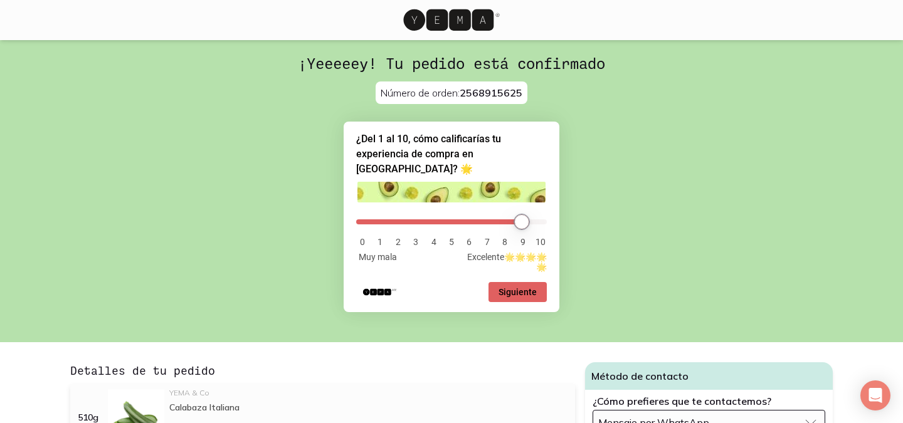
type input "9"
click at [526, 219] on input "range" at bounding box center [451, 221] width 191 height 5
click at [522, 290] on button "Siguiente" at bounding box center [517, 292] width 58 height 20
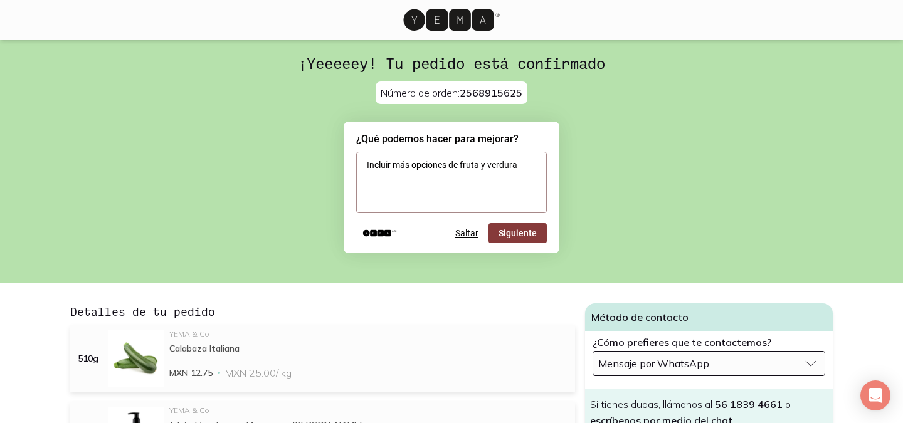
type textarea "Incluir más opciones de fruta y verdura"
click at [529, 241] on button "Siguiente" at bounding box center [517, 233] width 58 height 20
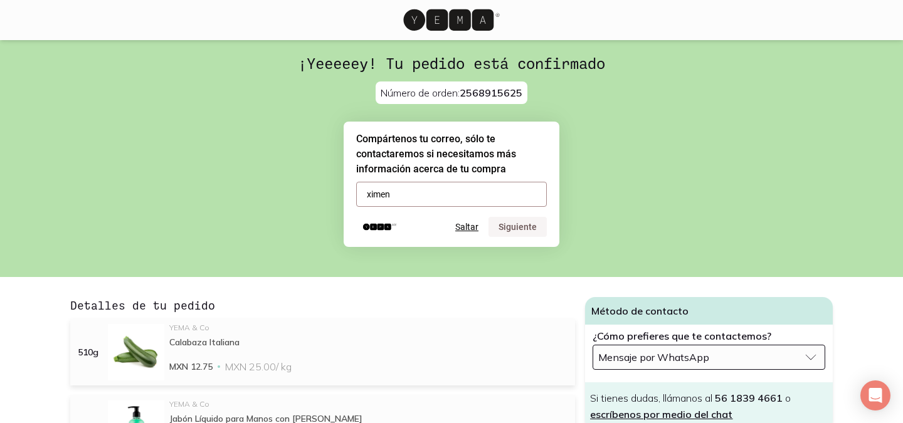
type input "[EMAIL_ADDRESS][DOMAIN_NAME]"
click at [519, 227] on button "Siguiente" at bounding box center [517, 227] width 58 height 20
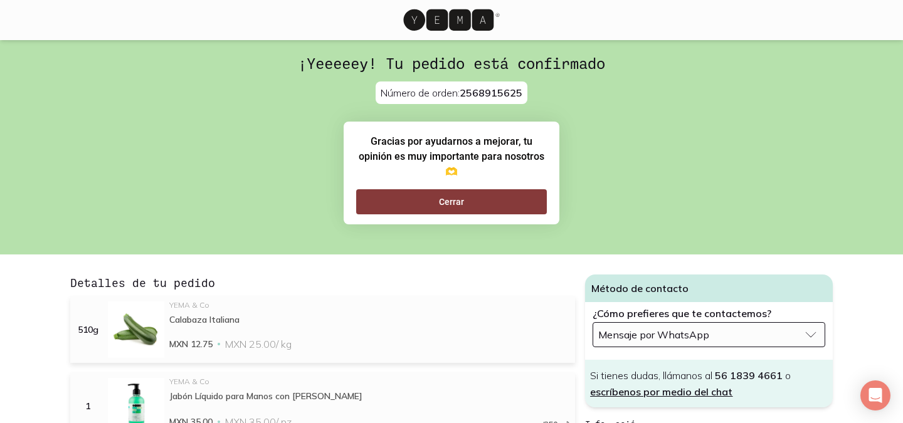
click at [490, 201] on button "Cerrar" at bounding box center [451, 201] width 191 height 25
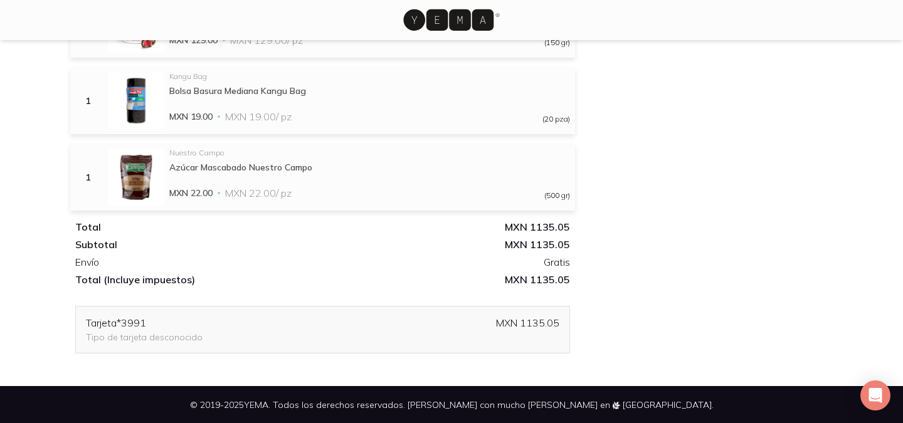
scroll to position [1197, 0]
